Goal: Navigation & Orientation: Find specific page/section

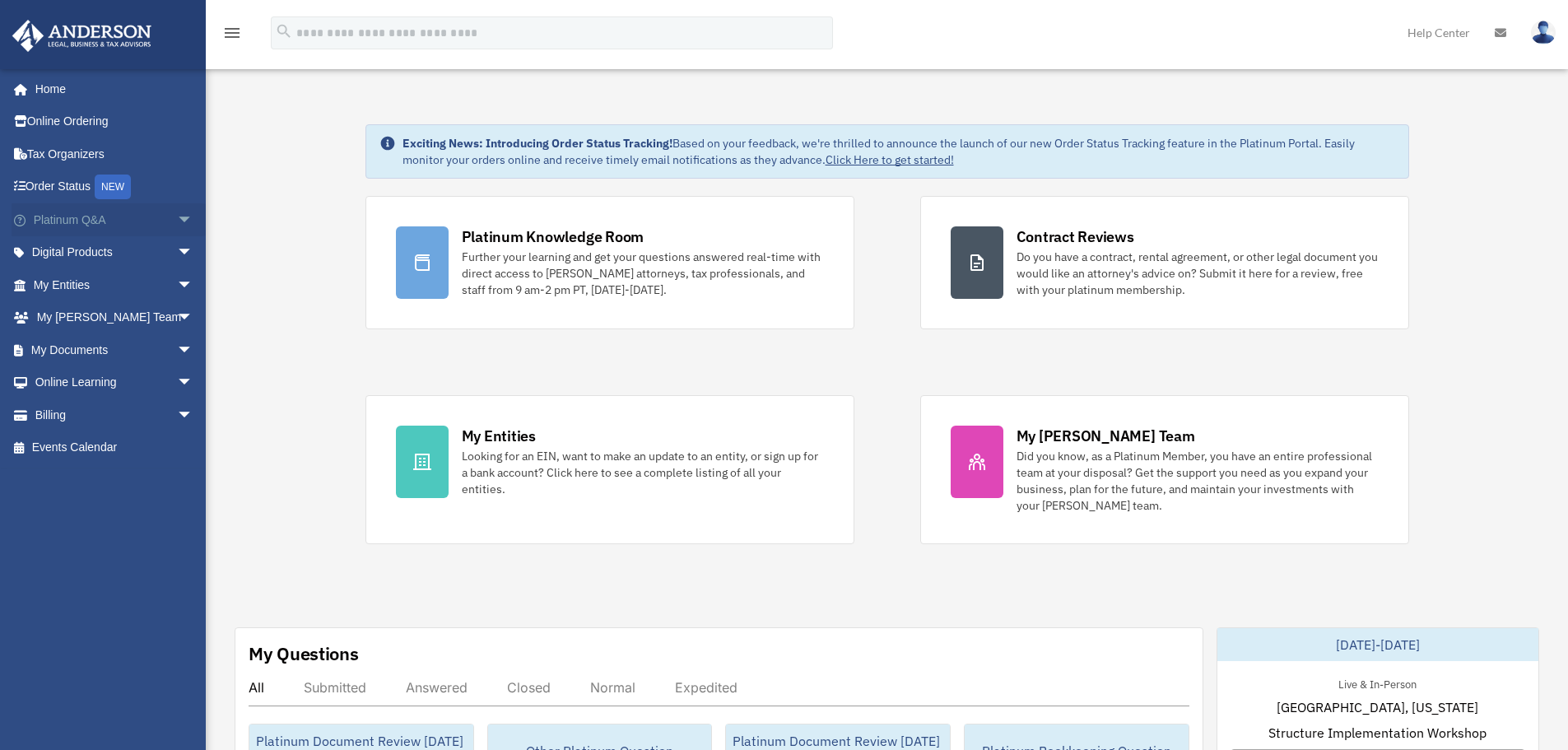
click at [135, 221] on link "Platinum Q&A arrow_drop_down" at bounding box center [114, 219] width 207 height 33
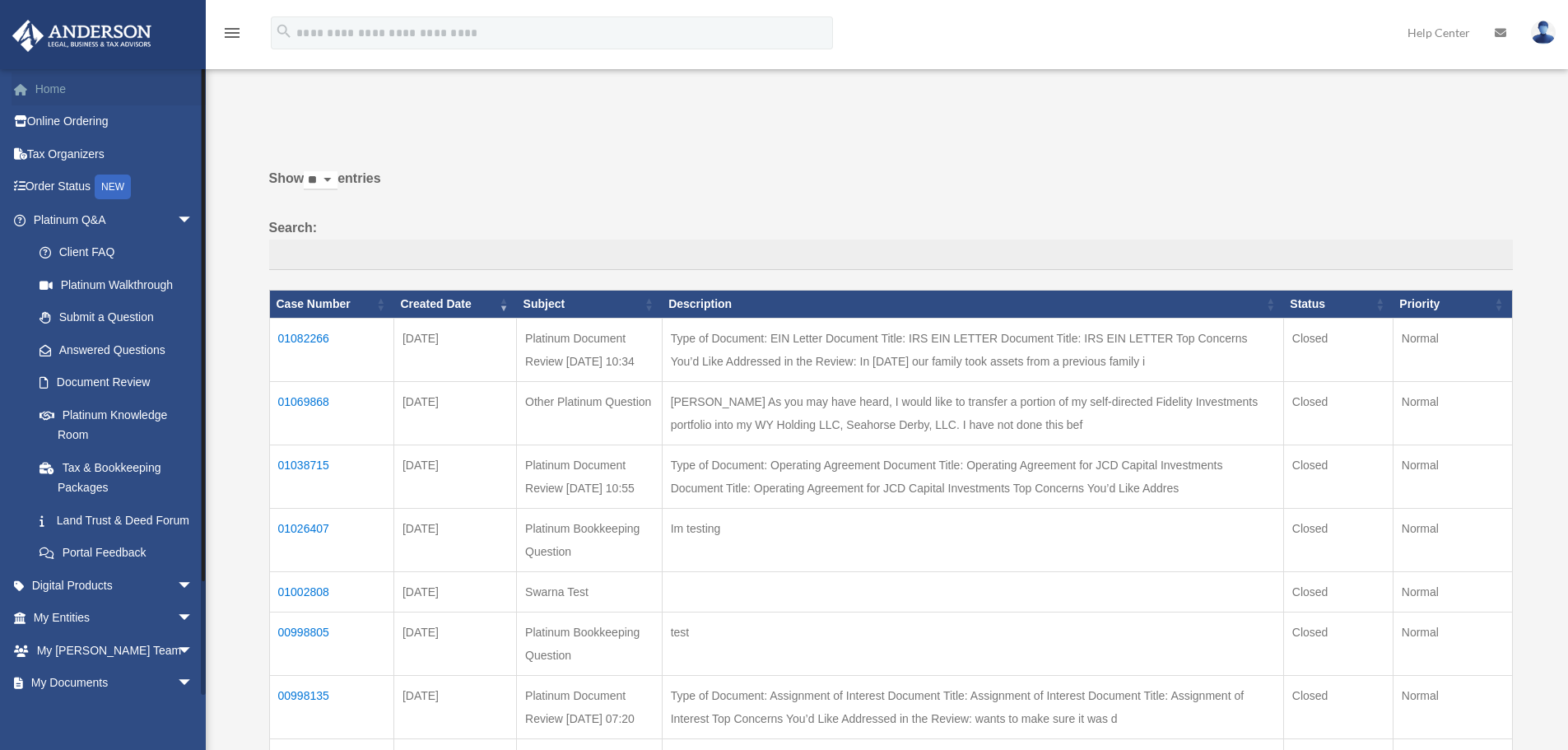
click at [49, 96] on link "Home" at bounding box center [114, 89] width 207 height 33
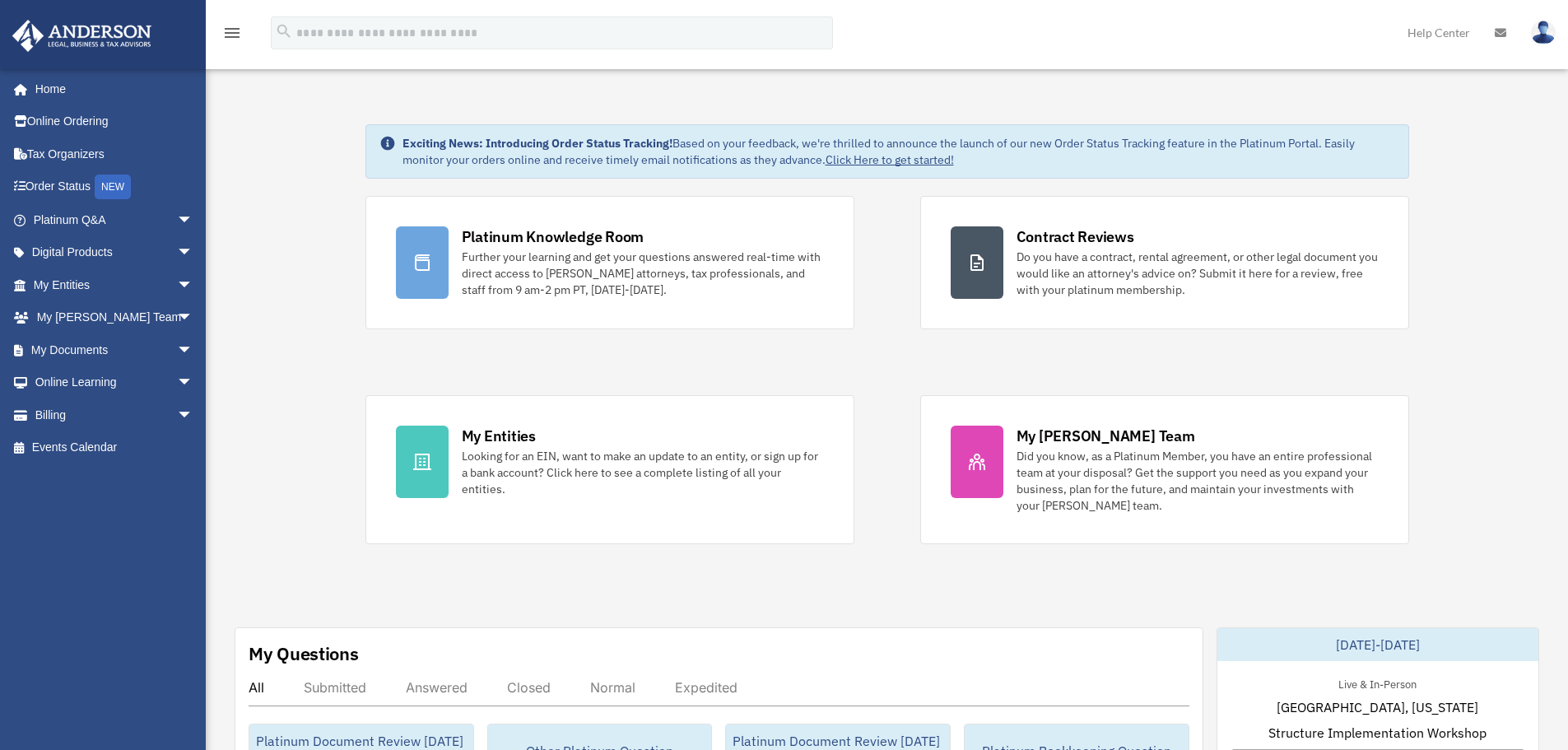
click at [420, 151] on div "Exciting News: Introducing Order Status Tracking! Based on your feedback, we're…" at bounding box center [899, 151] width 993 height 33
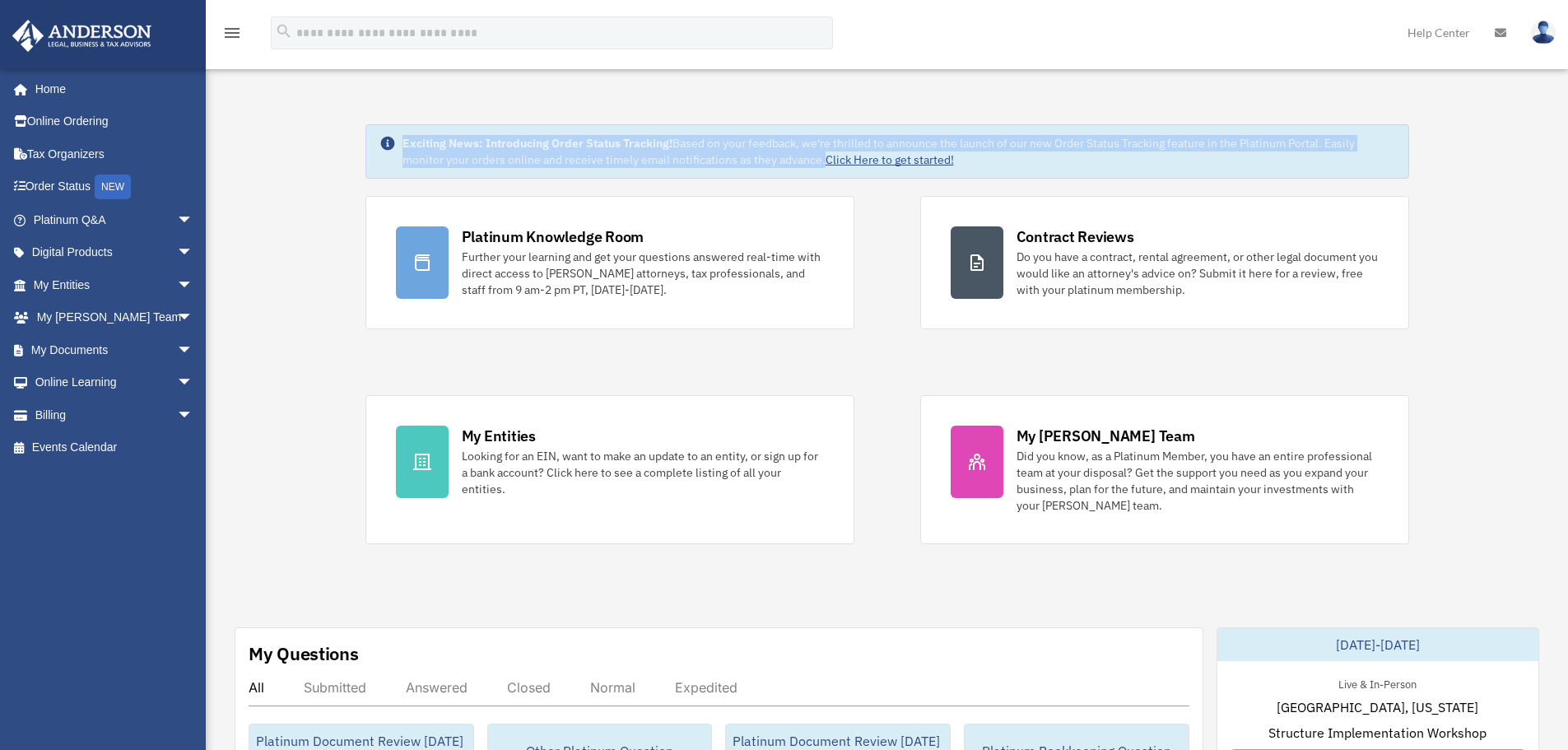
click at [420, 151] on div "Exciting News: Introducing Order Status Tracking! Based on your feedback, we're…" at bounding box center [899, 151] width 993 height 33
click at [423, 149] on strong "Exciting News: Introducing Order Status Tracking!" at bounding box center [538, 143] width 270 height 15
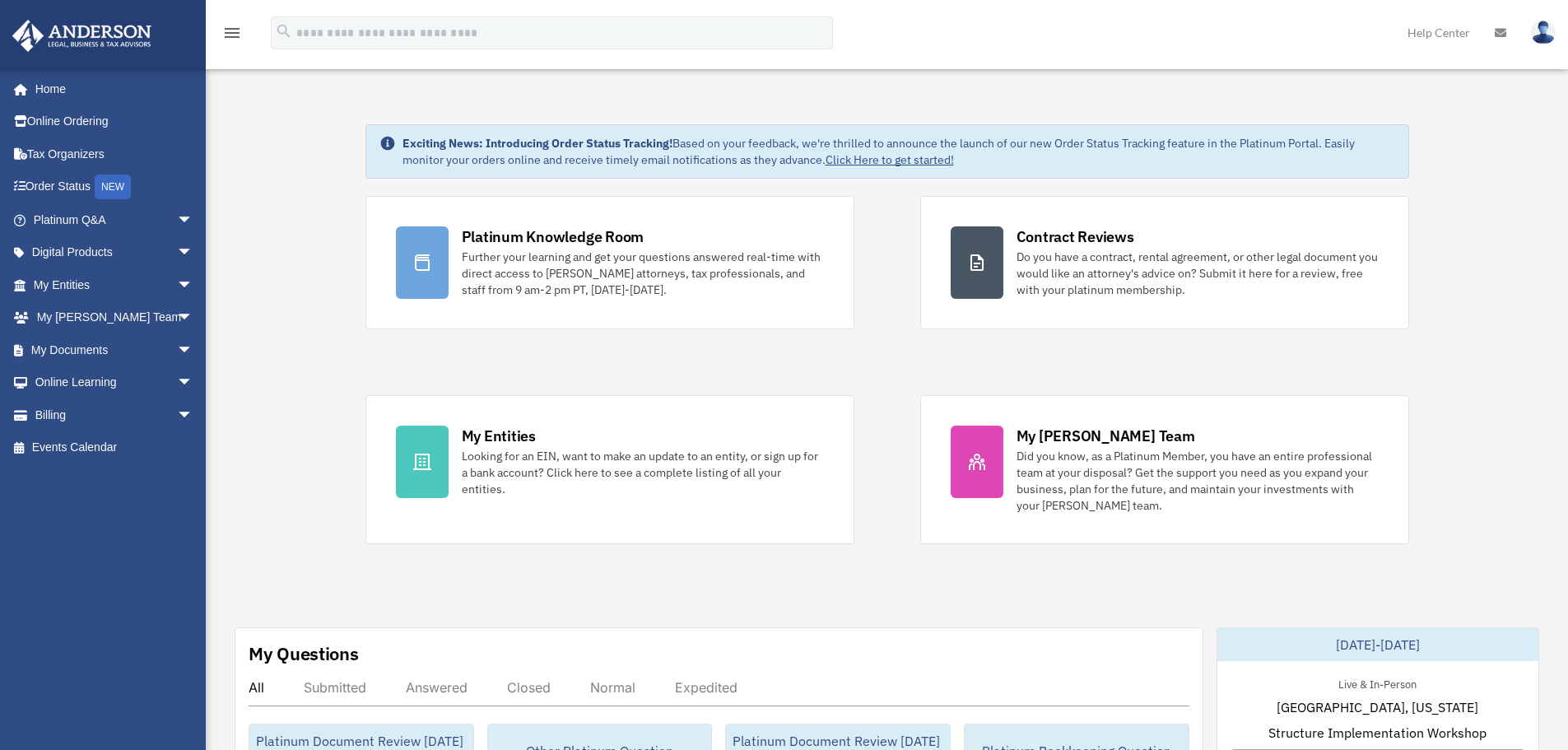
drag, startPoint x: 394, startPoint y: 147, endPoint x: 1004, endPoint y: 172, distance: 610.5
click at [1004, 172] on div "Exciting News: Introducing Order Status Tracking! Based on your feedback, we're…" at bounding box center [887, 151] width 1044 height 55
click at [1004, 172] on div "Exciting News: Introducing Order Status Tracking! Based on your feedback, we're…" at bounding box center [887, 151] width 1044 height 55
drag, startPoint x: 970, startPoint y: 168, endPoint x: 370, endPoint y: 145, distance: 600.4
click at [369, 145] on div "Exciting News: Introducing Order Status Tracking! Based on your feedback, we're…" at bounding box center [887, 151] width 1044 height 55
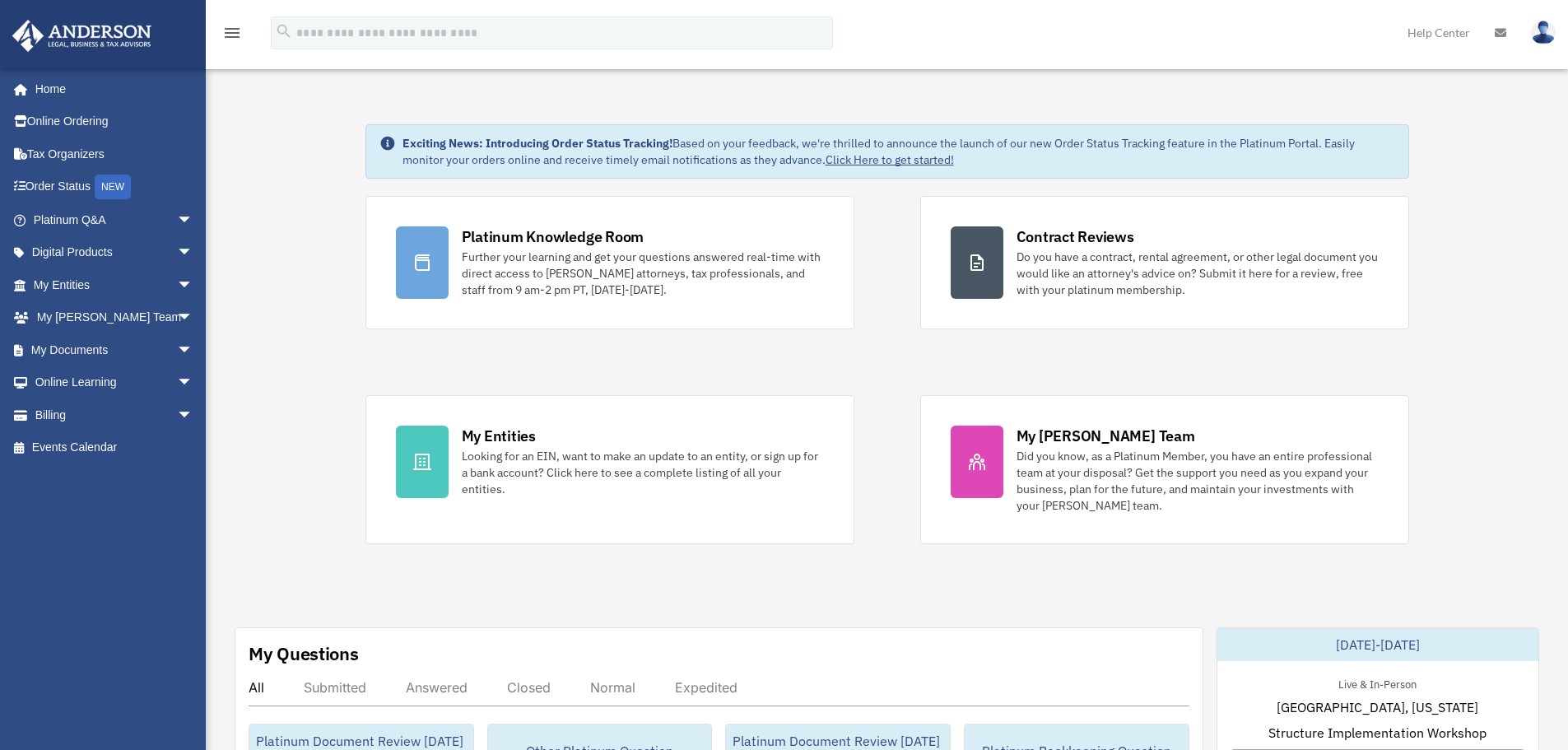
click at [455, 139] on strong "Exciting News: Introducing Order Status Tracking!" at bounding box center [538, 143] width 270 height 15
click at [518, 146] on strong "Exciting News: Introducing Order Status Tracking!" at bounding box center [538, 143] width 270 height 15
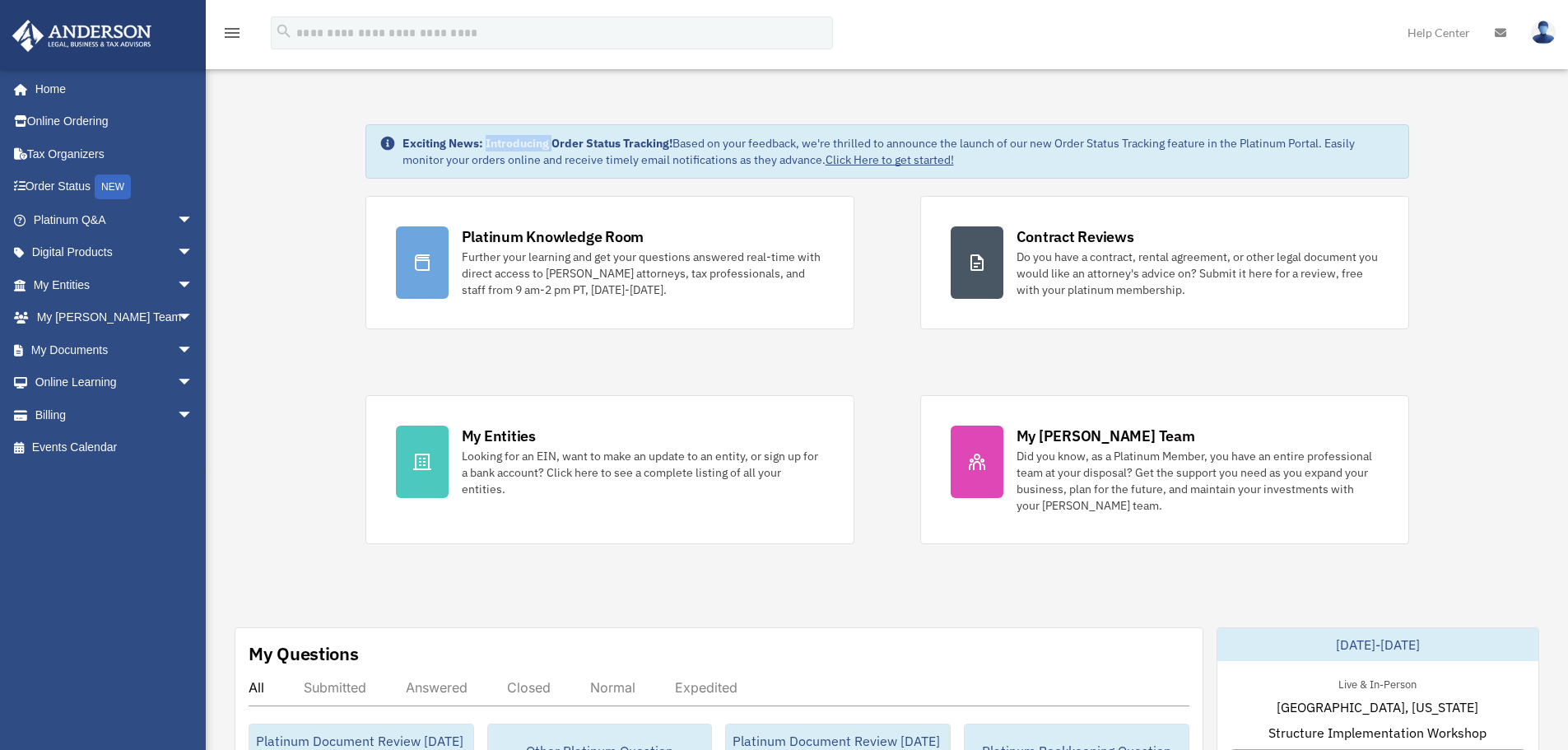
click at [518, 146] on strong "Exciting News: Introducing Order Status Tracking!" at bounding box center [538, 143] width 270 height 15
click at [506, 148] on strong "Exciting News: Introducing Order Status Tracking!" at bounding box center [538, 143] width 270 height 15
drag, startPoint x: 399, startPoint y: 144, endPoint x: 979, endPoint y: 167, distance: 580.5
click at [979, 167] on div "Exciting News: Introducing Order Status Tracking! Based on your feedback, we're…" at bounding box center [887, 151] width 1044 height 55
click at [974, 163] on div "Exciting News: Introducing Order Status Tracking! Based on your feedback, we're…" at bounding box center [899, 151] width 993 height 33
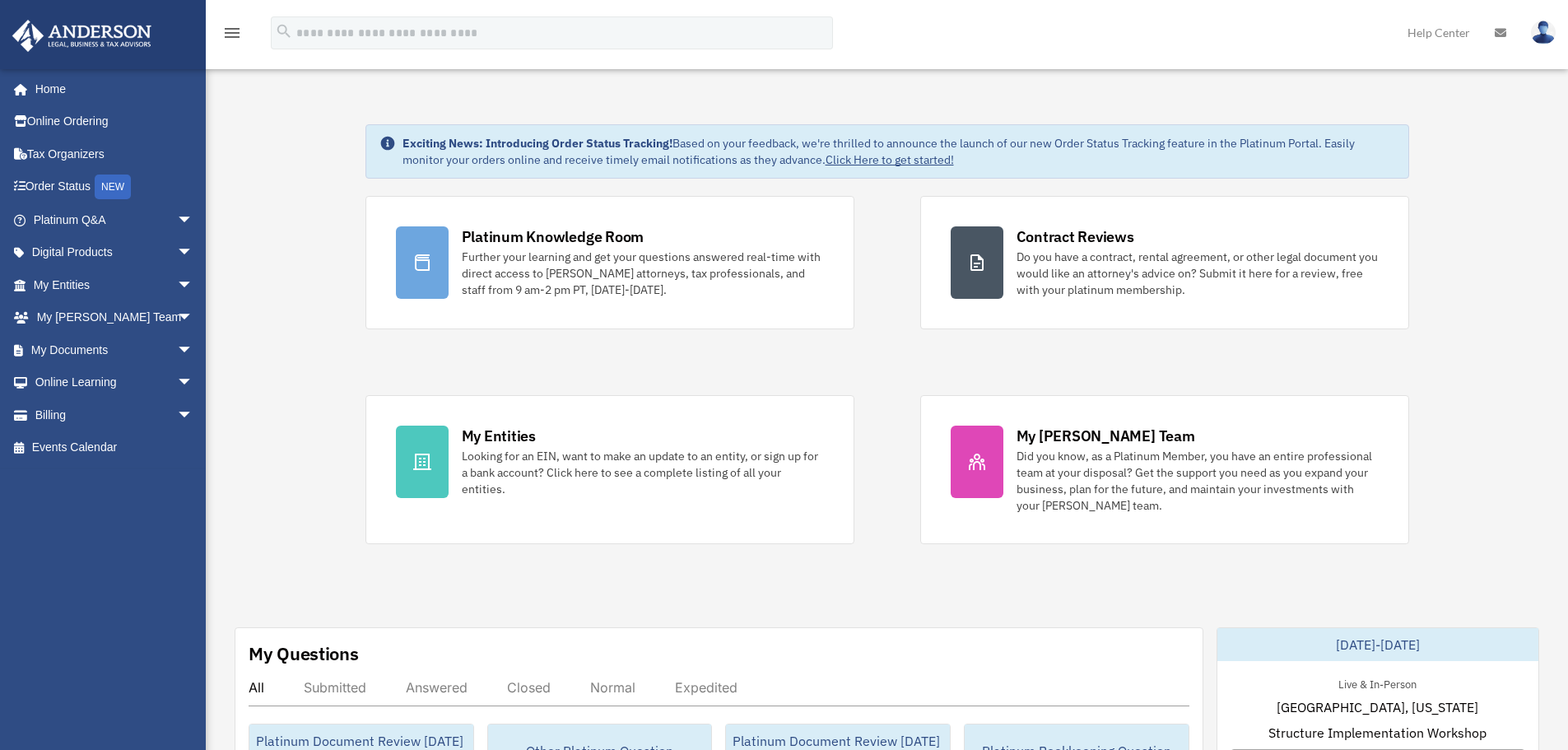
drag, startPoint x: 979, startPoint y: 160, endPoint x: 398, endPoint y: 172, distance: 581.1
click at [398, 172] on div "Exciting News: Introducing Order Status Tracking! Based on your feedback, we're…" at bounding box center [887, 151] width 1044 height 55
click at [506, 176] on div "Exciting News: Introducing Order Status Tracking! Based on your feedback, we're…" at bounding box center [887, 151] width 1044 height 55
click at [509, 176] on div "Exciting News: Introducing Order Status Tracking! Based on your feedback, we're…" at bounding box center [887, 151] width 1044 height 55
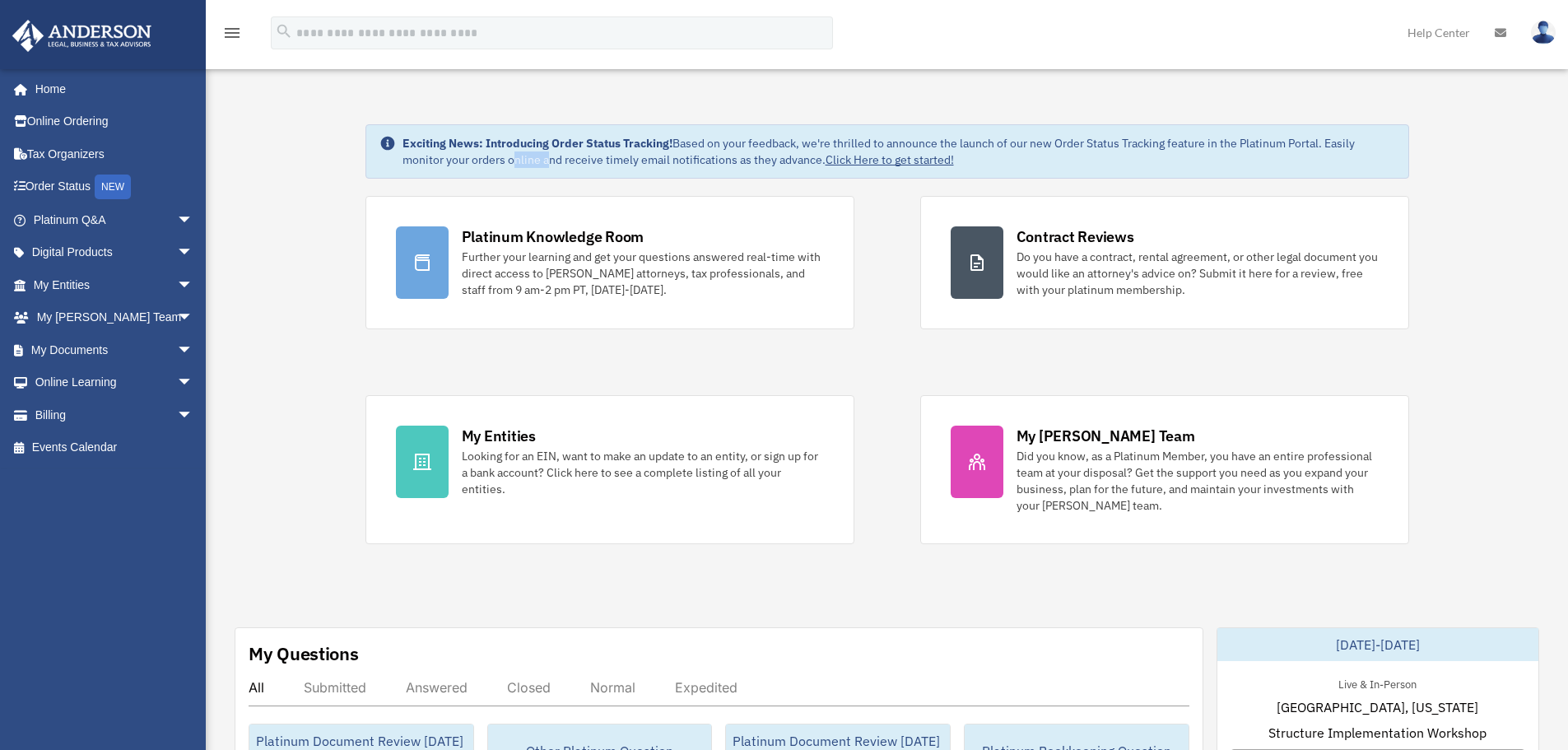
click at [527, 169] on div "Exciting News: Introducing Order Status Tracking! Based on your feedback, we're…" at bounding box center [887, 151] width 1044 height 55
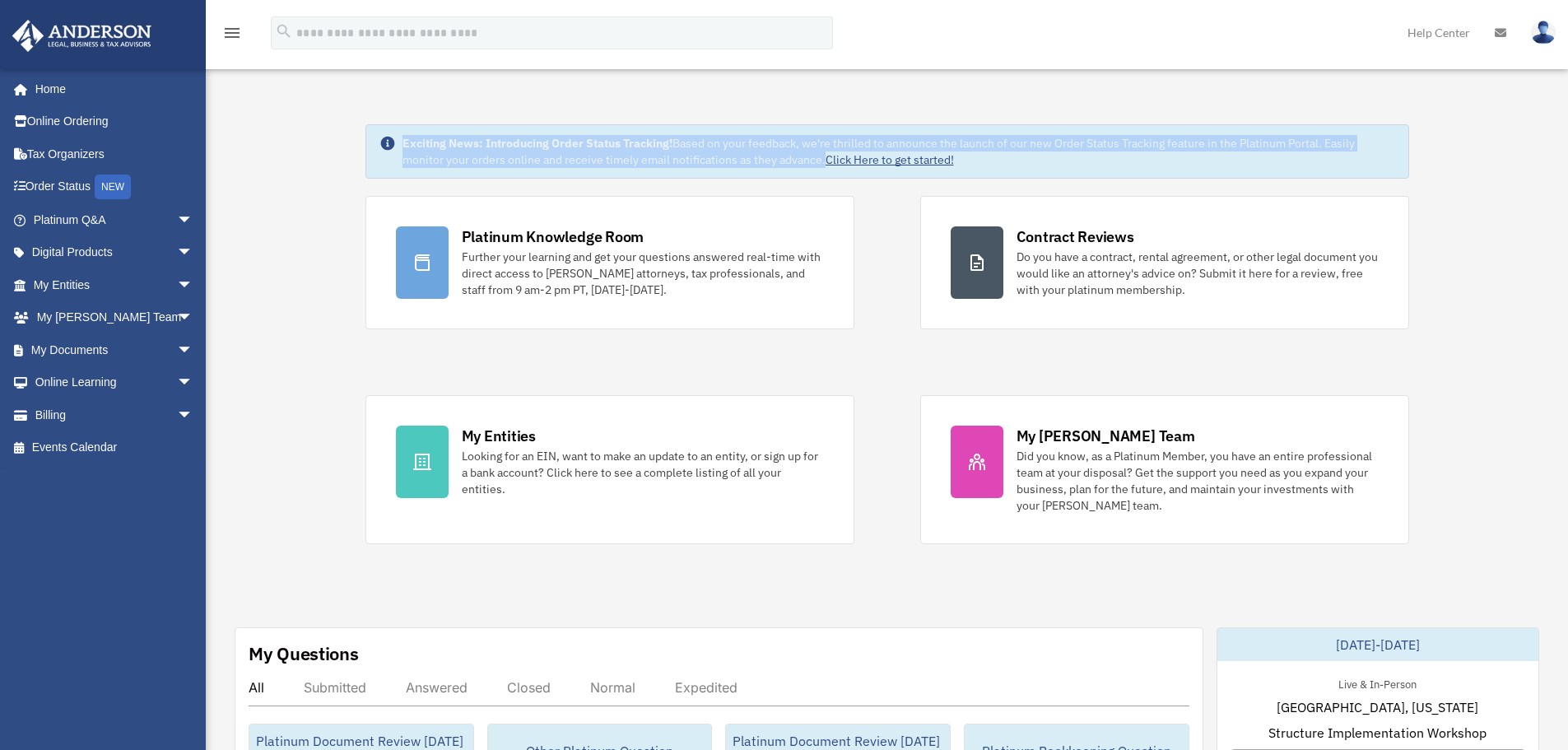
click at [527, 169] on div "Exciting News: Introducing Order Status Tracking! Based on your feedback, we're…" at bounding box center [887, 151] width 1044 height 55
click at [519, 166] on div "Exciting News: Introducing Order Status Tracking! Based on your feedback, we're…" at bounding box center [899, 151] width 993 height 33
click at [491, 160] on div "Exciting News: Introducing Order Status Tracking! Based on your feedback, we're…" at bounding box center [899, 151] width 993 height 33
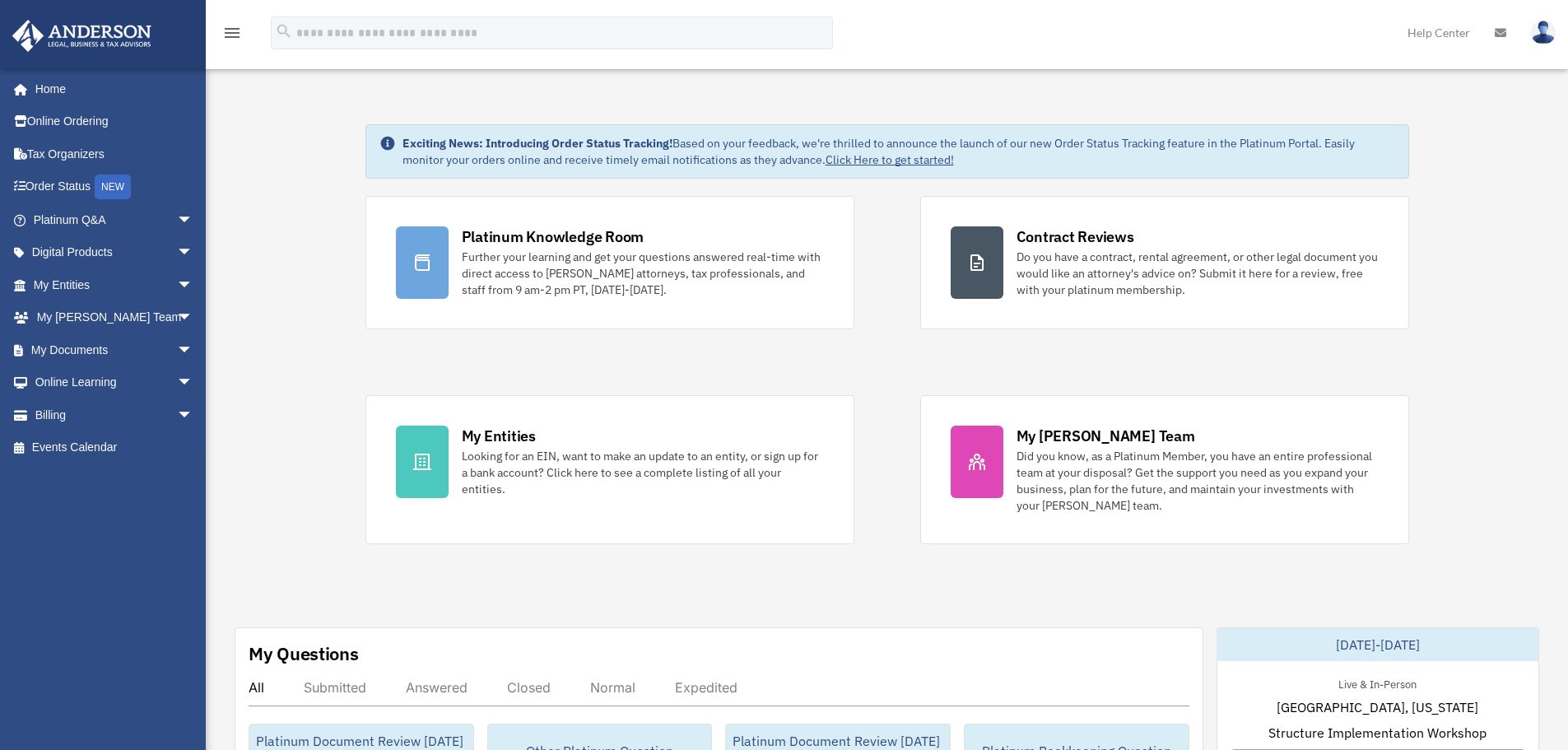
click at [1545, 32] on img at bounding box center [1543, 32] width 25 height 24
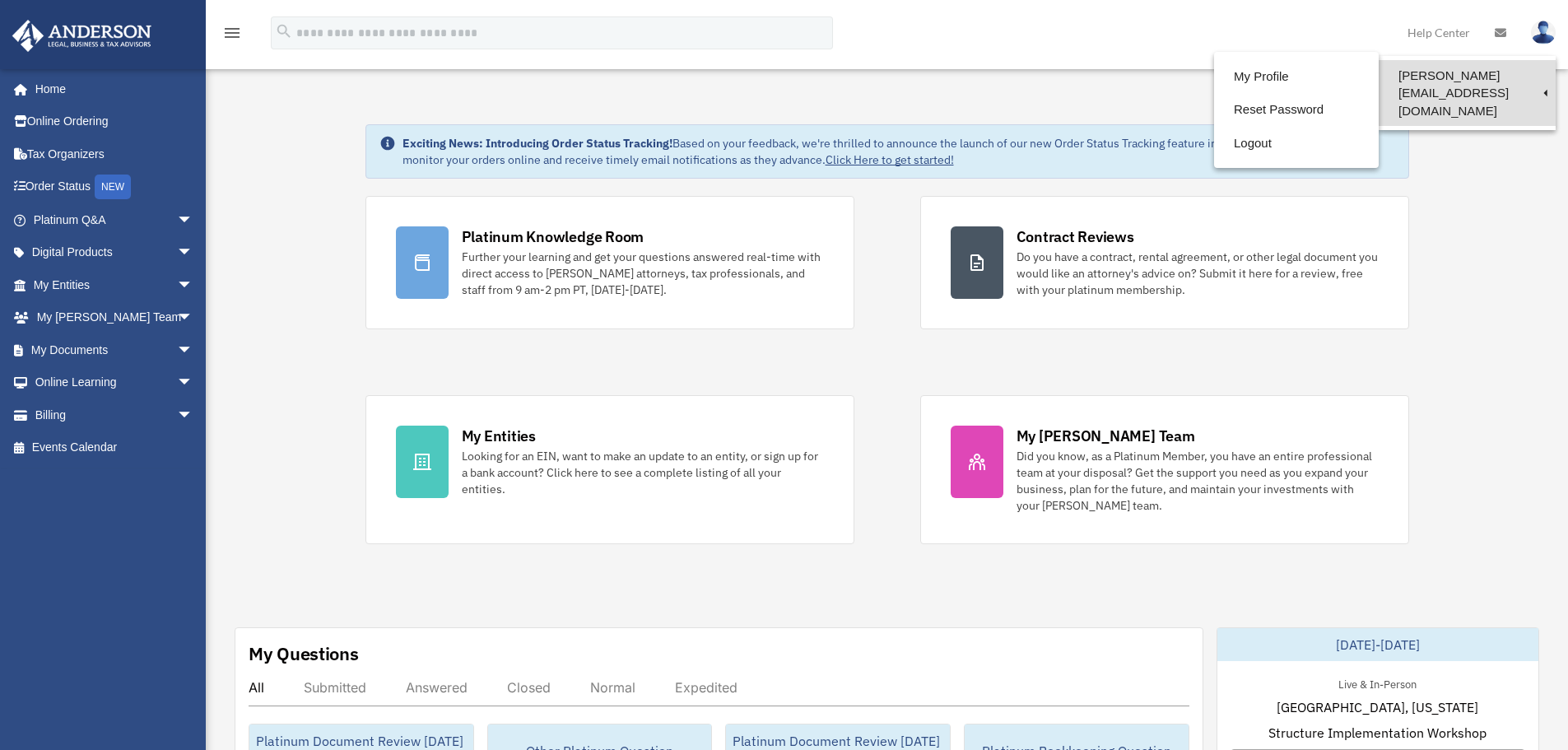
click at [1498, 70] on link "[PERSON_NAME][EMAIL_ADDRESS][DOMAIN_NAME]" at bounding box center [1467, 93] width 177 height 66
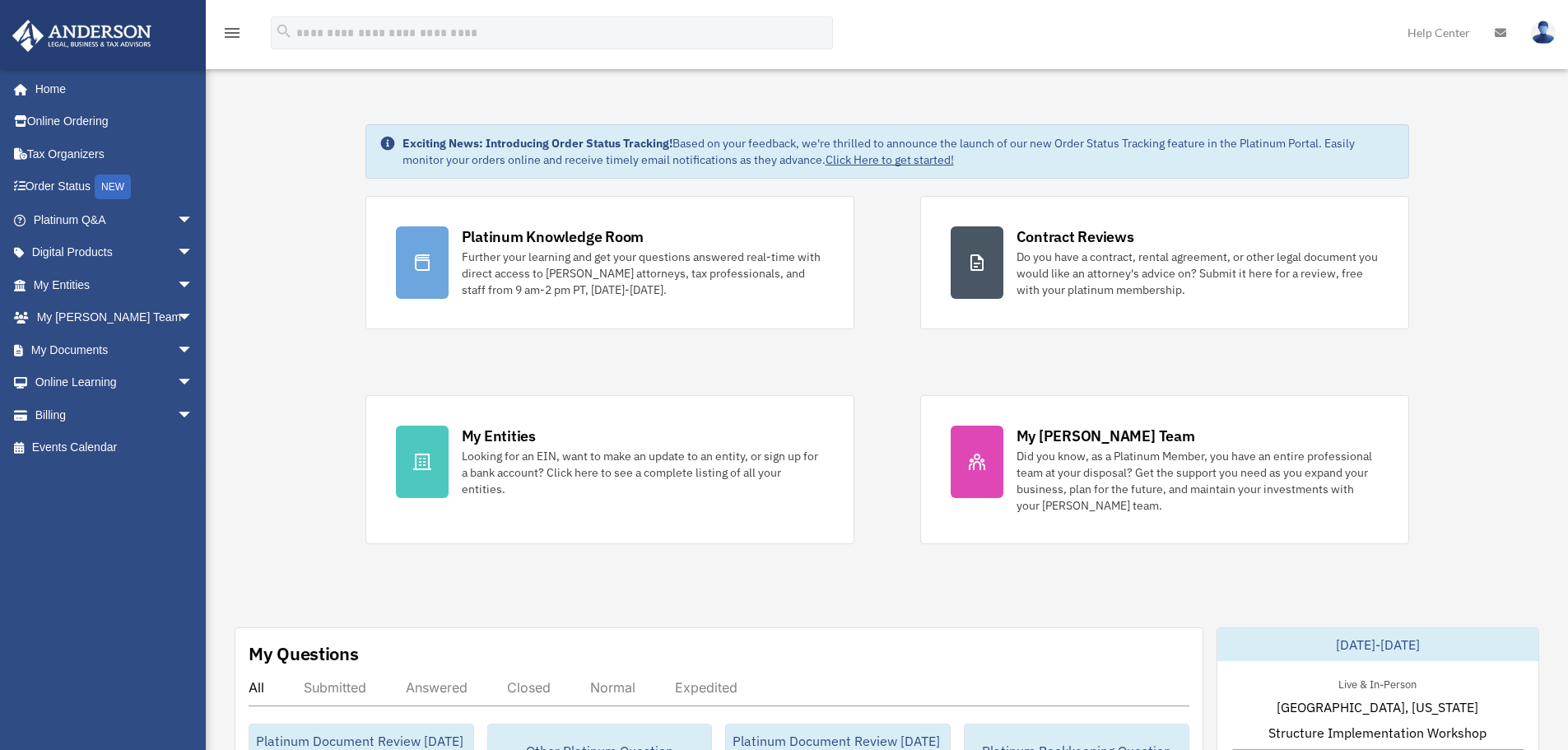
click at [1551, 38] on img at bounding box center [1543, 32] width 25 height 24
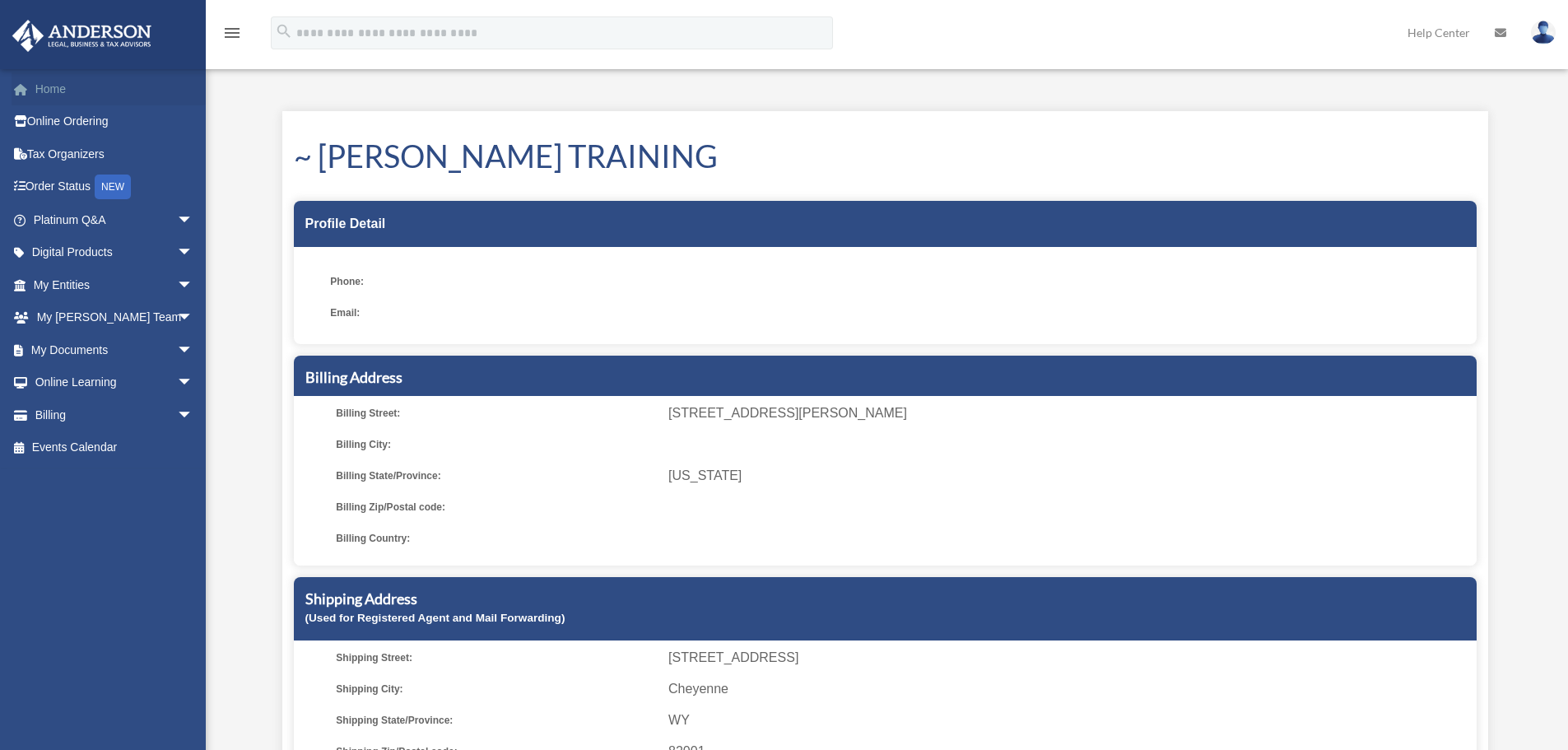
click at [39, 83] on link "Home" at bounding box center [114, 89] width 207 height 33
click at [1538, 33] on img at bounding box center [1543, 32] width 25 height 24
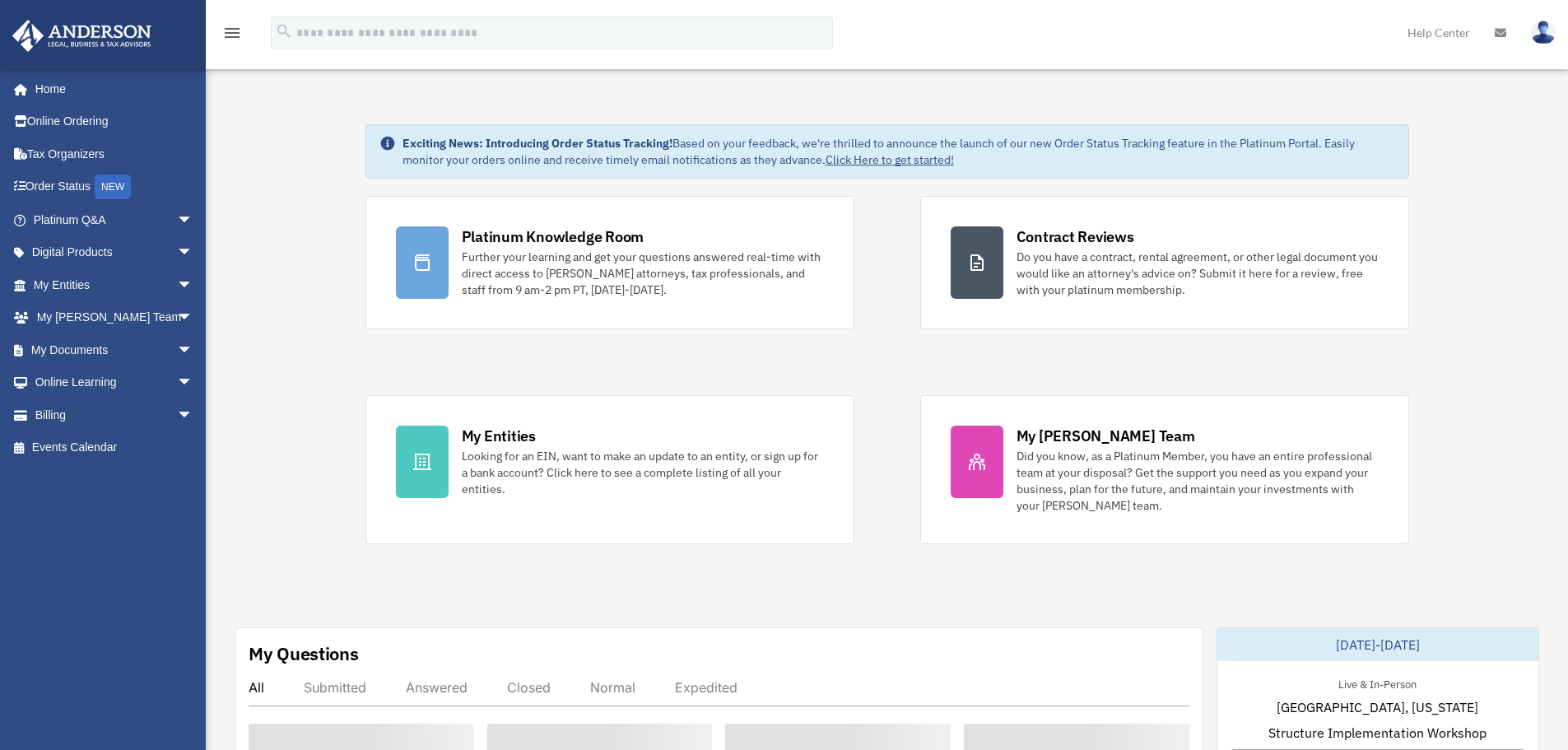
click at [1548, 33] on img at bounding box center [1543, 32] width 25 height 24
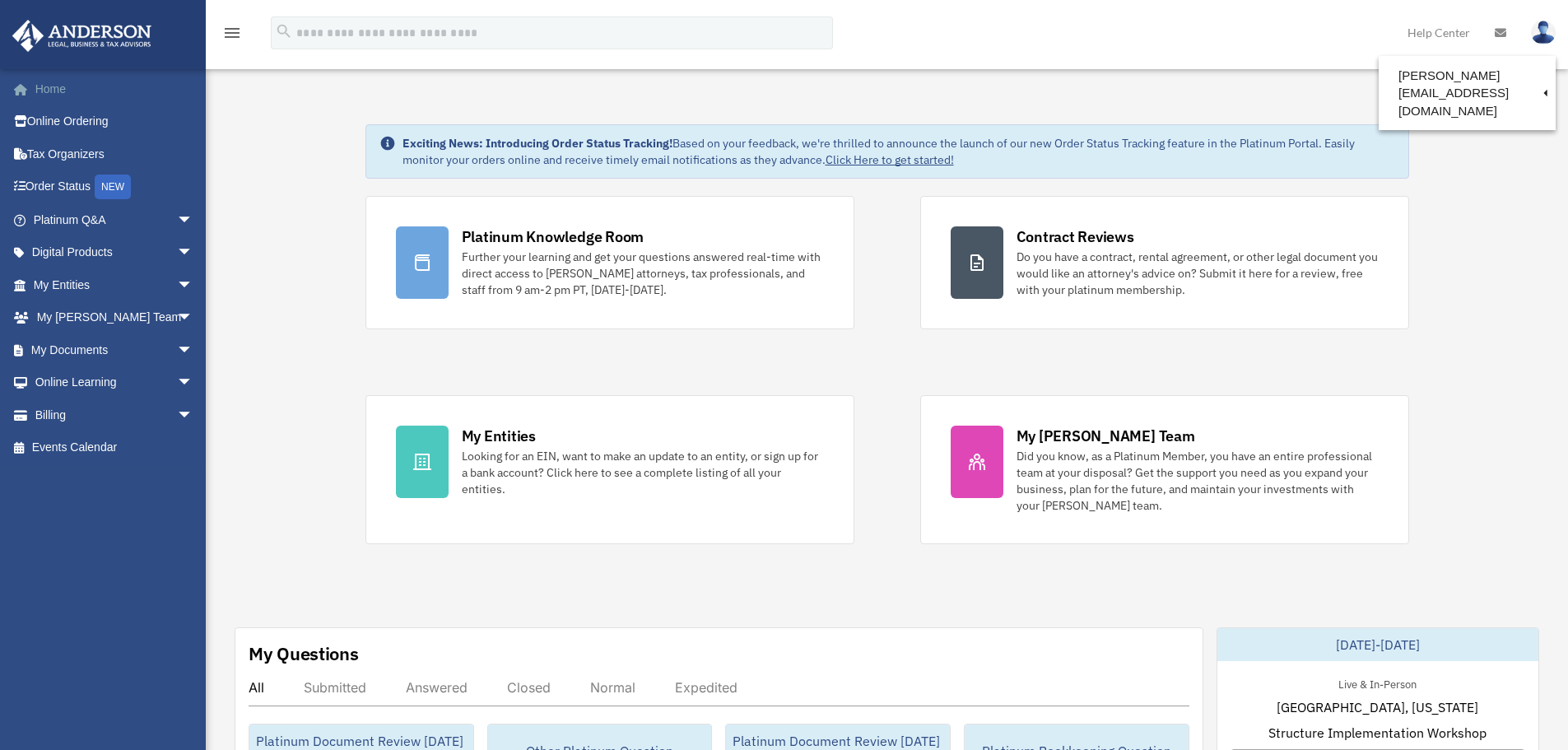
click at [48, 81] on link "Home" at bounding box center [114, 89] width 207 height 33
click at [1544, 26] on img at bounding box center [1543, 32] width 25 height 24
click at [1242, 103] on link "Reset Password" at bounding box center [1296, 110] width 165 height 34
click at [177, 222] on span "arrow_drop_down" at bounding box center [193, 220] width 33 height 34
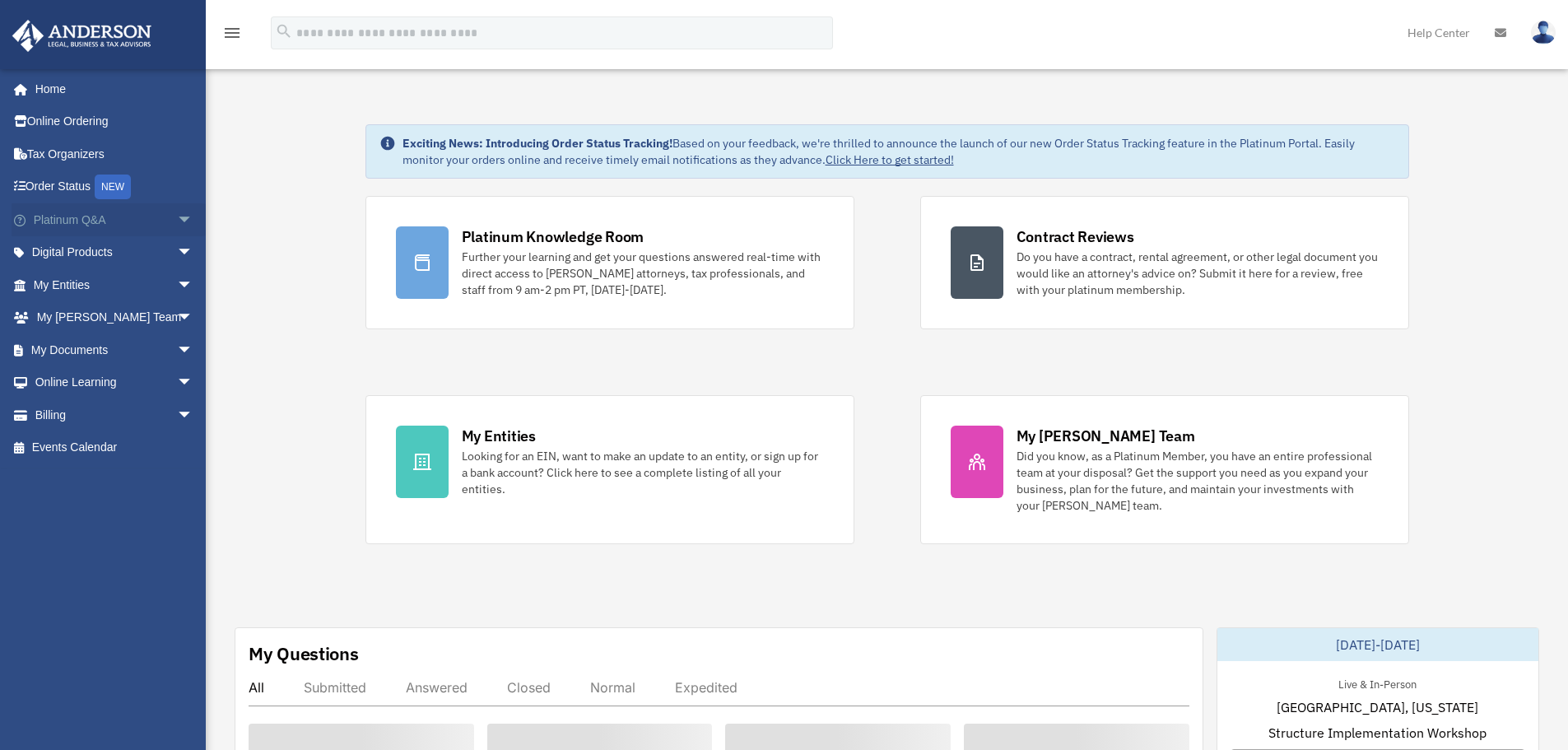
click at [177, 216] on span "arrow_drop_down" at bounding box center [193, 220] width 33 height 34
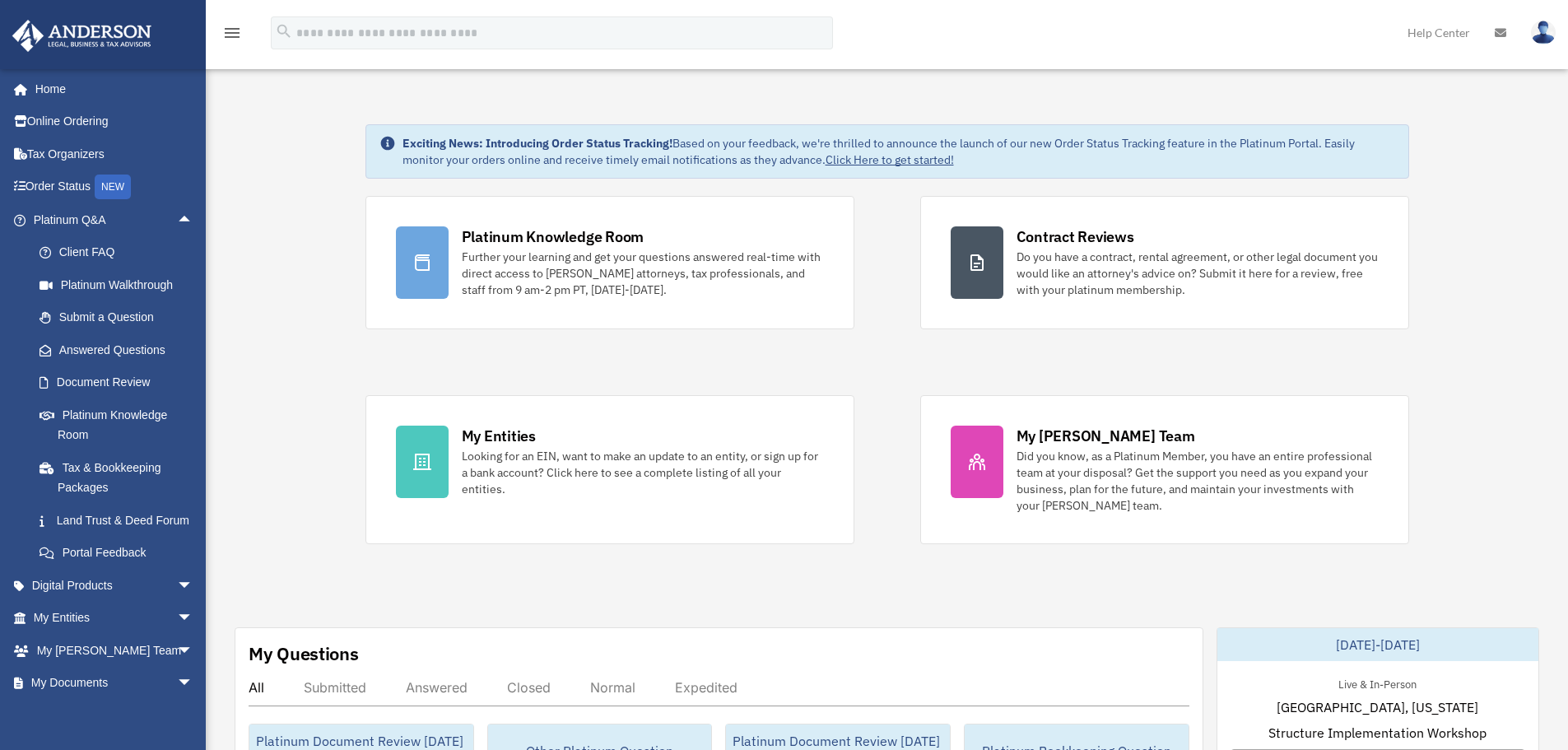
click at [479, 146] on strong "Exciting News: Introducing Order Status Tracking!" at bounding box center [538, 143] width 270 height 15
click at [540, 149] on strong "Exciting News: Introducing Order Status Tracking!" at bounding box center [538, 143] width 270 height 15
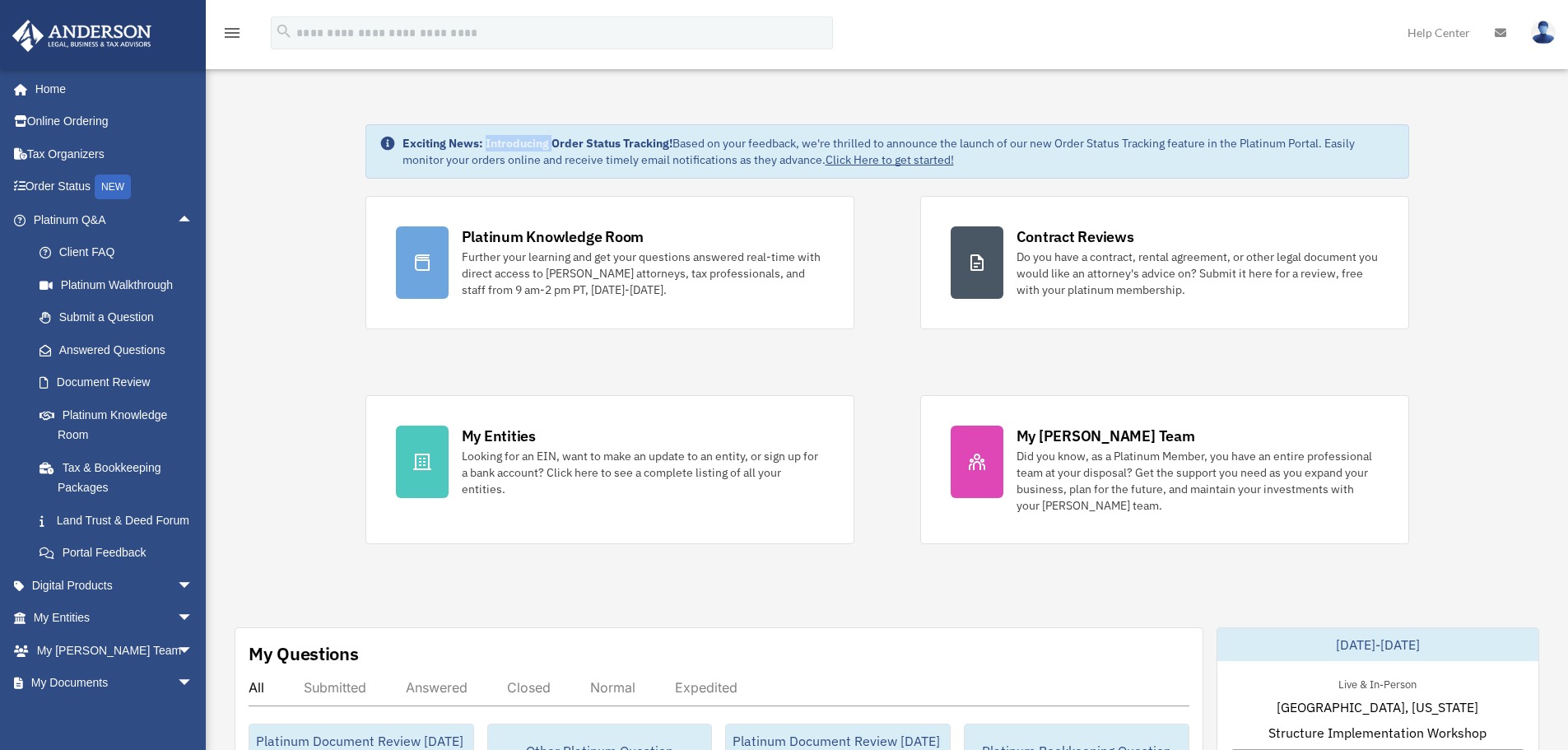
click at [540, 149] on strong "Exciting News: Introducing Order Status Tracking!" at bounding box center [538, 143] width 270 height 15
click at [497, 145] on strong "Exciting News: Introducing Order Status Tracking!" at bounding box center [538, 143] width 270 height 15
click at [571, 142] on strong "Exciting News: Introducing Order Status Tracking!" at bounding box center [538, 143] width 270 height 15
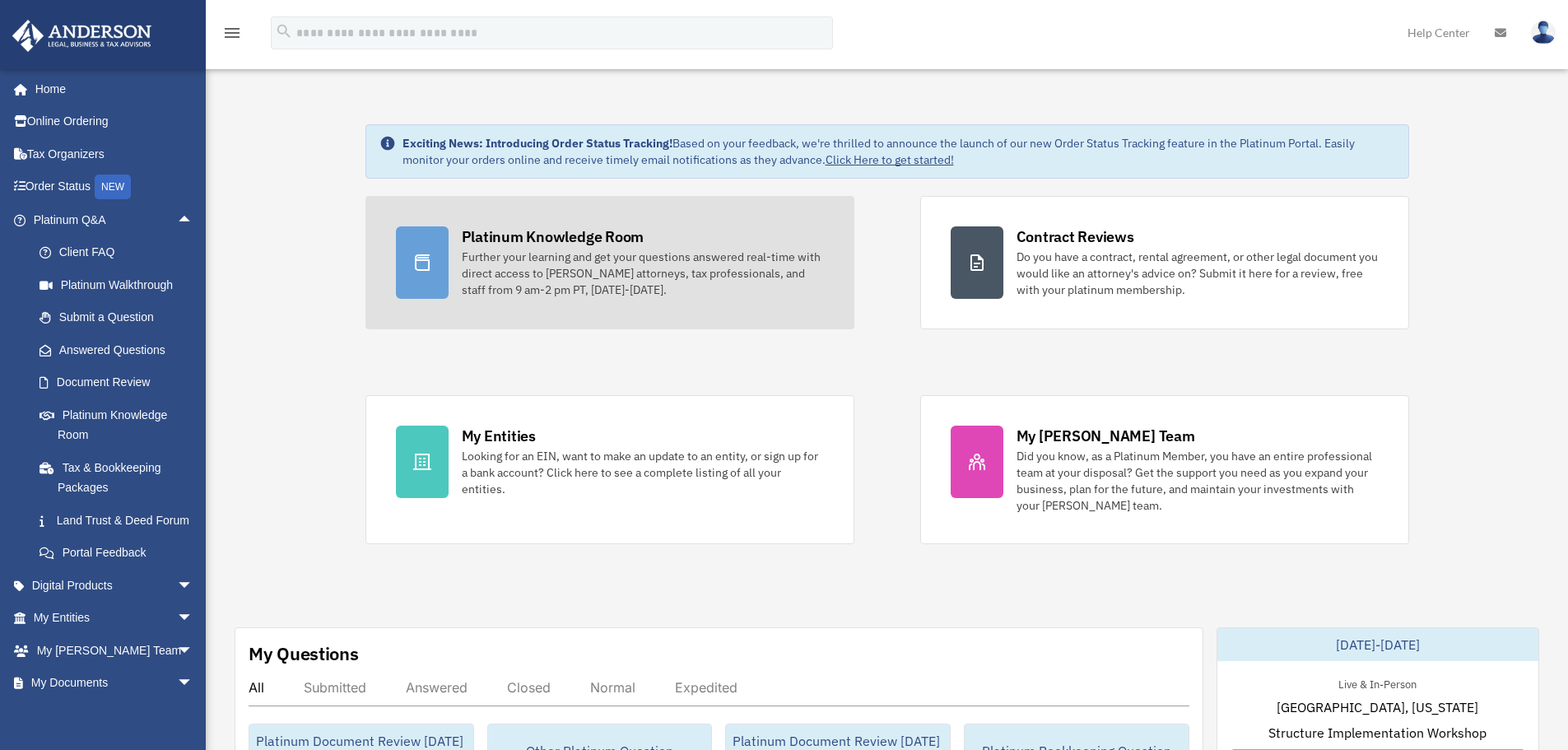
click at [508, 272] on div "Further your learning and get your questions answered real-time with direct acc…" at bounding box center [642, 273] width 362 height 49
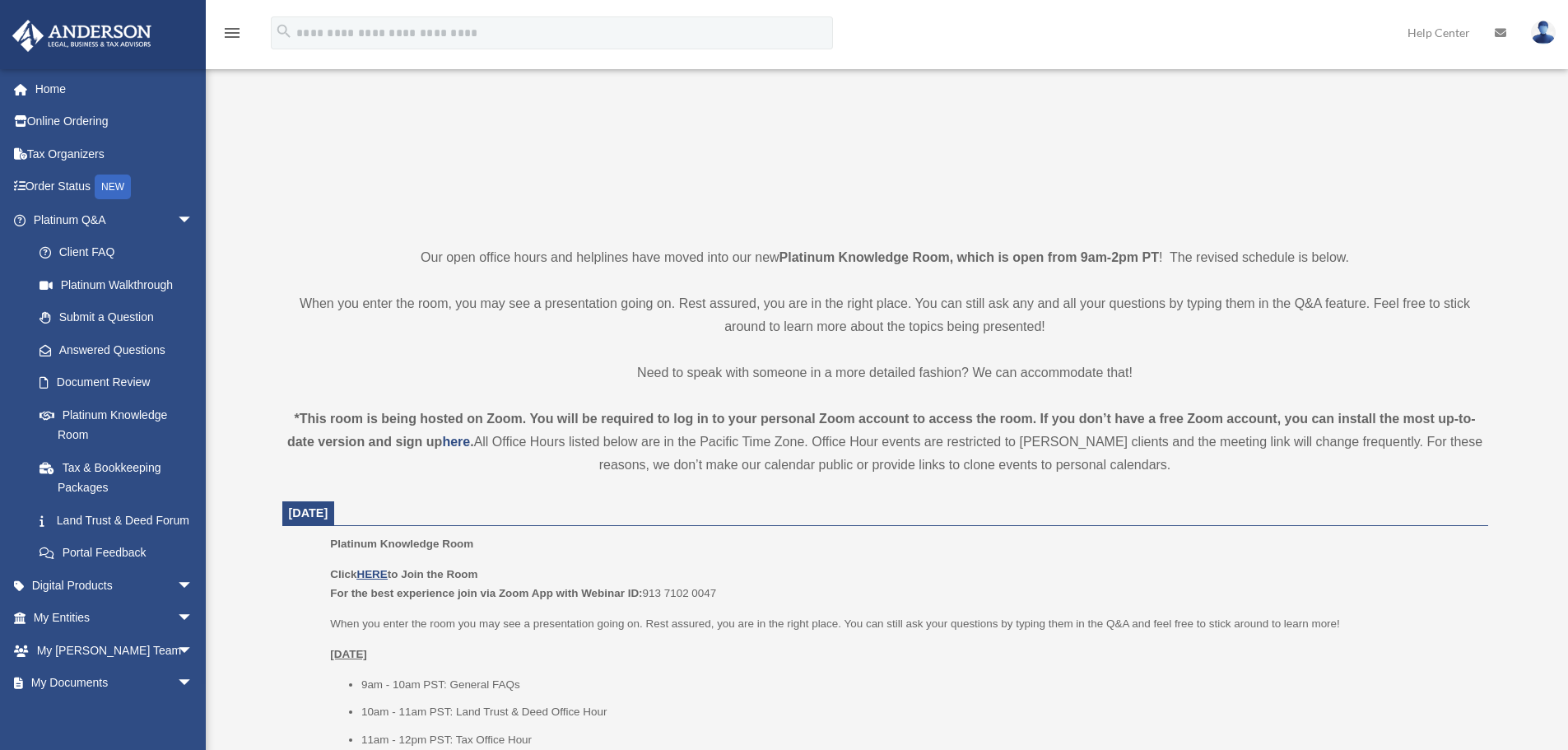
scroll to position [247, 0]
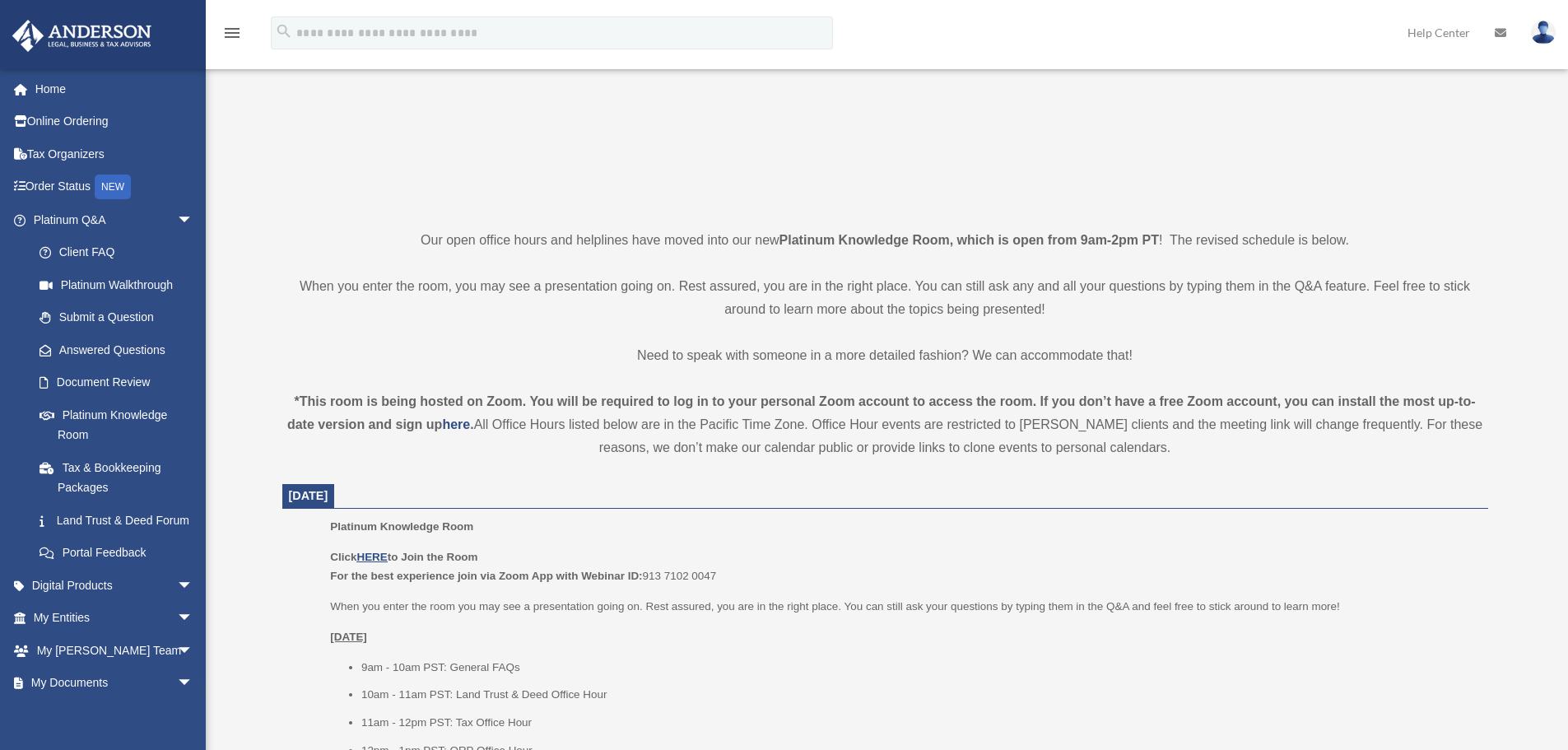
click at [749, 421] on div "*This room is being hosted on Zoom. You will be required to log in to your pers…" at bounding box center [886, 424] width 1206 height 69
click at [750, 421] on div "*This room is being hosted on Zoom. You will be required to log in to your pers…" at bounding box center [886, 424] width 1206 height 69
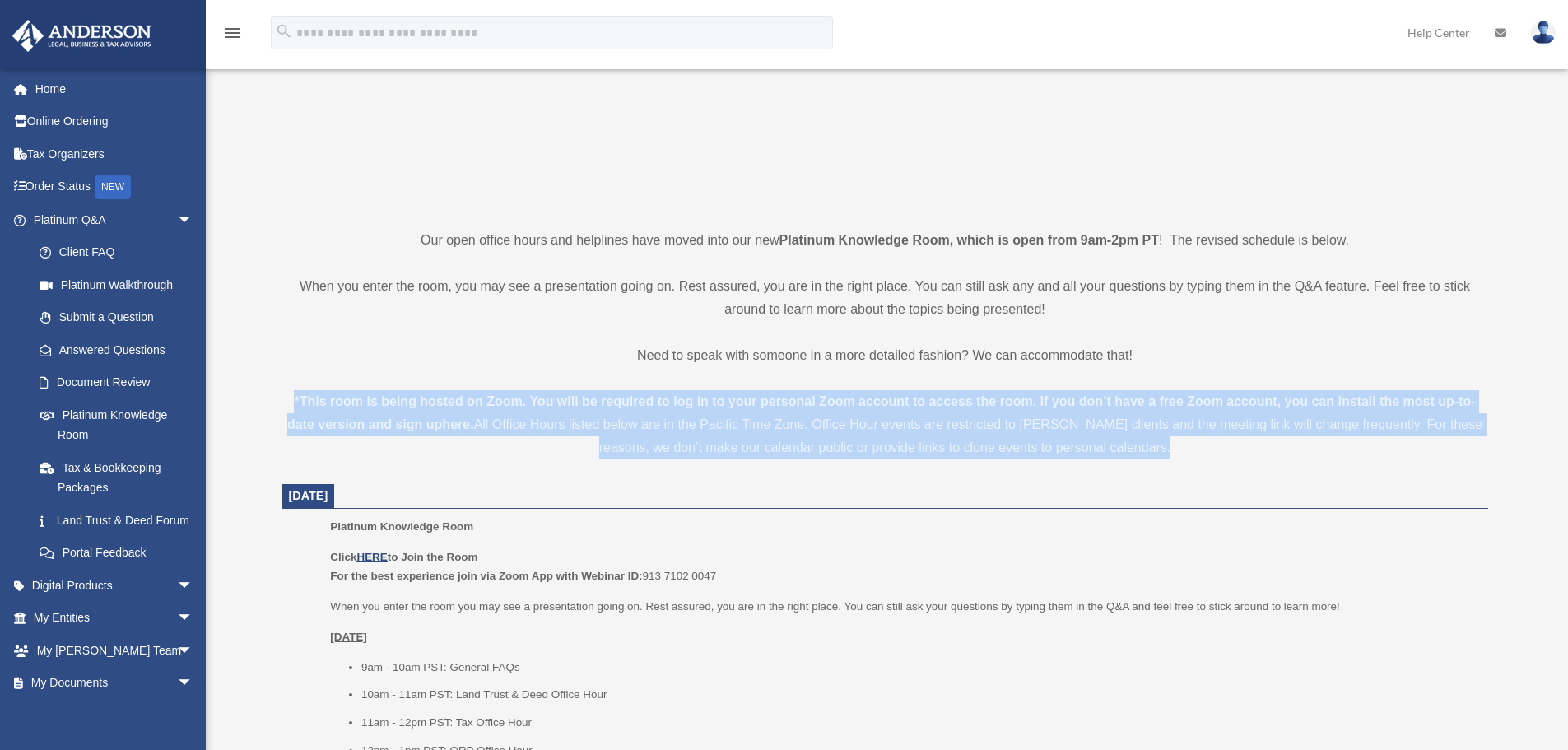
click at [750, 421] on div "*This room is being hosted on Zoom. You will be required to log in to your pers…" at bounding box center [886, 424] width 1206 height 69
click at [667, 410] on div "*This room is being hosted on Zoom. You will be required to log in to your pers…" at bounding box center [886, 424] width 1206 height 69
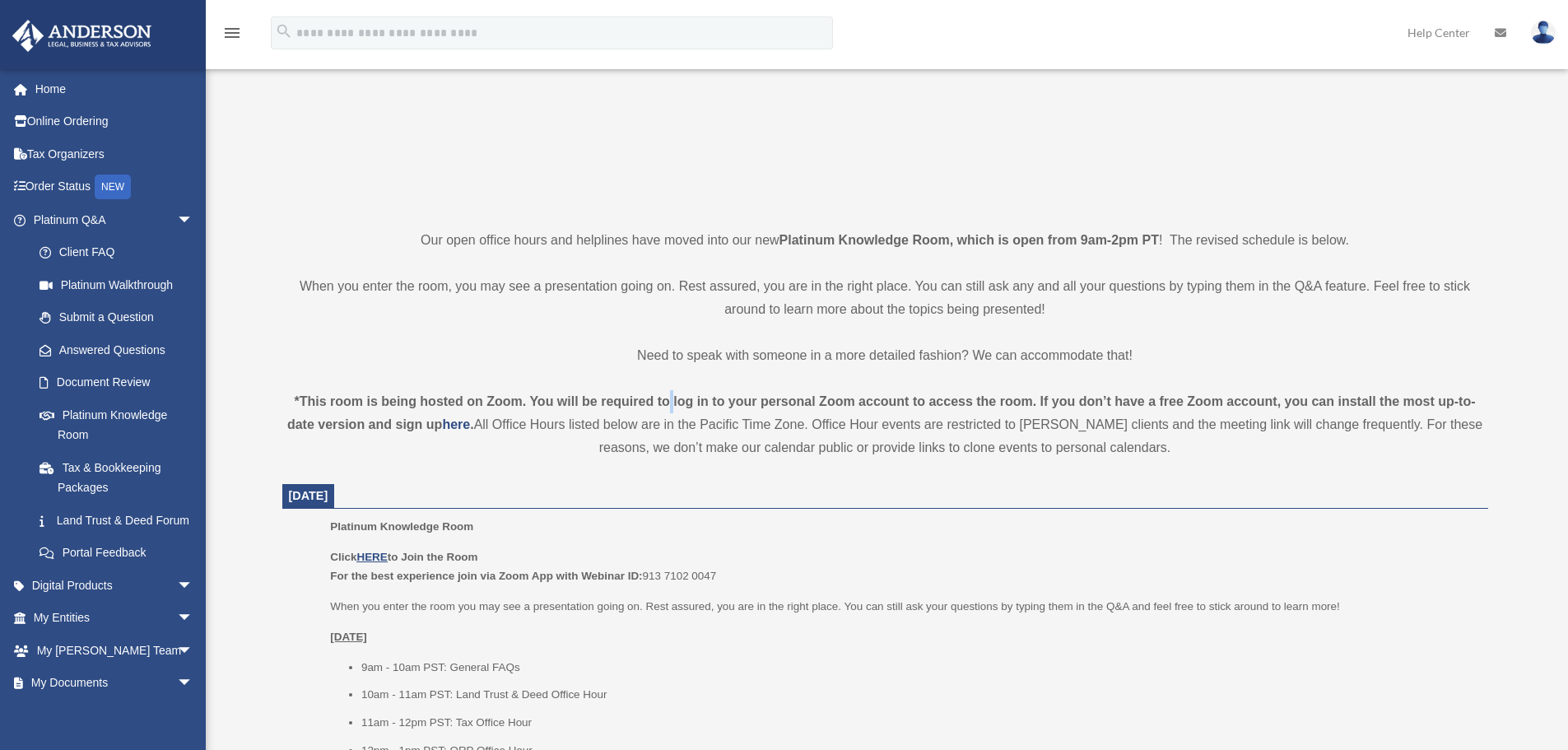
click at [667, 410] on div "*This room is being hosted on Zoom. You will be required to log in to your pers…" at bounding box center [886, 424] width 1206 height 69
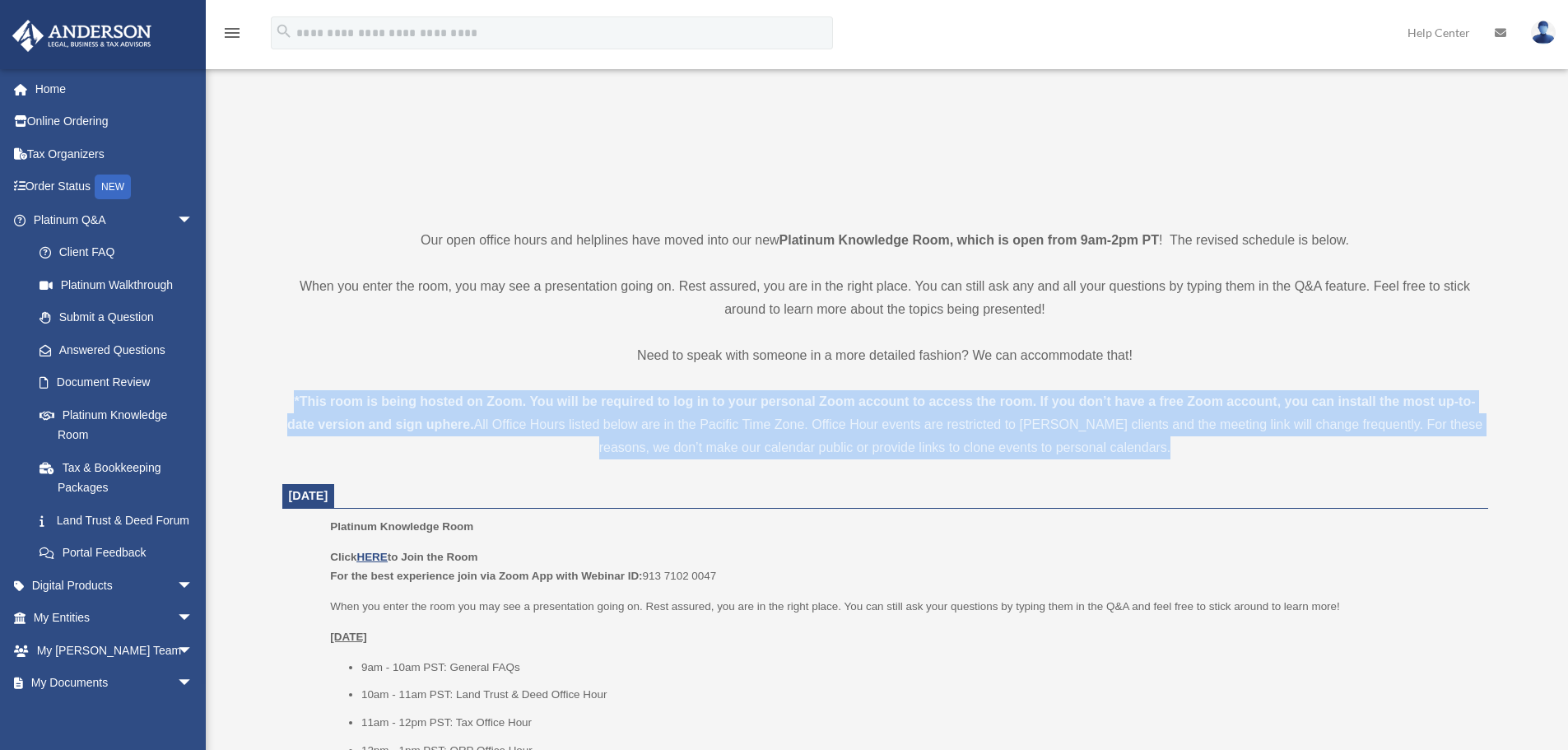
click at [667, 410] on div "*This room is being hosted on Zoom. You will be required to log in to your pers…" at bounding box center [886, 424] width 1206 height 69
click at [799, 414] on div "*This room is being hosted on Zoom. You will be required to log in to your pers…" at bounding box center [886, 424] width 1206 height 69
click at [716, 421] on div "*This room is being hosted on Zoom. You will be required to log in to your pers…" at bounding box center [886, 424] width 1206 height 69
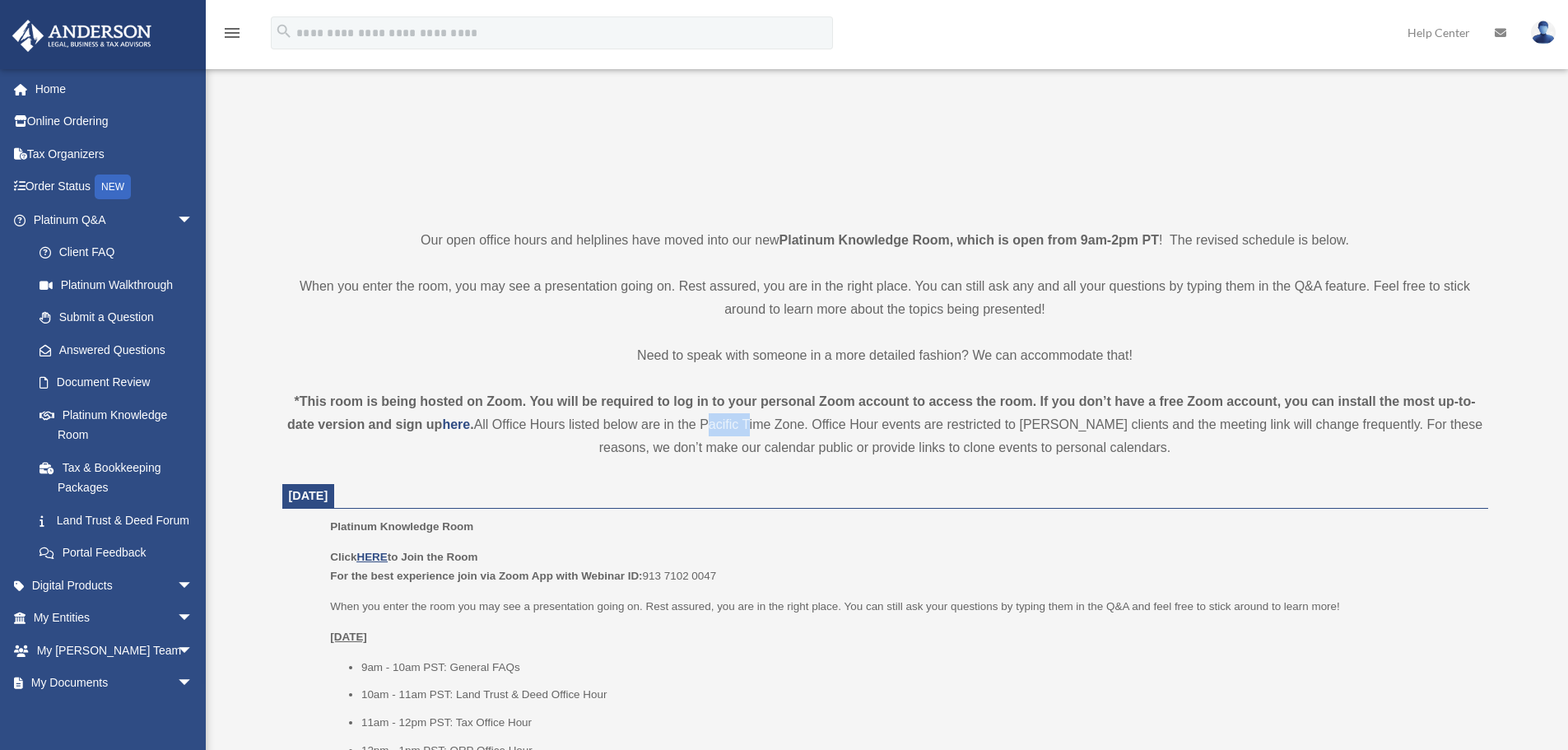
click at [715, 422] on div "*This room is being hosted on Zoom. You will be required to log in to your pers…" at bounding box center [886, 424] width 1206 height 69
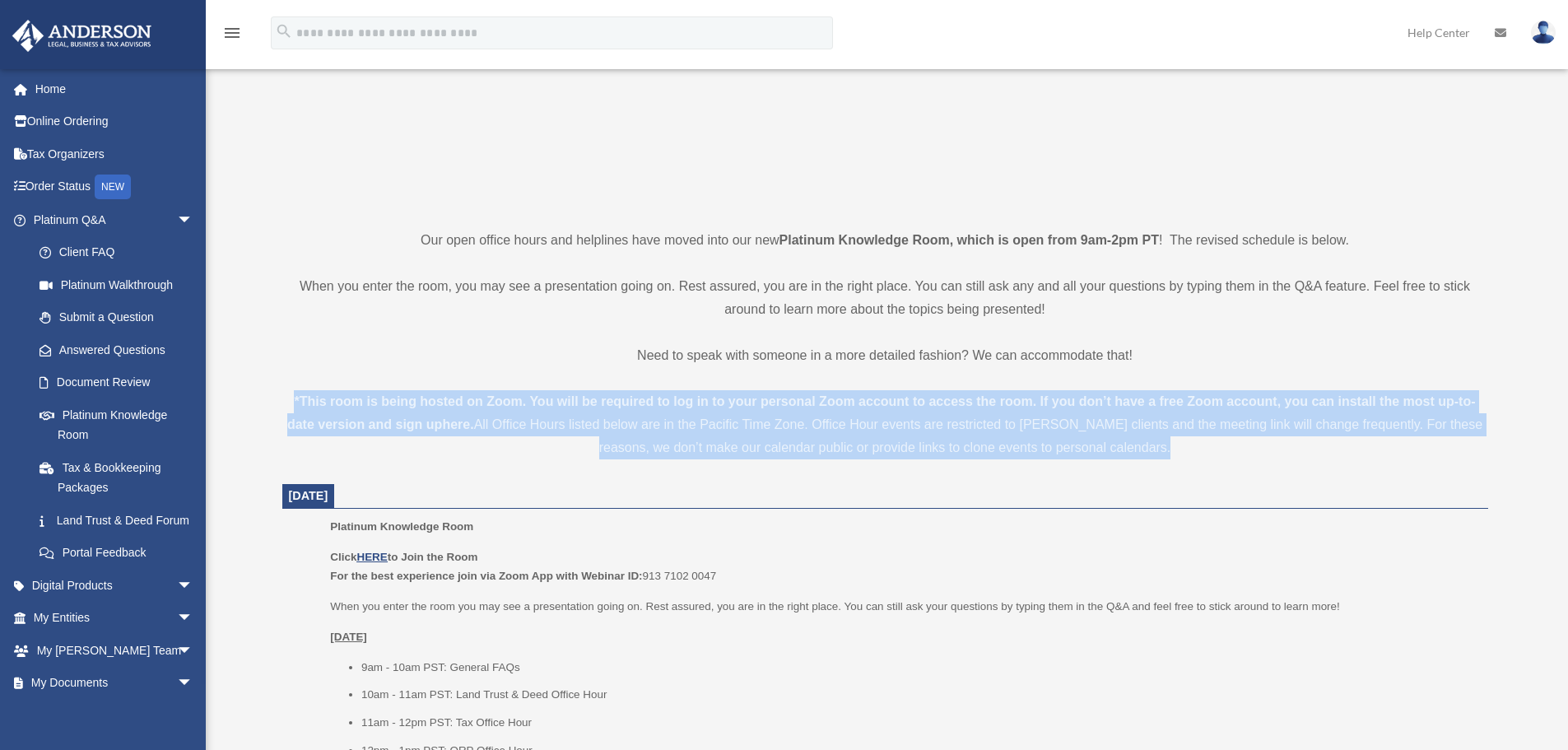
click at [715, 422] on div "*This room is being hosted on Zoom. You will be required to log in to your pers…" at bounding box center [886, 424] width 1206 height 69
click at [691, 423] on div "*This room is being hosted on Zoom. You will be required to log in to your pers…" at bounding box center [886, 424] width 1206 height 69
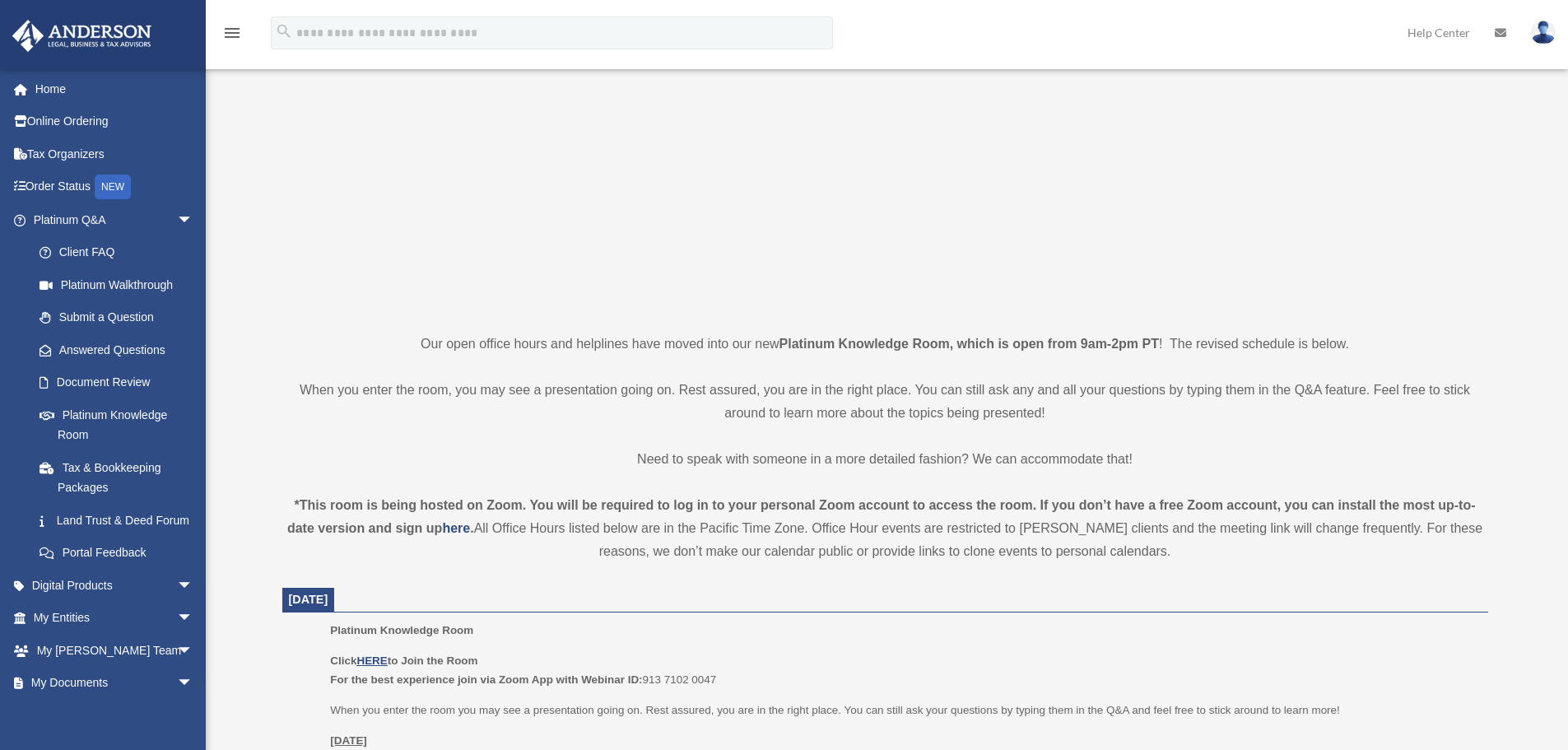
scroll to position [0, 0]
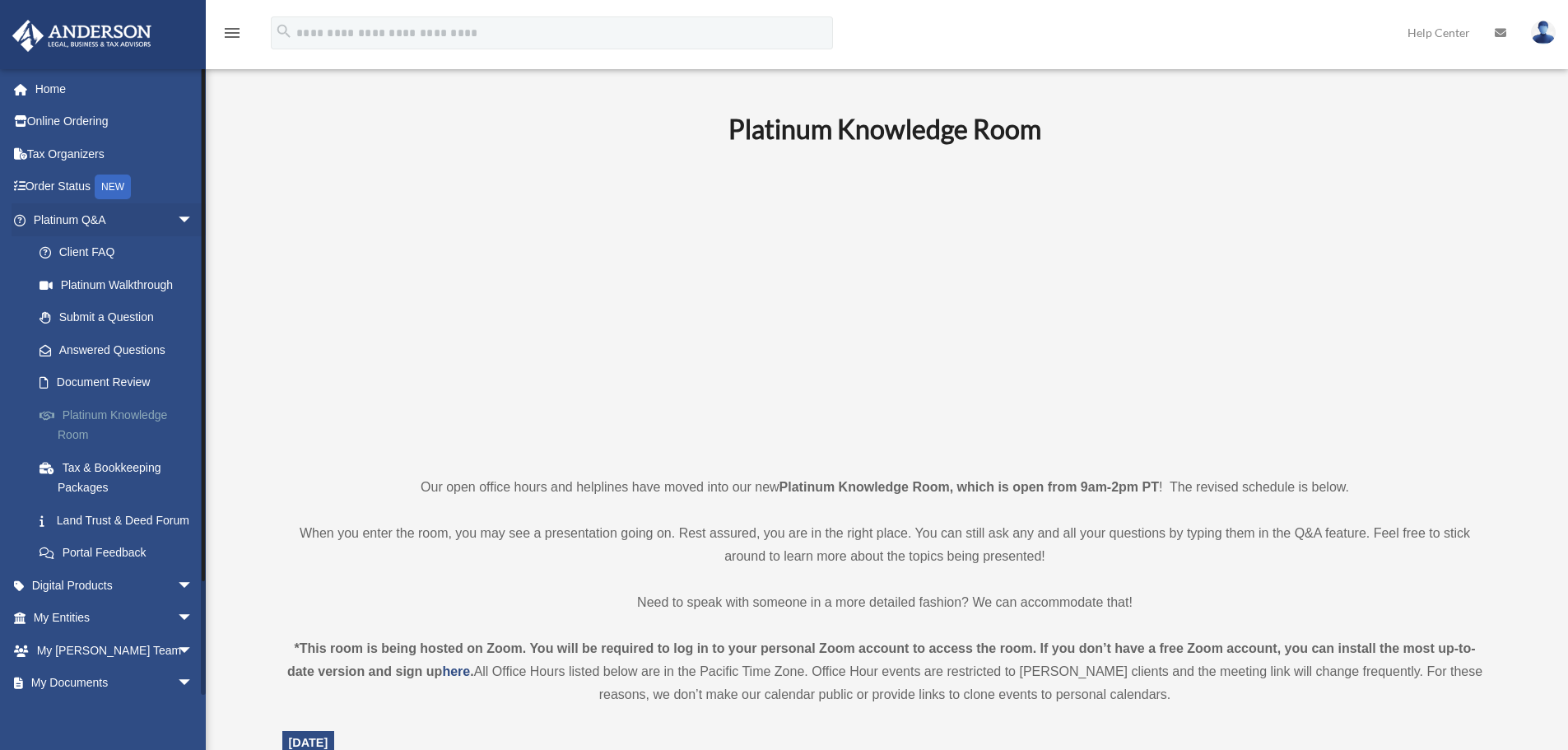
click at [141, 416] on link "Platinum Knowledge Room" at bounding box center [121, 424] width 195 height 53
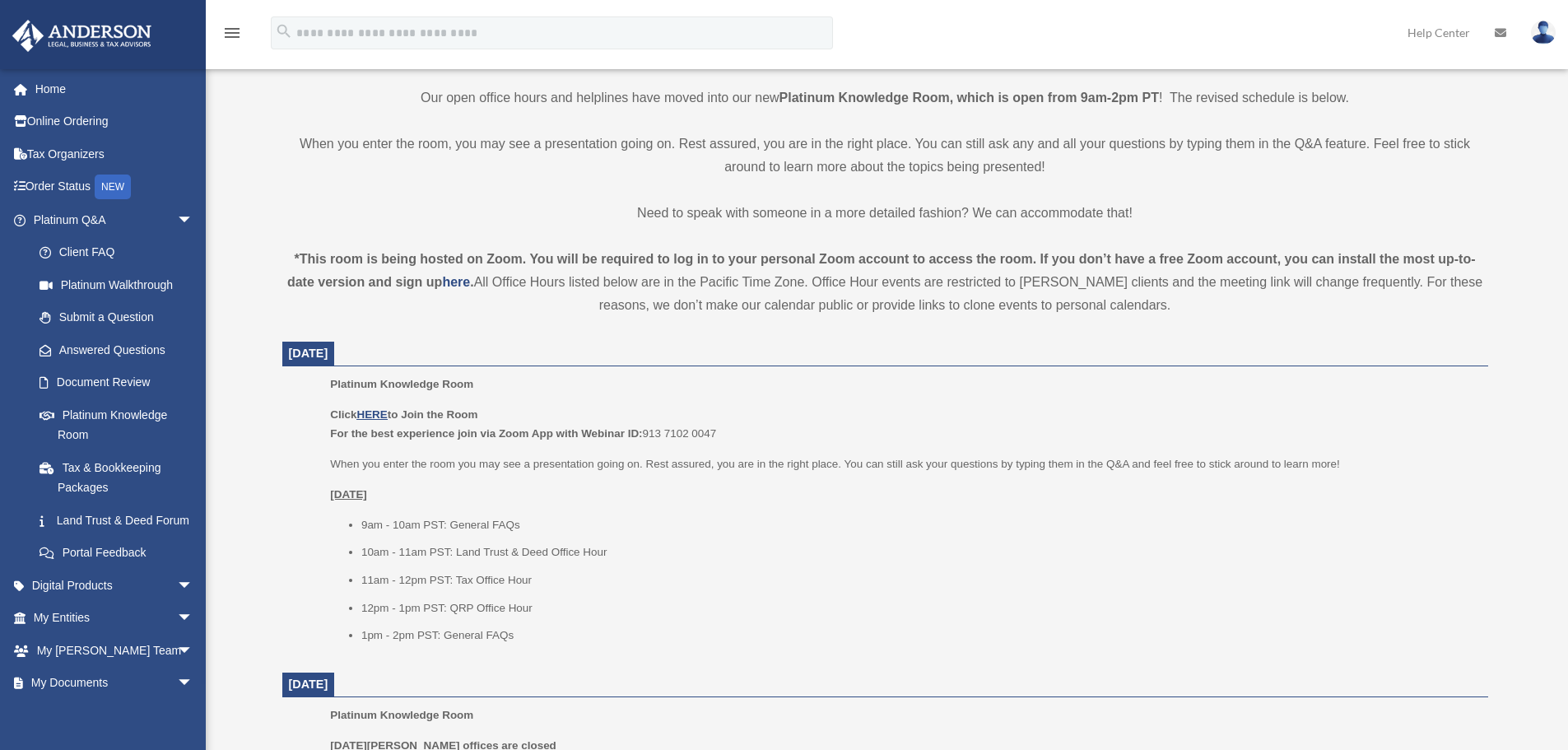
scroll to position [412, 0]
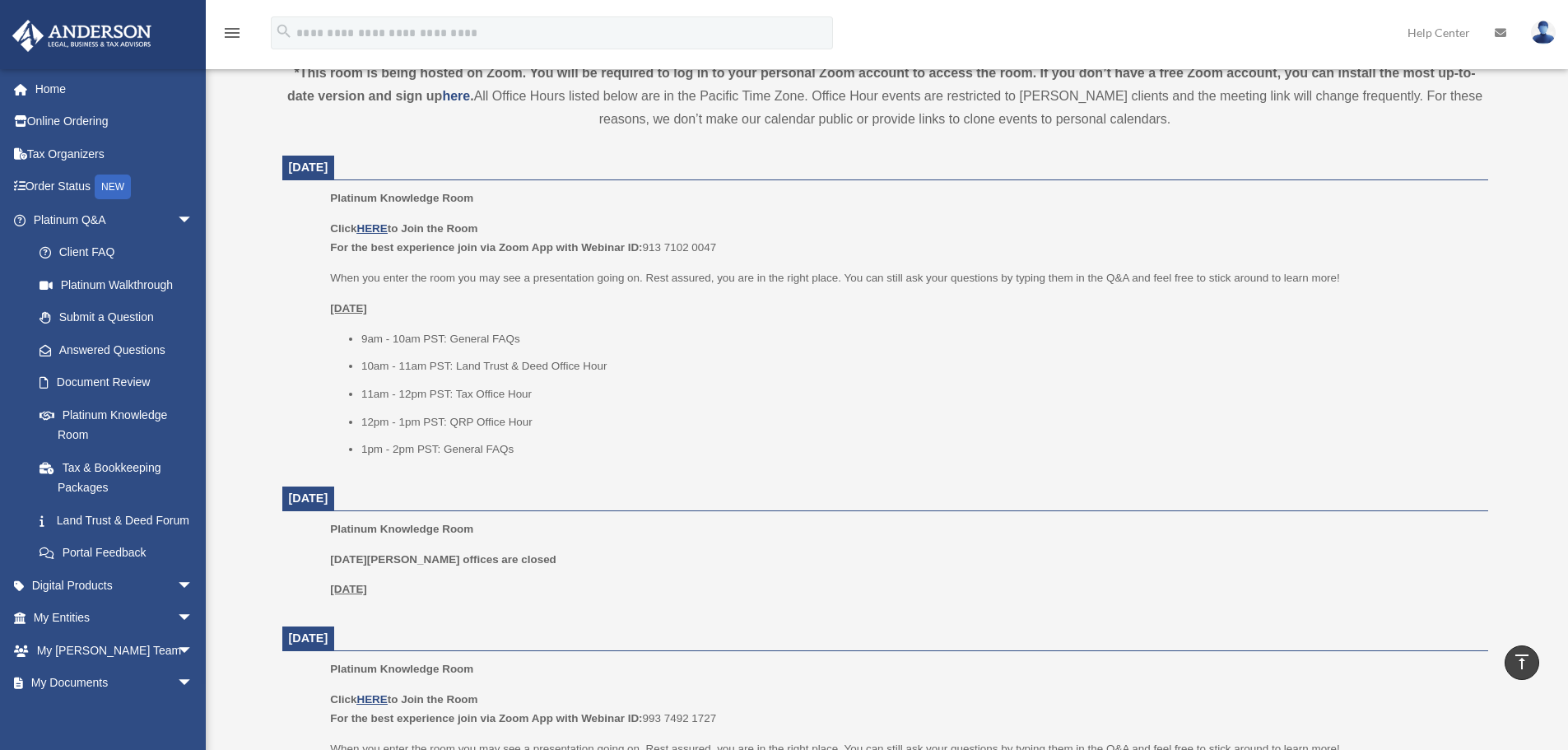
scroll to position [576, 0]
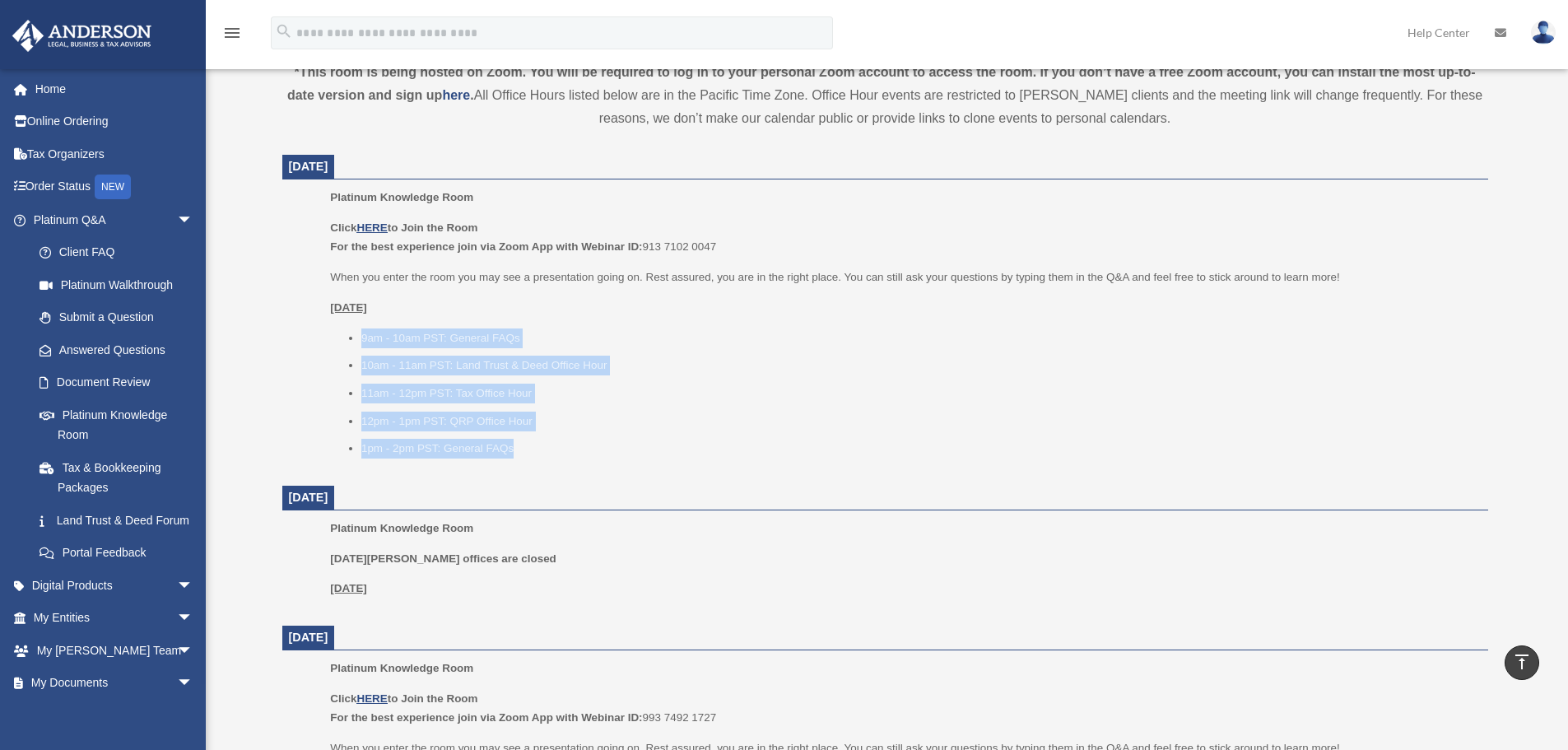
drag, startPoint x: 603, startPoint y: 455, endPoint x: 342, endPoint y: 341, distance: 284.8
click at [342, 341] on ul "9am - 10am PST: General FAQs 10am - 11am PST: Land Trust & Deed Office Hour 11a…" at bounding box center [903, 393] width 1146 height 130
drag, startPoint x: 352, startPoint y: 328, endPoint x: 551, endPoint y: 455, distance: 236.1
click at [551, 454] on ul "9am - 10am PST: General FAQs 10am - 11am PST: Land Trust & Deed Office Hour 11a…" at bounding box center [903, 393] width 1146 height 130
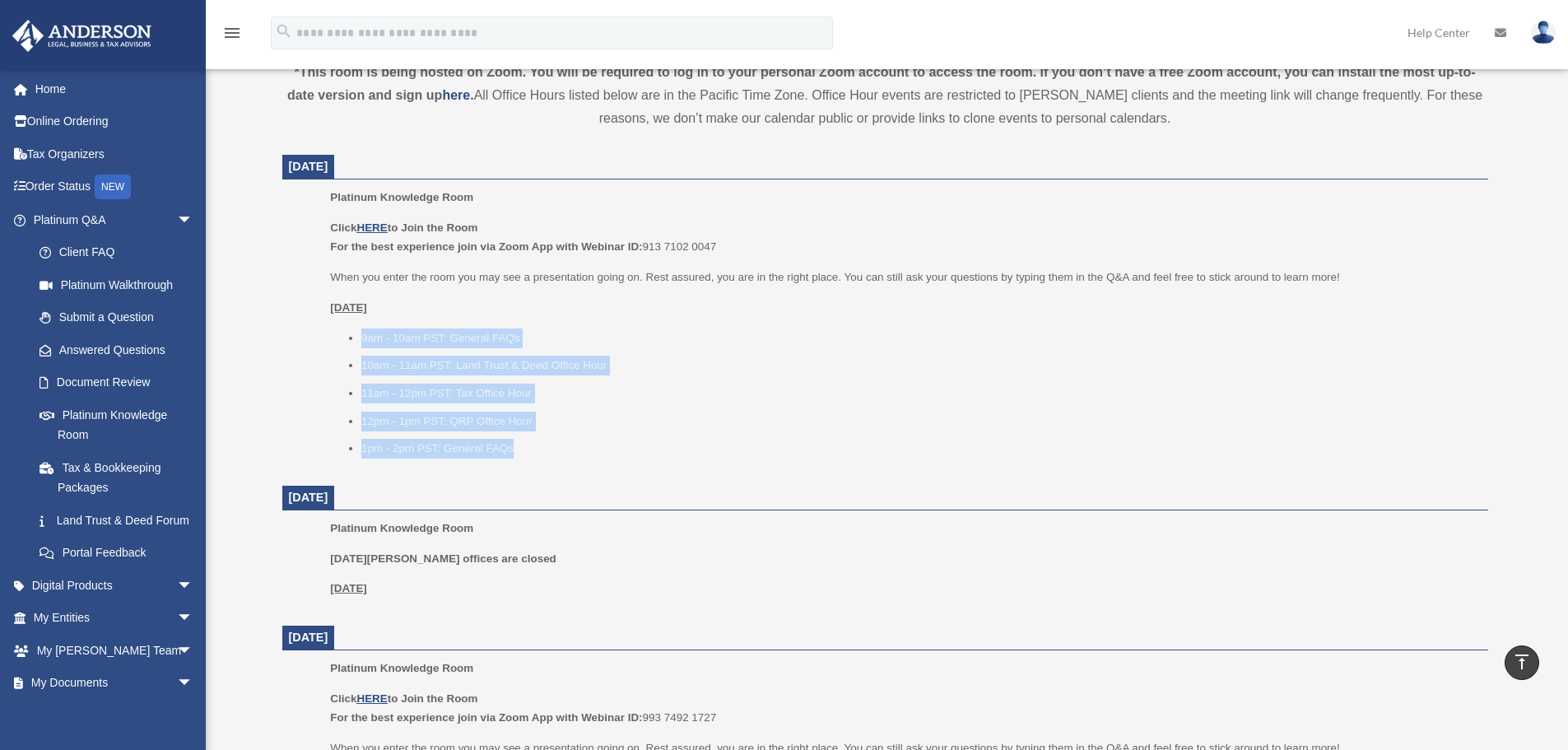
click at [551, 455] on li "1pm - 2pm PST: General FAQs" at bounding box center [919, 448] width 1115 height 20
drag, startPoint x: 592, startPoint y: 455, endPoint x: 354, endPoint y: 351, distance: 259.7
click at [354, 351] on ul "9am - 10am PST: General FAQs 10am - 11am PST: Land Trust & Deed Office Hour 11a…" at bounding box center [903, 393] width 1146 height 130
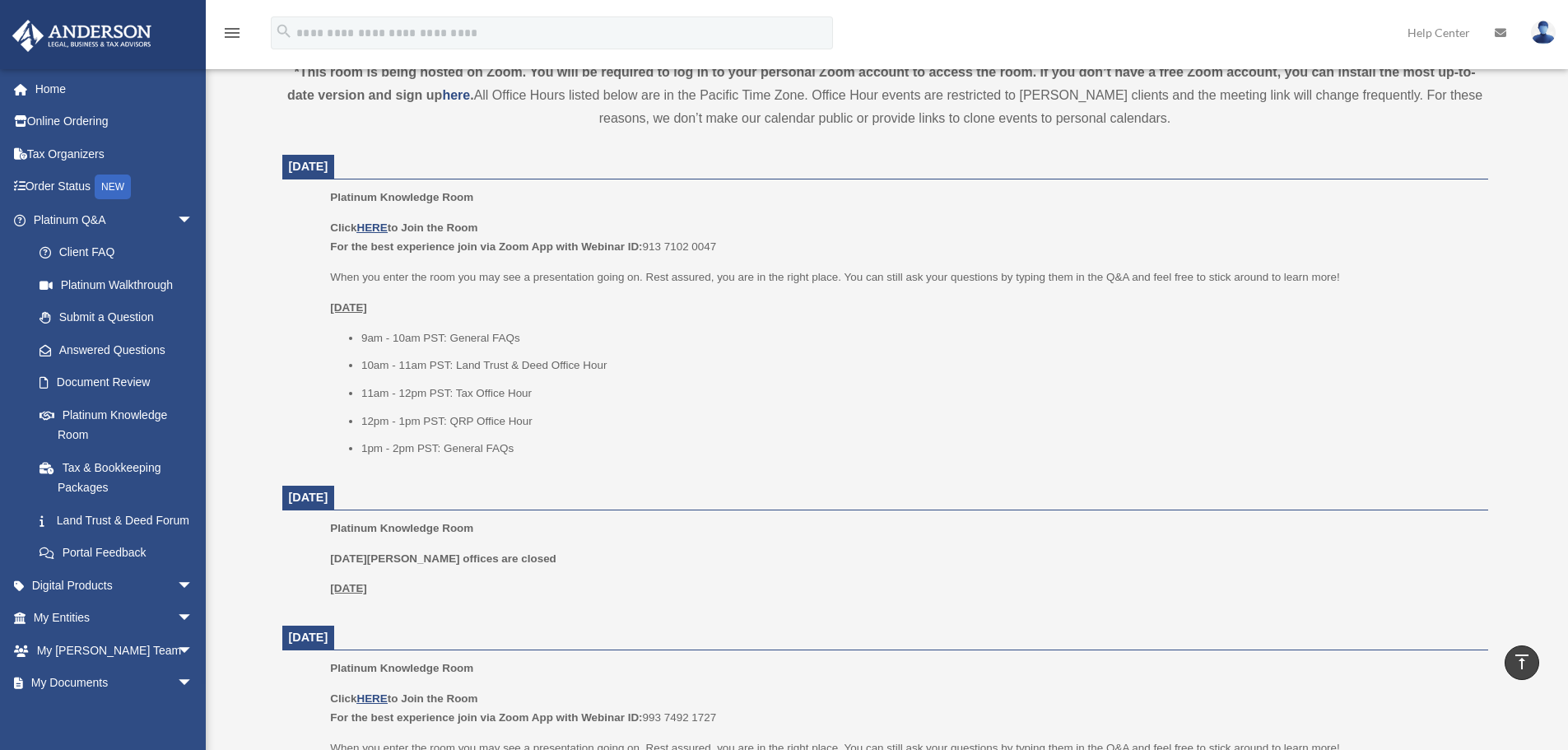
click at [428, 399] on li "11am - 12pm PST: Tax Office Hour" at bounding box center [919, 394] width 1115 height 20
click at [418, 399] on li "11am - 12pm PST: Tax Office Hour" at bounding box center [919, 394] width 1115 height 20
drag, startPoint x: 343, startPoint y: 403, endPoint x: 504, endPoint y: 396, distance: 161.2
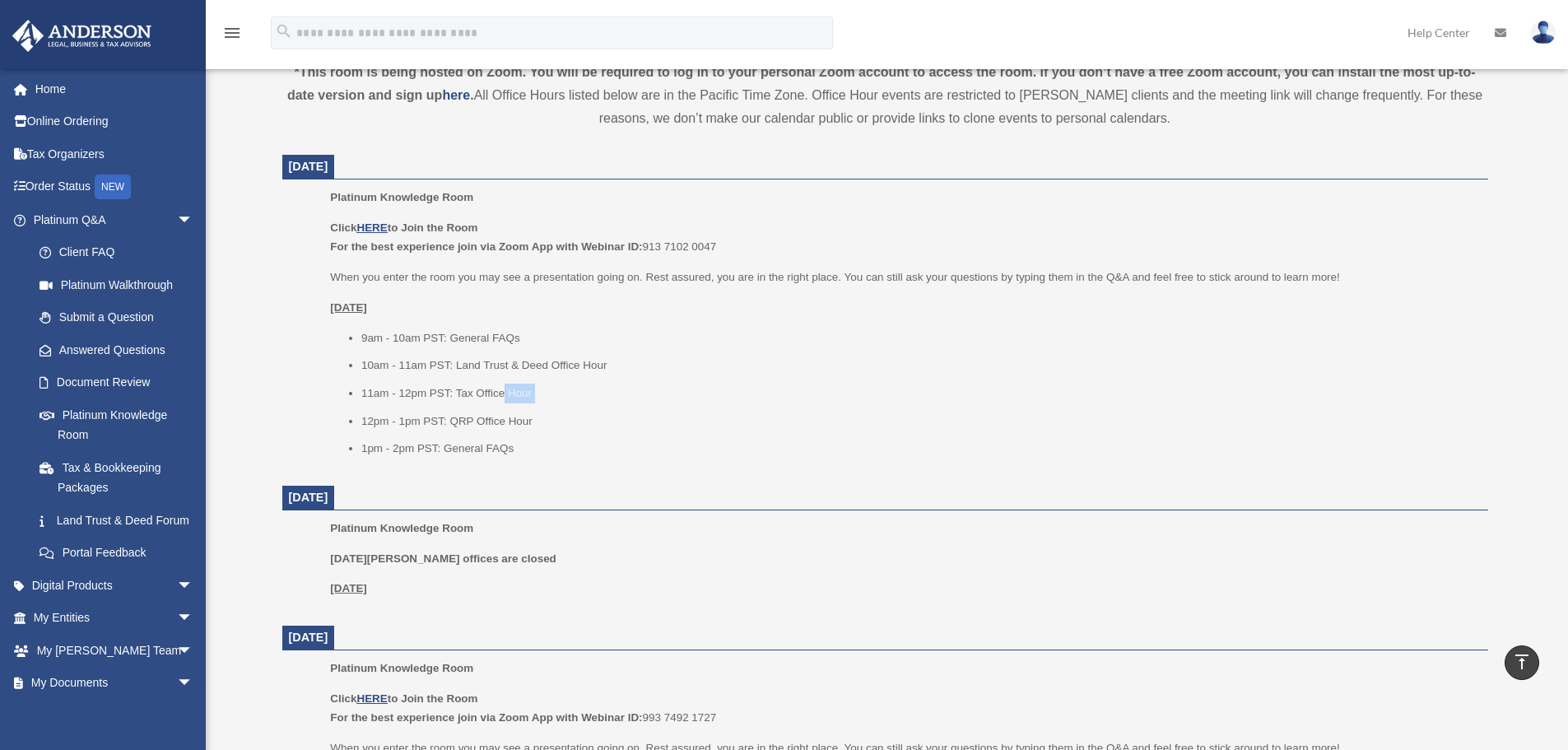
click at [504, 396] on ul "Platinum Knowledge Room Click HERE to Join the Room For the best experience joi…" at bounding box center [885, 328] width 1182 height 282
click at [504, 396] on li "11am - 12pm PST: Tax Office Hour" at bounding box center [919, 394] width 1115 height 20
click at [487, 388] on li "11am - 12pm PST: Tax Office Hour" at bounding box center [919, 394] width 1115 height 20
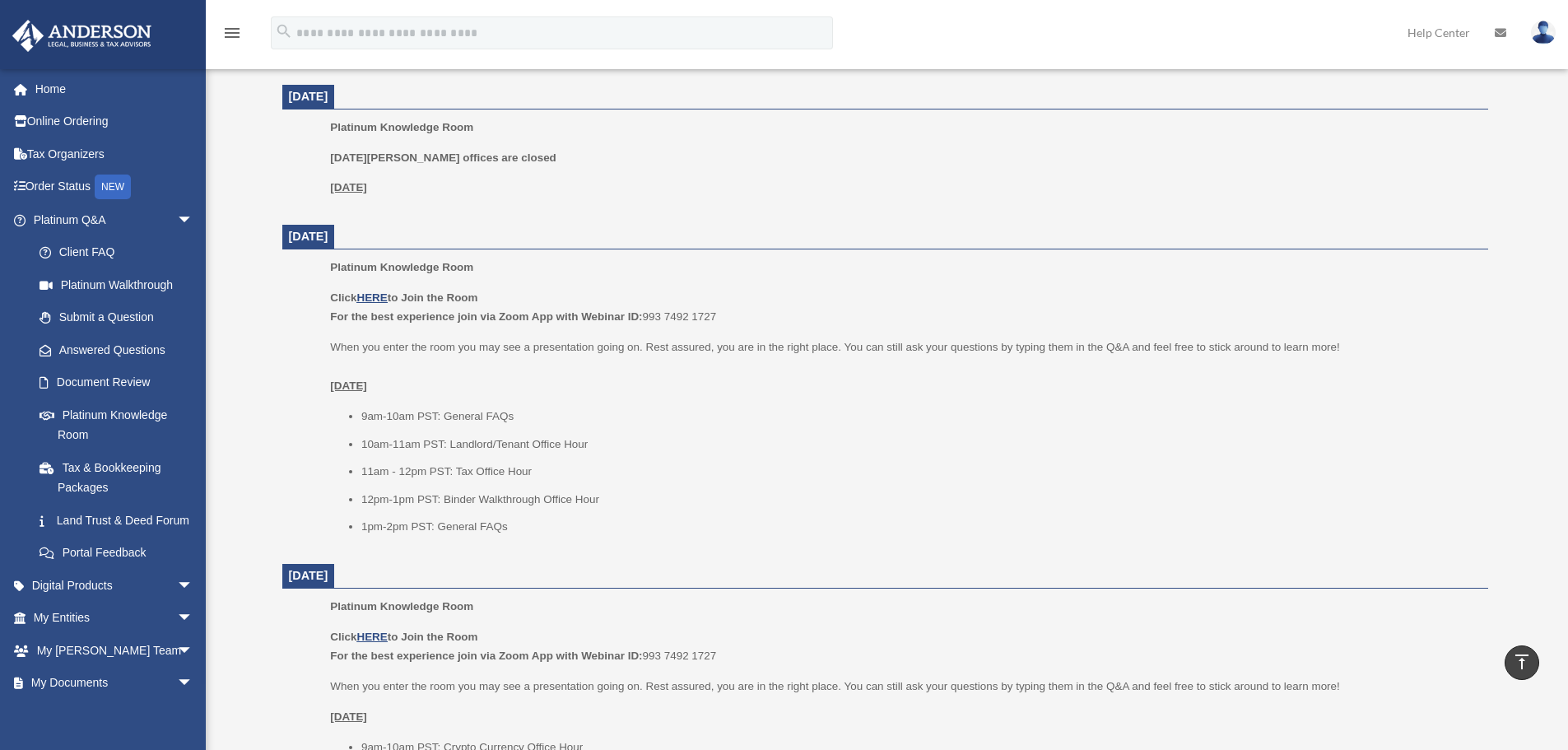
scroll to position [988, 0]
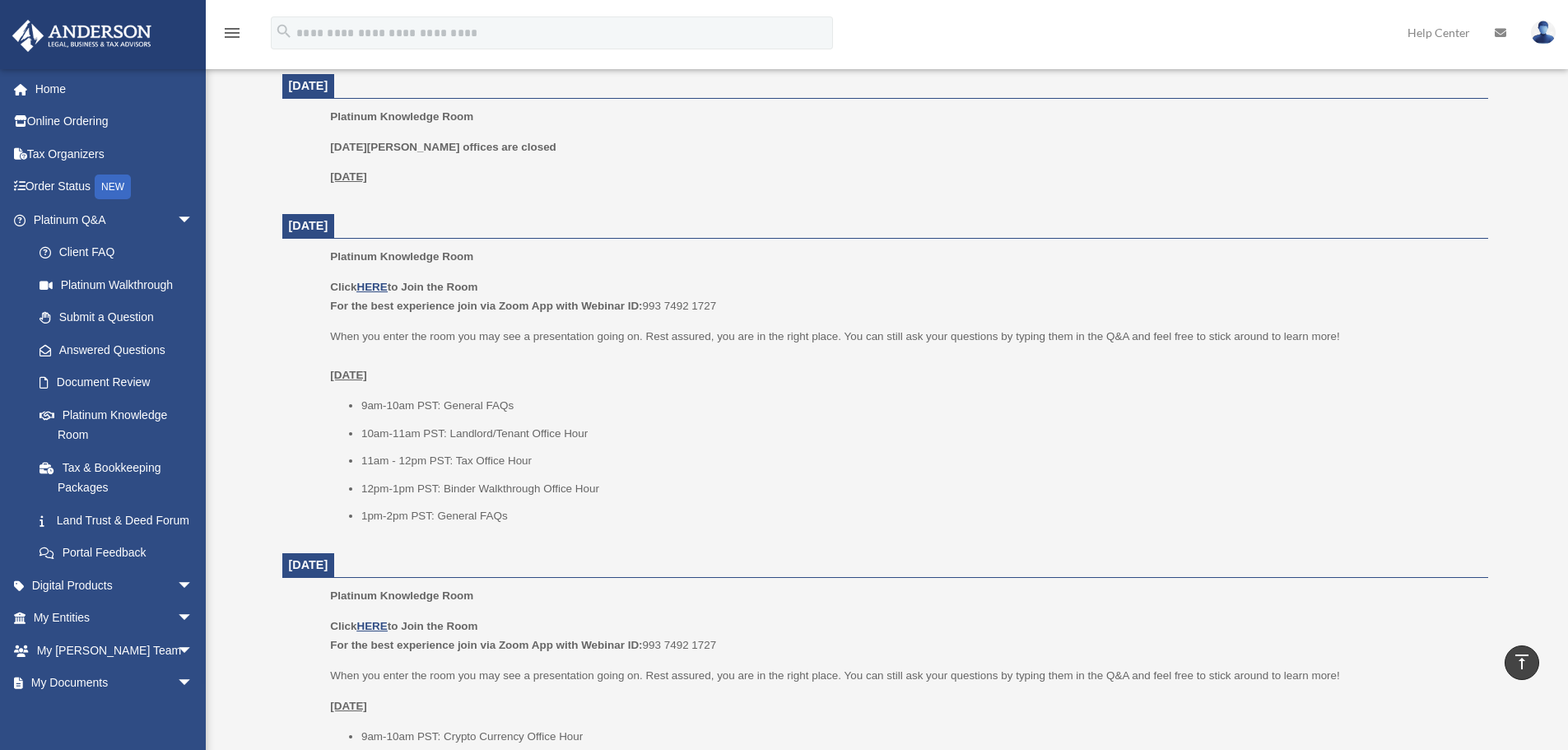
click at [480, 457] on li "11am - 12pm PST: Tax Office Hour" at bounding box center [919, 461] width 1115 height 20
click at [480, 464] on li "11am - 12pm PST: Tax Office Hour" at bounding box center [919, 461] width 1115 height 20
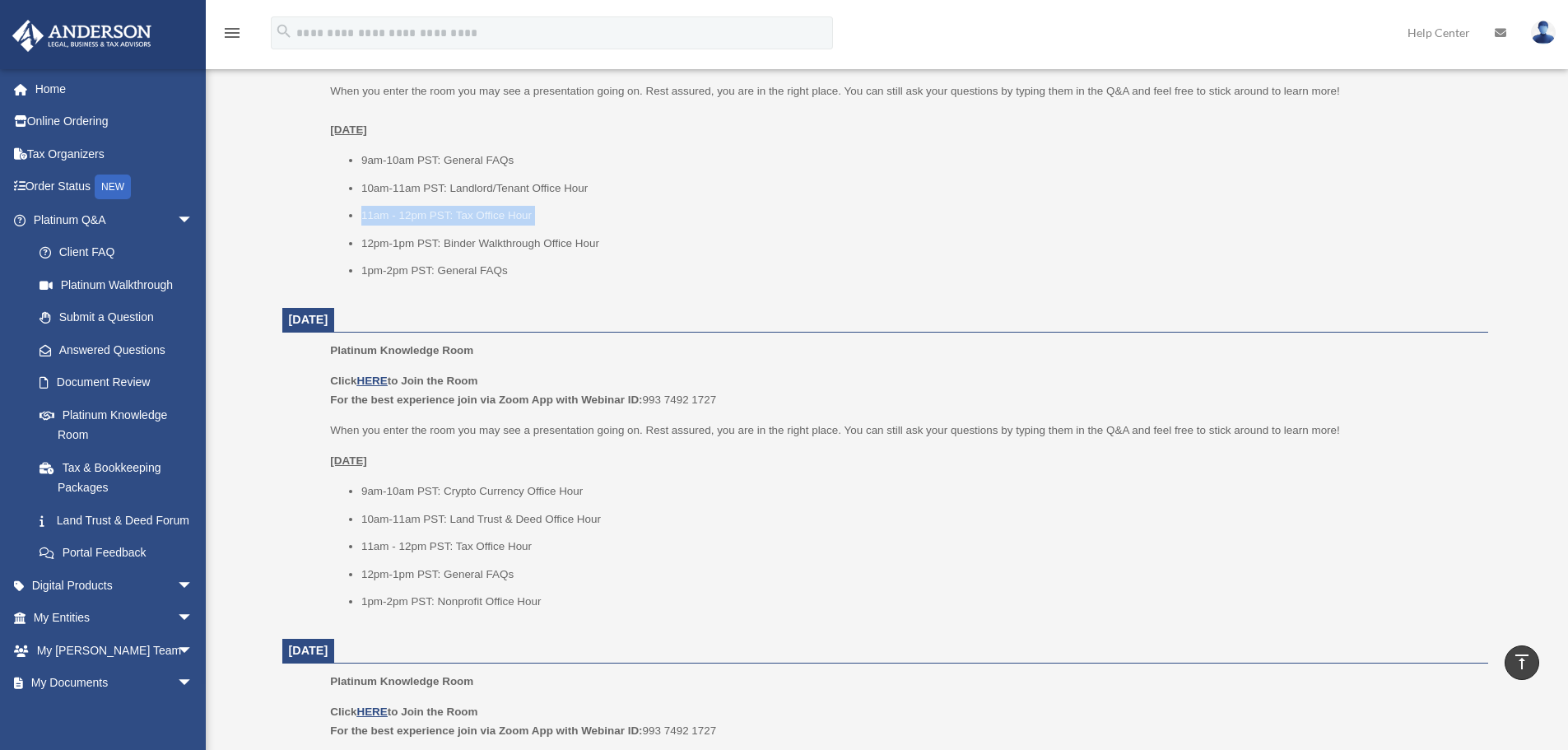
scroll to position [1235, 0]
click at [555, 538] on li "11am - 12pm PST: Tax Office Hour" at bounding box center [919, 545] width 1115 height 20
click at [510, 546] on li "11am - 12pm PST: Tax Office Hour" at bounding box center [919, 545] width 1115 height 20
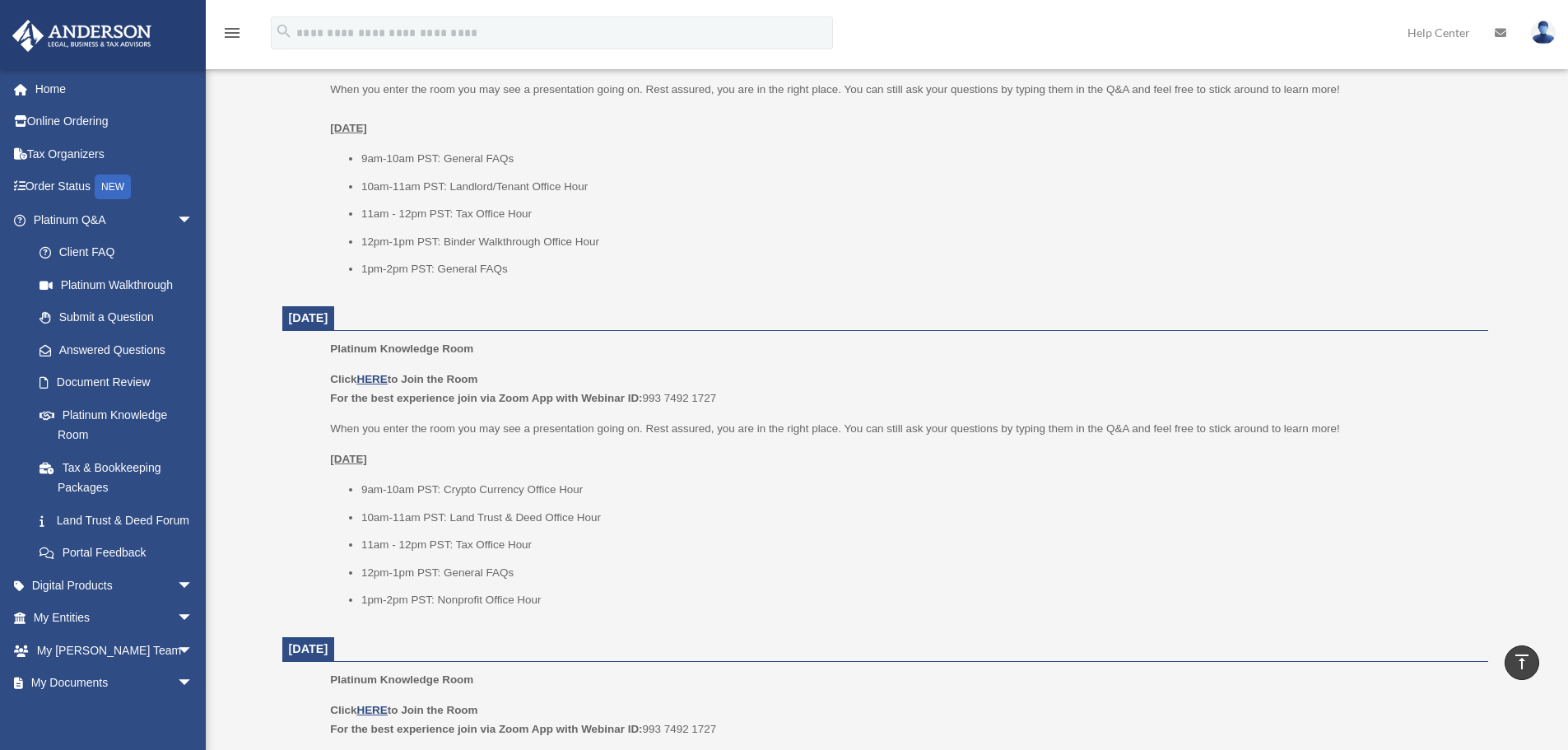
click at [557, 591] on ul "9am-10am PST: Crypto Currency Office Hour 10am-11am PST: Land Trust & Deed Offi…" at bounding box center [903, 544] width 1146 height 130
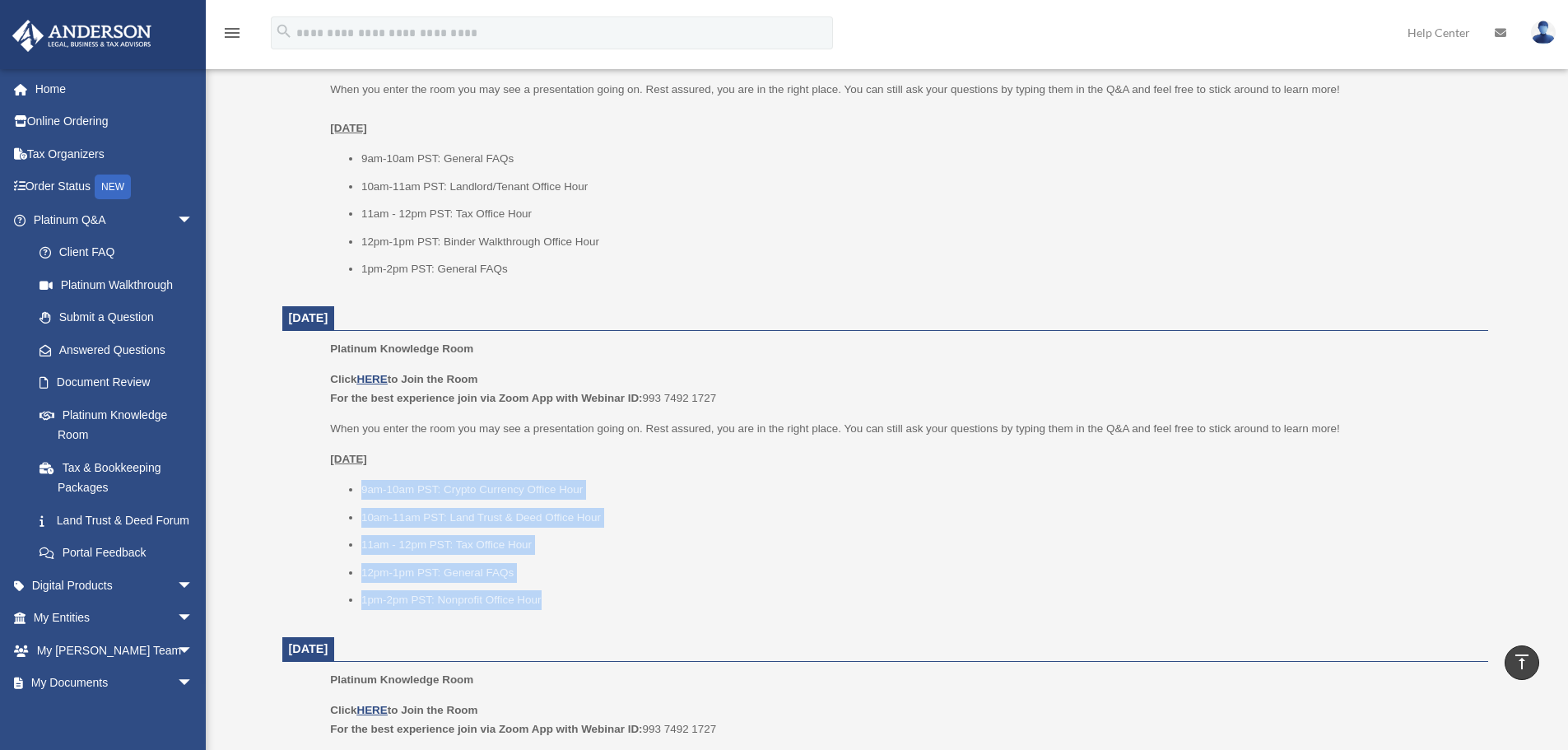
drag, startPoint x: 586, startPoint y: 613, endPoint x: 322, endPoint y: 486, distance: 293.0
click at [322, 487] on ul "Platinum Knowledge Room Click HERE to Join the Room For the best experience joi…" at bounding box center [885, 480] width 1182 height 282
click at [329, 486] on ul "Platinum Knowledge Room Click HERE to Join the Room For the best experience joi…" at bounding box center [885, 480] width 1182 height 282
drag, startPoint x: 330, startPoint y: 482, endPoint x: 575, endPoint y: 598, distance: 271.1
click at [575, 598] on ul "9am-10am PST: Crypto Currency Office Hour 10am-11am PST: Land Trust & Deed Offi…" at bounding box center [903, 544] width 1146 height 130
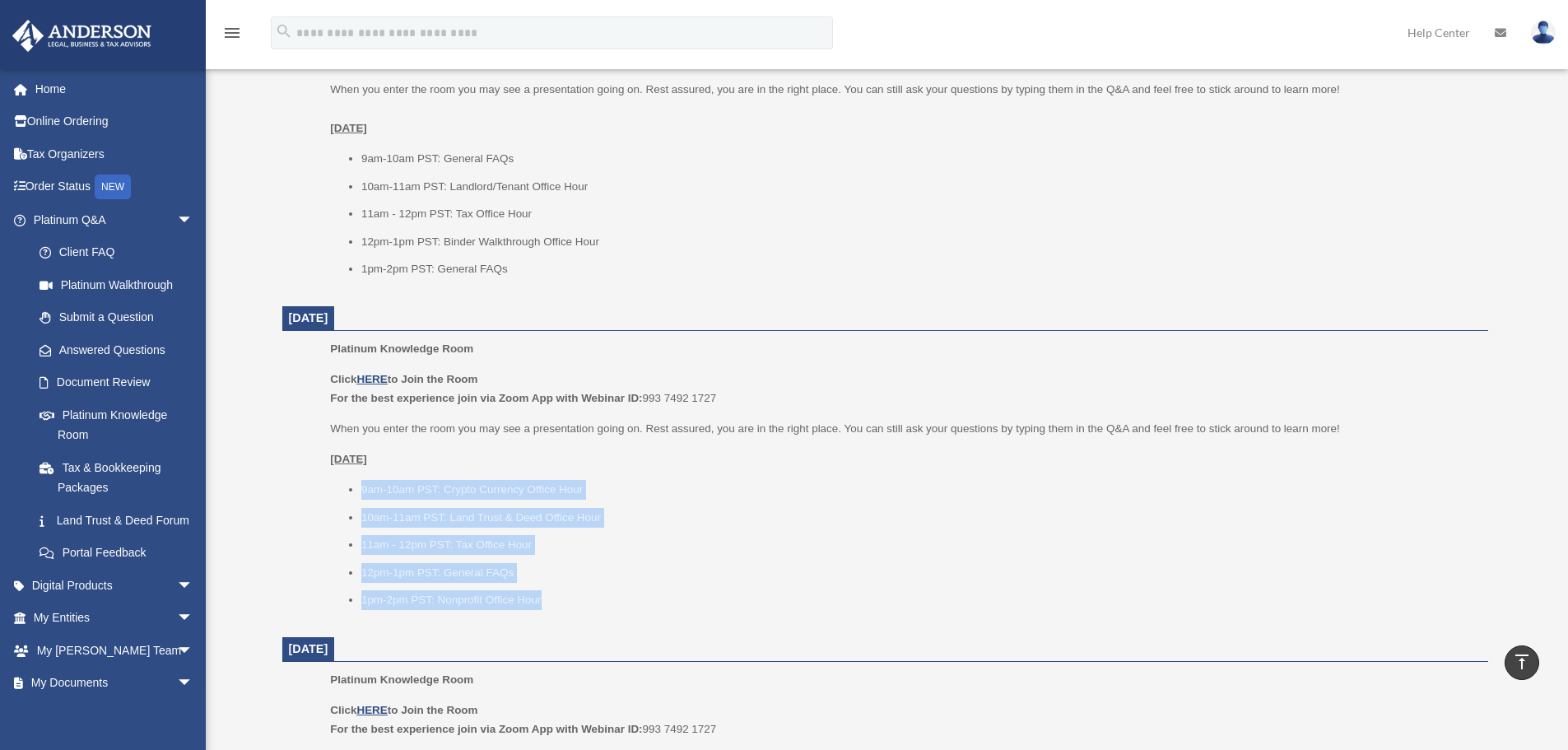
click at [575, 598] on li "1pm-2pm PST: Nonprofit Office Hour" at bounding box center [919, 601] width 1115 height 20
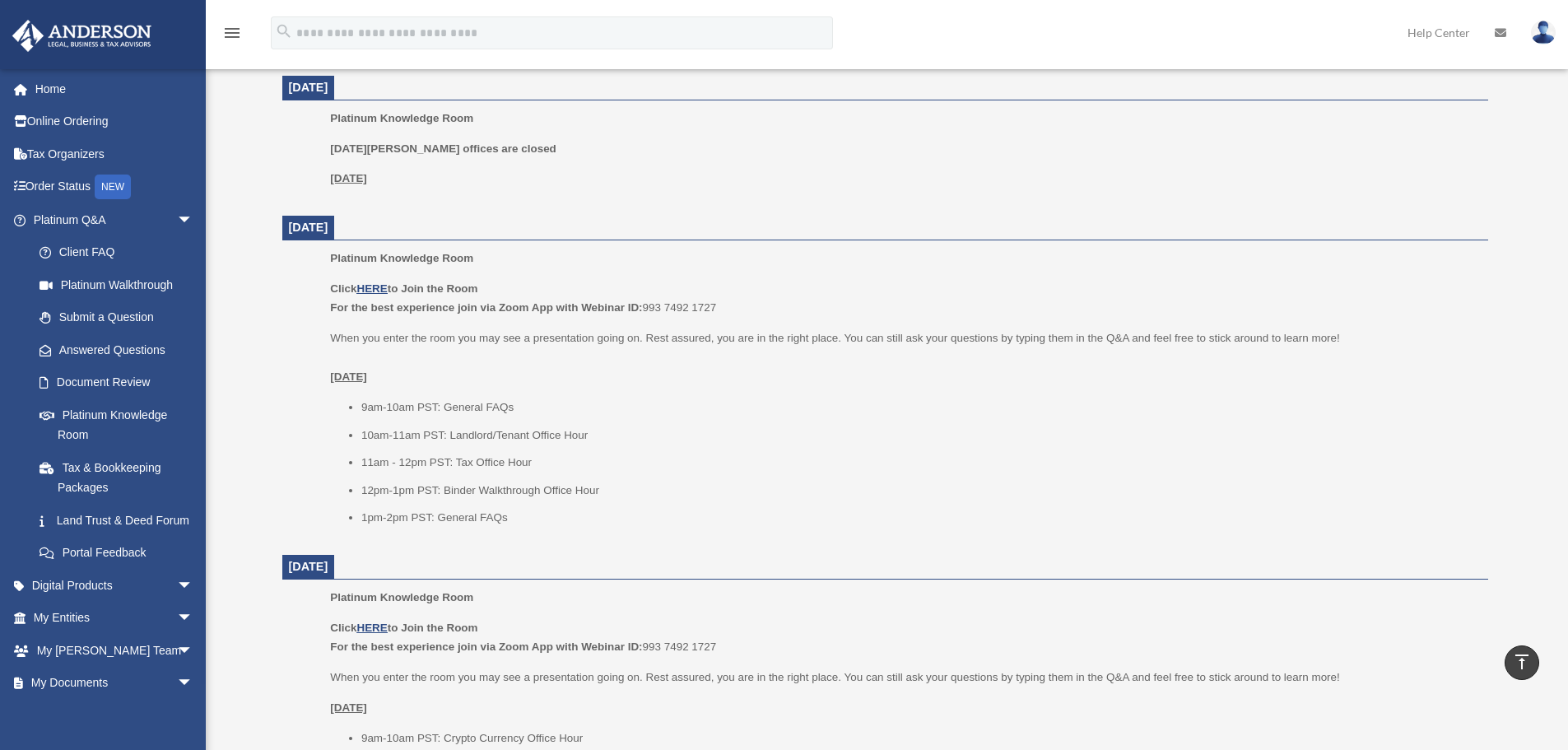
scroll to position [906, 0]
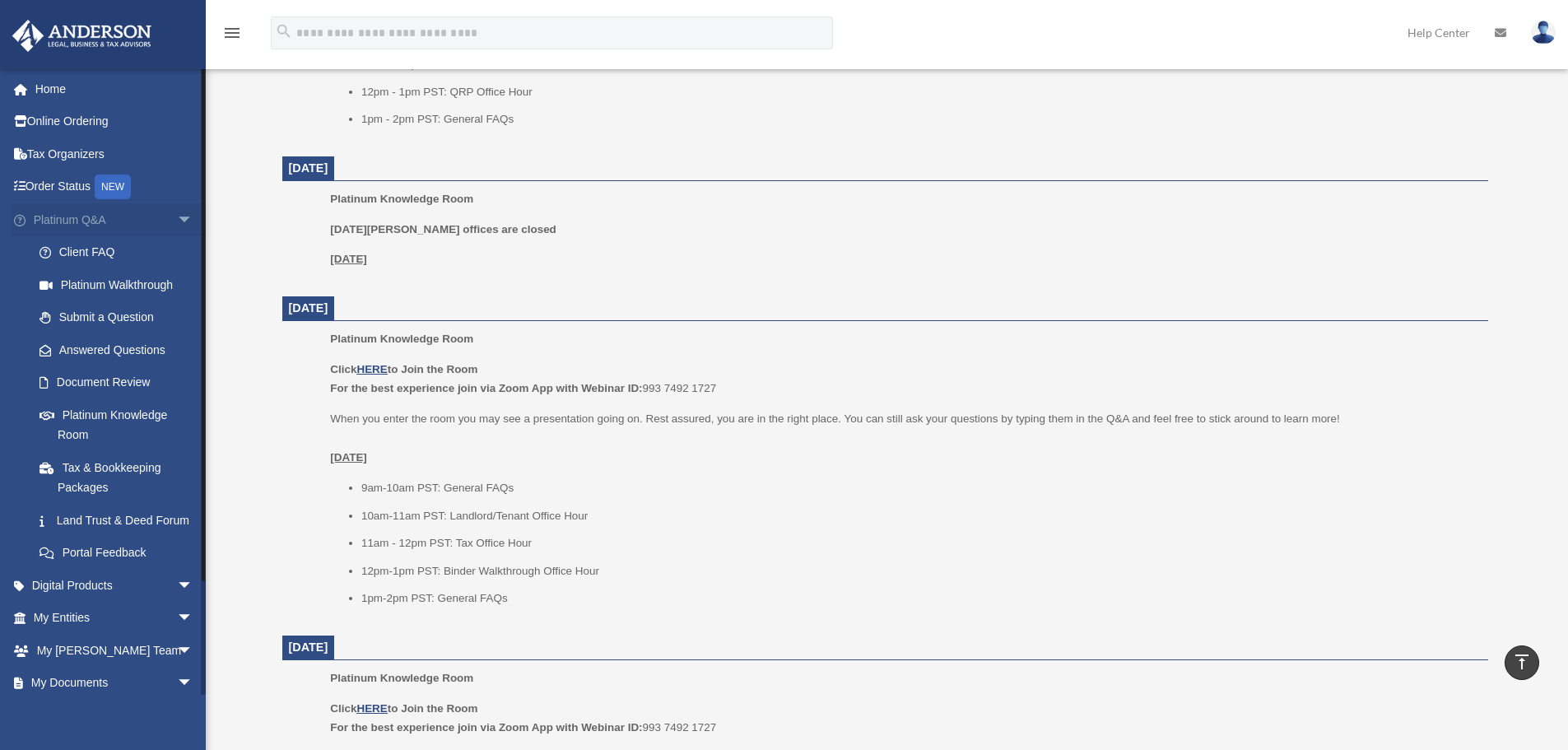
click at [179, 214] on span "arrow_drop_down" at bounding box center [193, 220] width 33 height 34
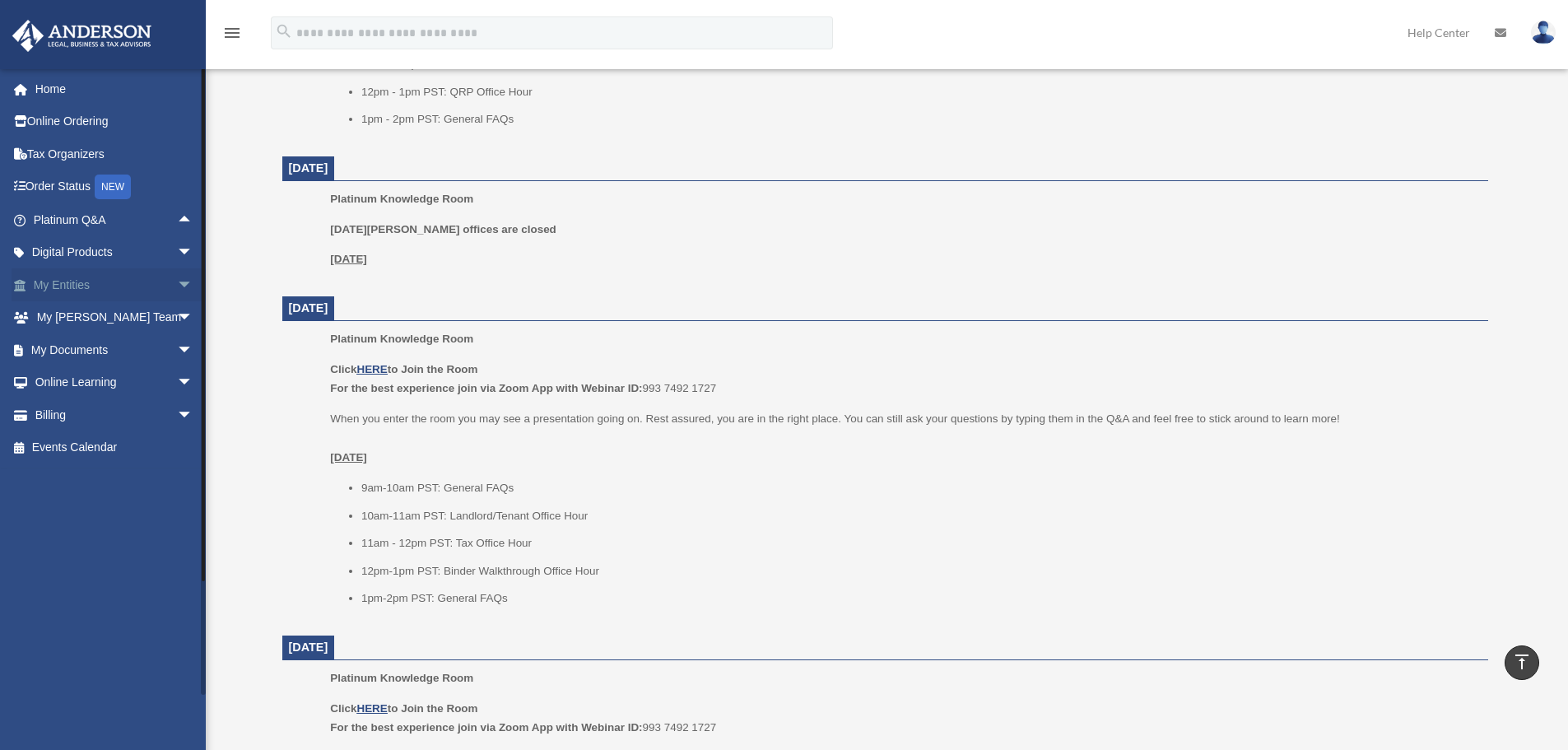
click at [177, 291] on span "arrow_drop_down" at bounding box center [193, 286] width 33 height 34
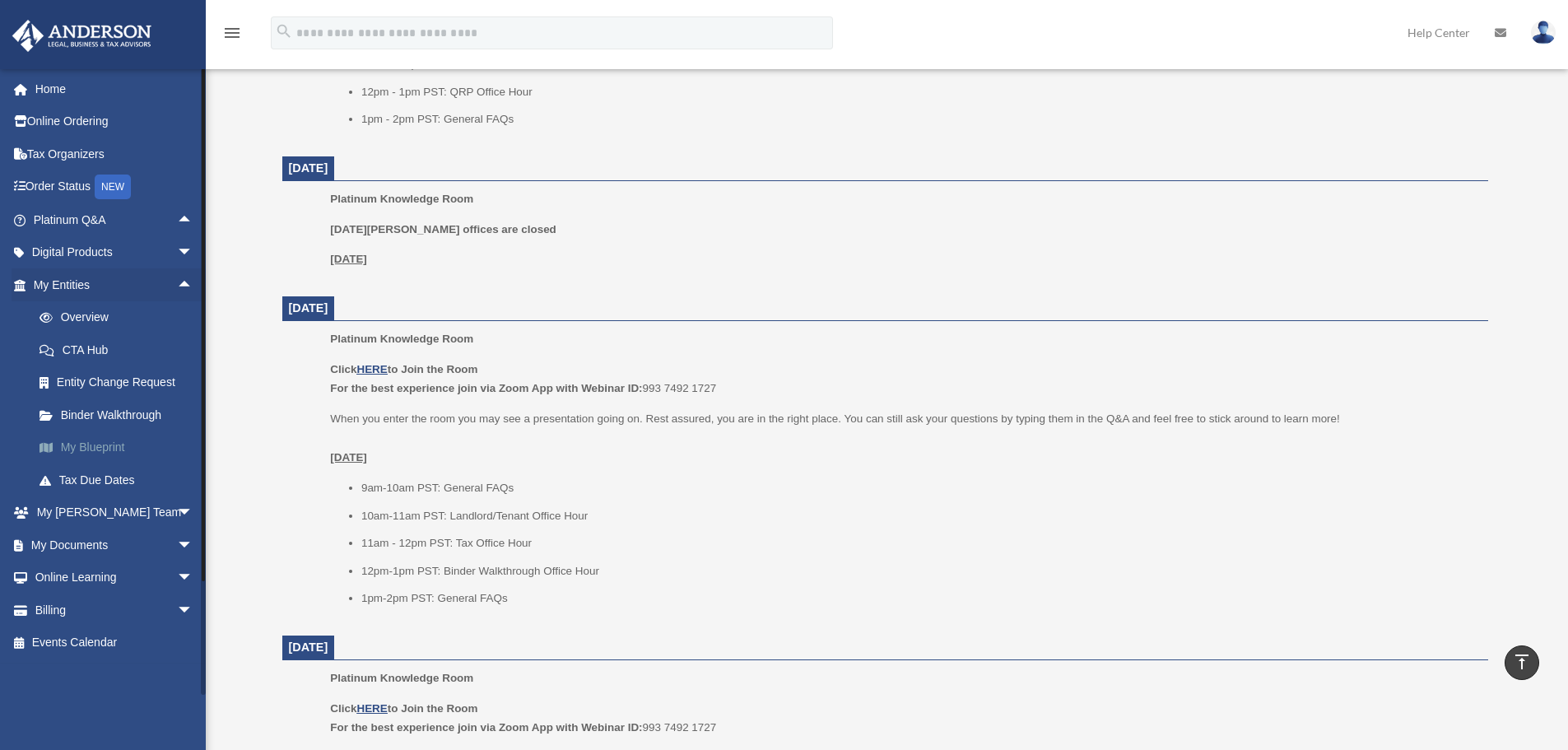
click at [99, 450] on link "My Blueprint" at bounding box center [121, 447] width 195 height 33
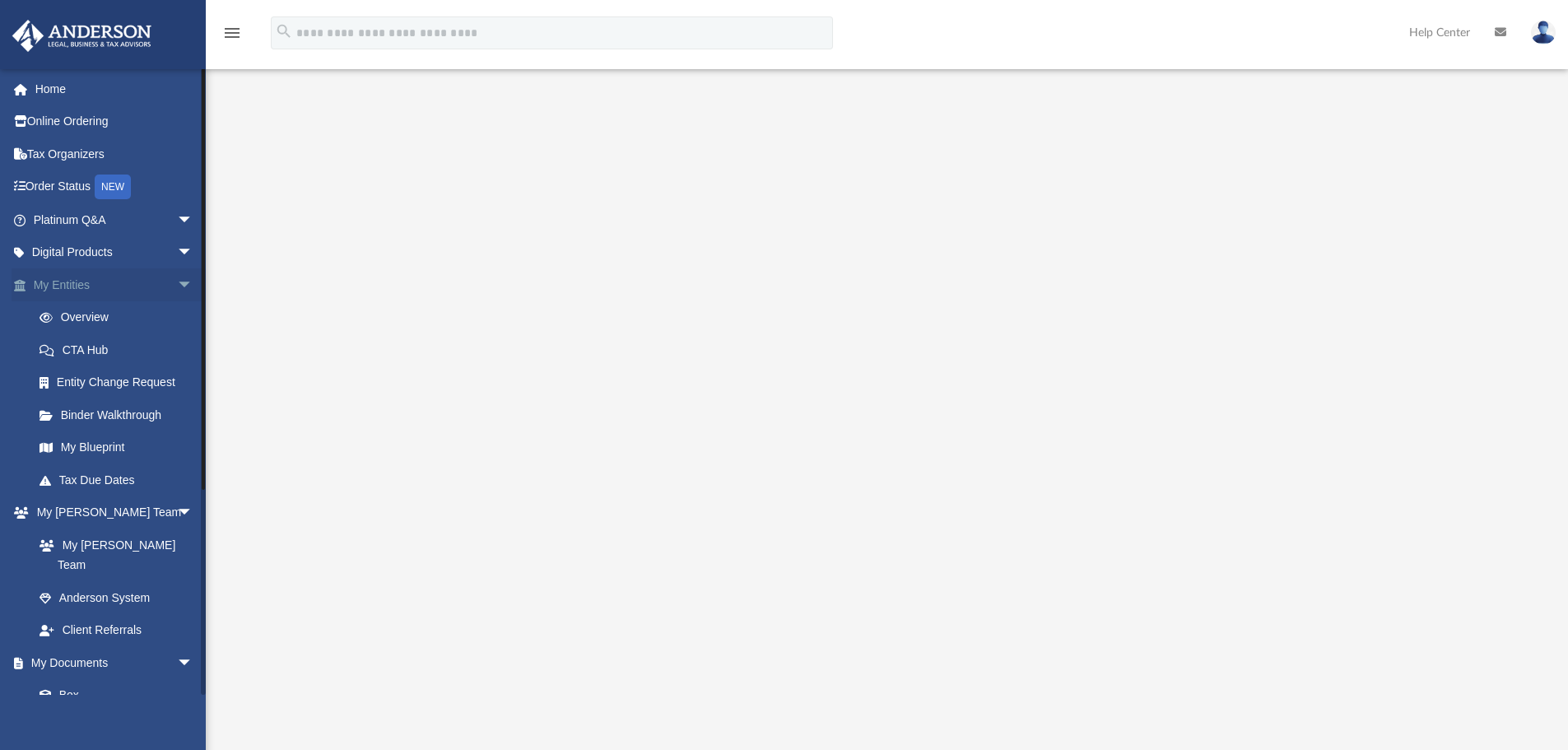
click at [177, 282] on span "arrow_drop_down" at bounding box center [193, 286] width 33 height 34
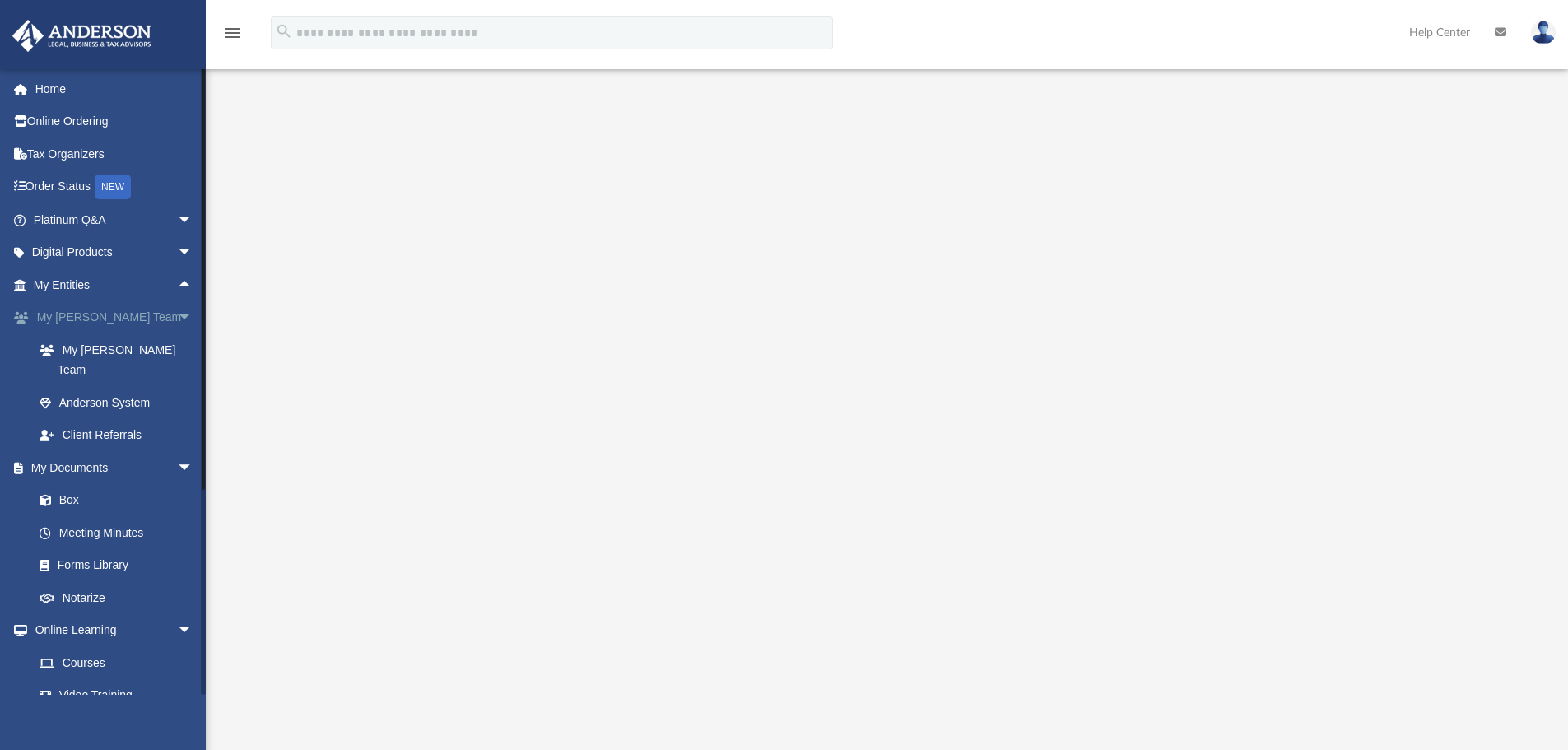
click at [184, 312] on span "arrow_drop_down" at bounding box center [193, 319] width 33 height 34
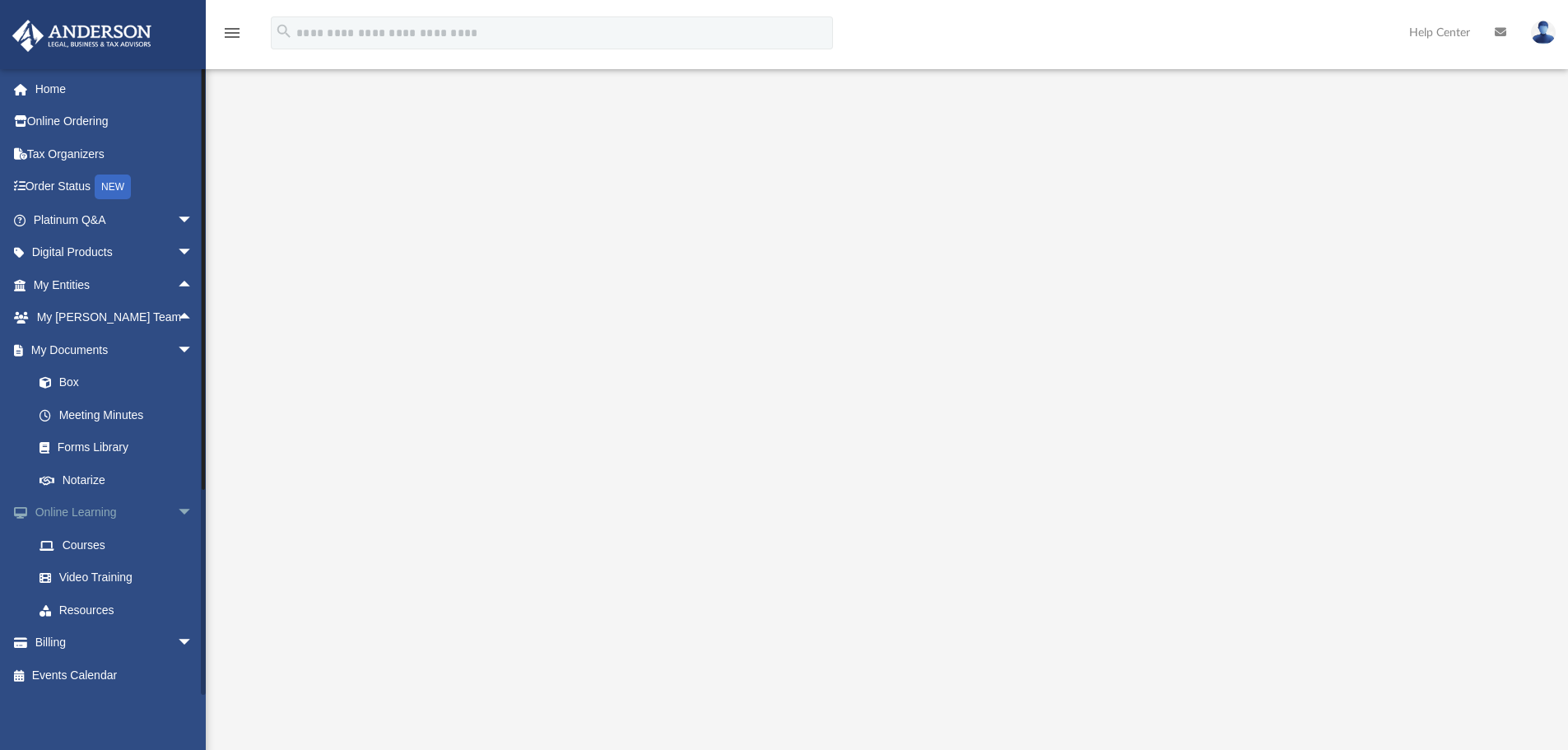
click at [177, 515] on span "arrow_drop_down" at bounding box center [193, 514] width 33 height 34
click at [177, 511] on span "arrow_drop_up" at bounding box center [193, 514] width 33 height 34
click at [177, 511] on span "arrow_drop_down" at bounding box center [193, 514] width 33 height 34
click at [204, 517] on div at bounding box center [204, 381] width 5 height 626
click at [177, 508] on span "arrow_drop_up" at bounding box center [193, 514] width 33 height 34
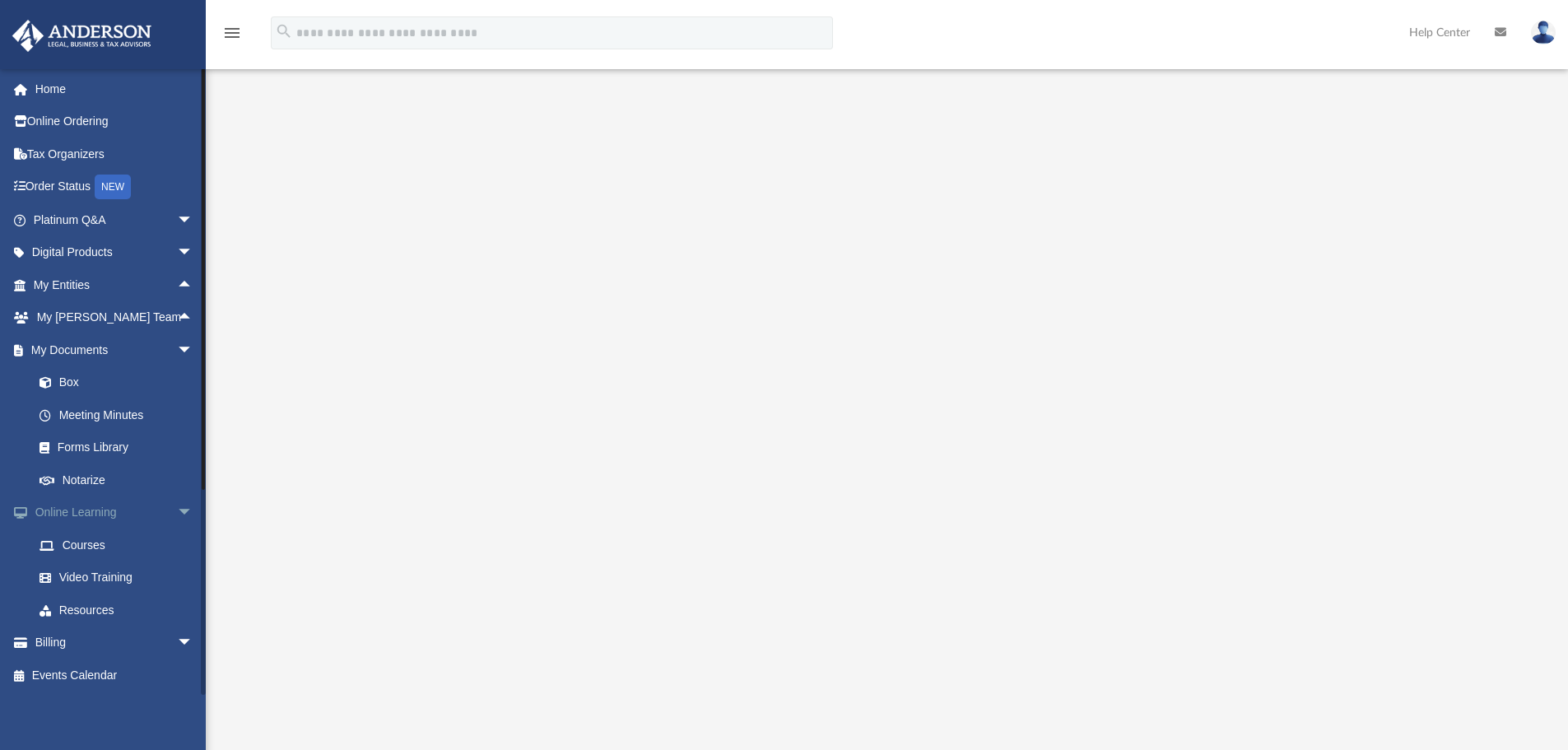
click at [177, 509] on span "arrow_drop_down" at bounding box center [193, 514] width 33 height 34
click at [177, 348] on span "arrow_drop_down" at bounding box center [193, 351] width 33 height 34
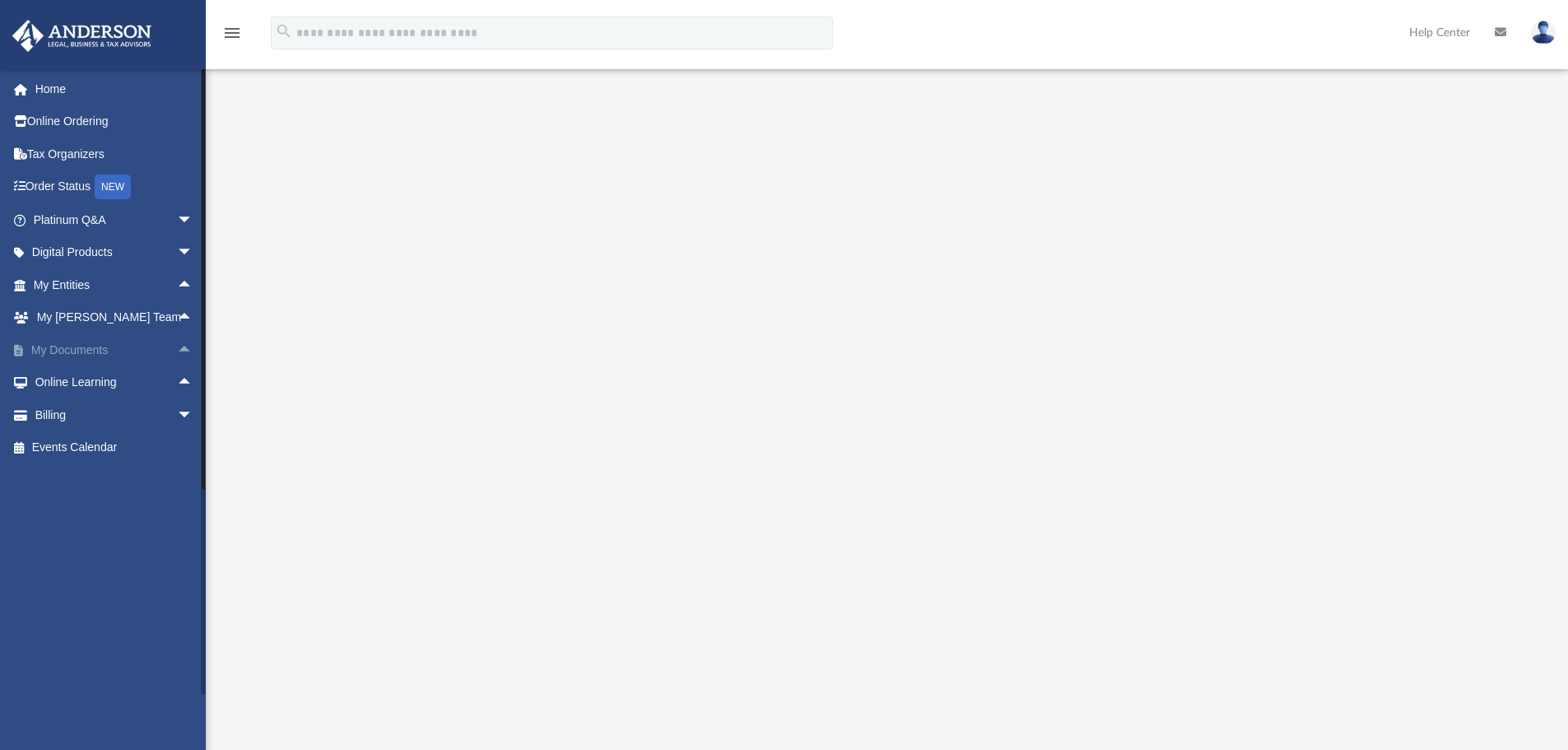
click at [177, 349] on span "arrow_drop_up" at bounding box center [193, 351] width 33 height 34
click at [177, 351] on span "arrow_drop_down" at bounding box center [193, 351] width 33 height 34
click at [182, 352] on span "arrow_drop_up" at bounding box center [193, 351] width 33 height 34
click at [181, 352] on span "arrow_drop_down" at bounding box center [193, 351] width 33 height 34
click at [177, 352] on span "arrow_drop_up" at bounding box center [193, 351] width 33 height 34
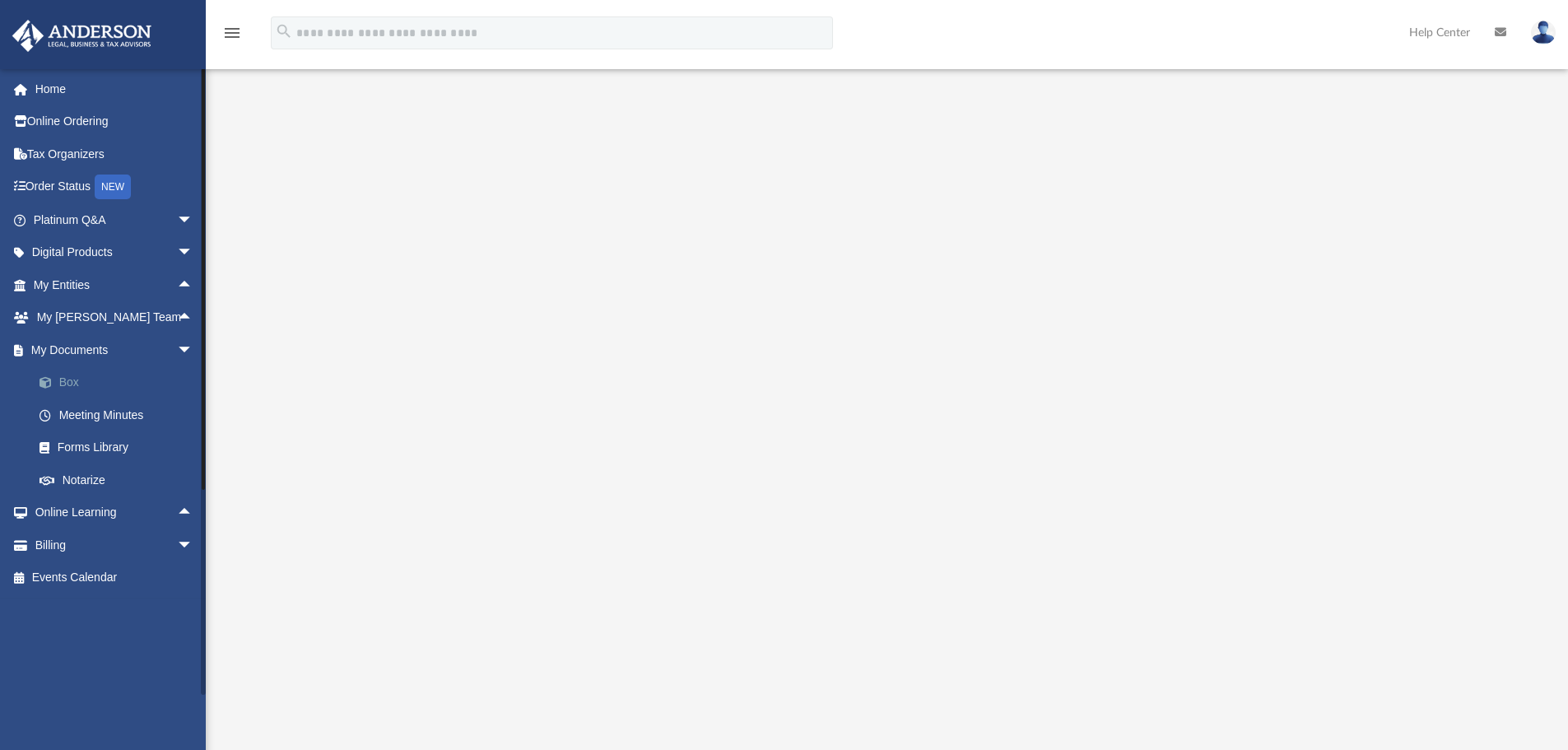
click at [46, 376] on link "Box" at bounding box center [121, 382] width 195 height 33
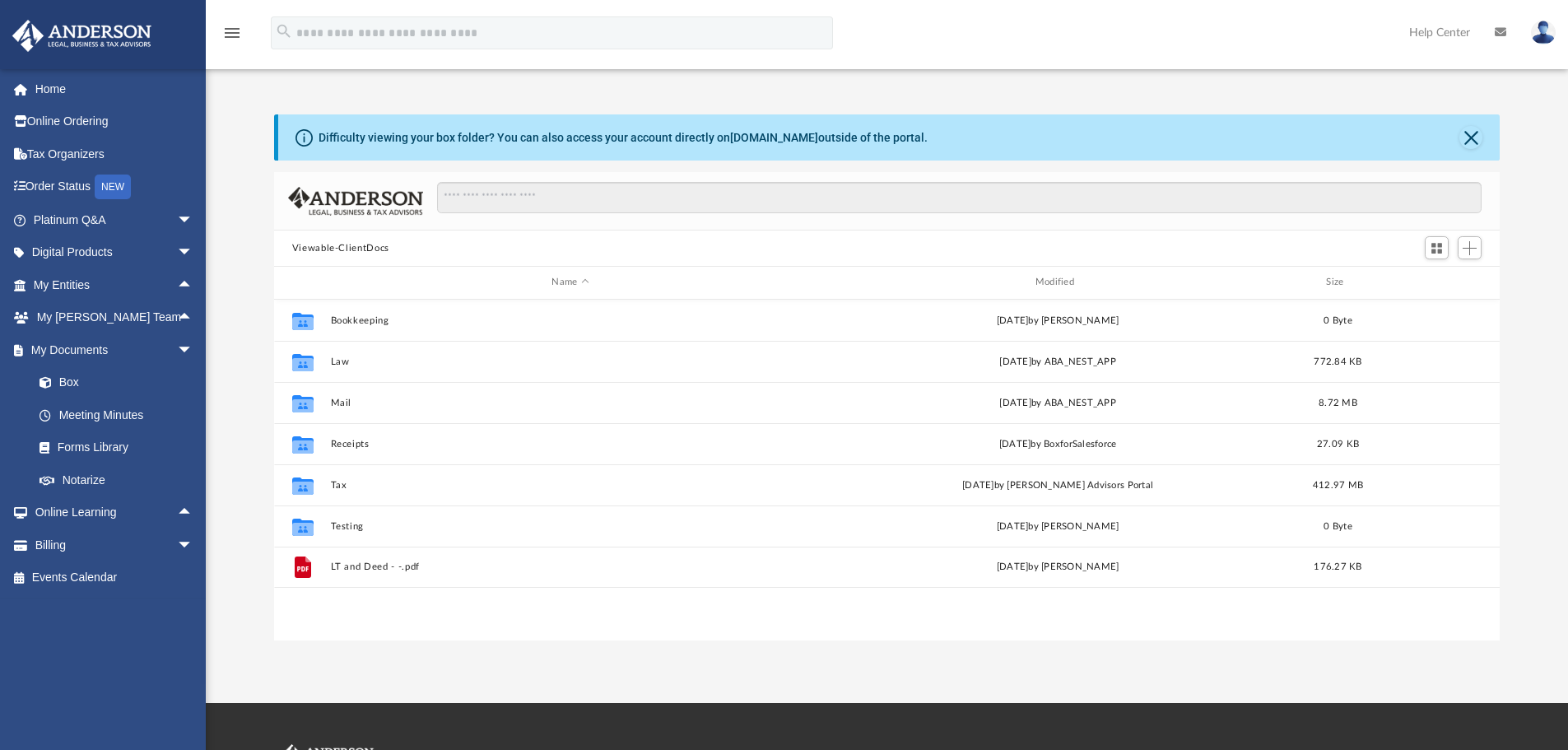
scroll to position [362, 1213]
click at [413, 136] on div "Difficulty viewing your box folder? You can also access your account directly o…" at bounding box center [623, 137] width 609 height 17
click at [413, 135] on div "Difficulty viewing your box folder? You can also access your account directly o…" at bounding box center [623, 137] width 609 height 17
click at [462, 133] on div "Difficulty viewing your box folder? You can also access your account directly o…" at bounding box center [623, 137] width 609 height 17
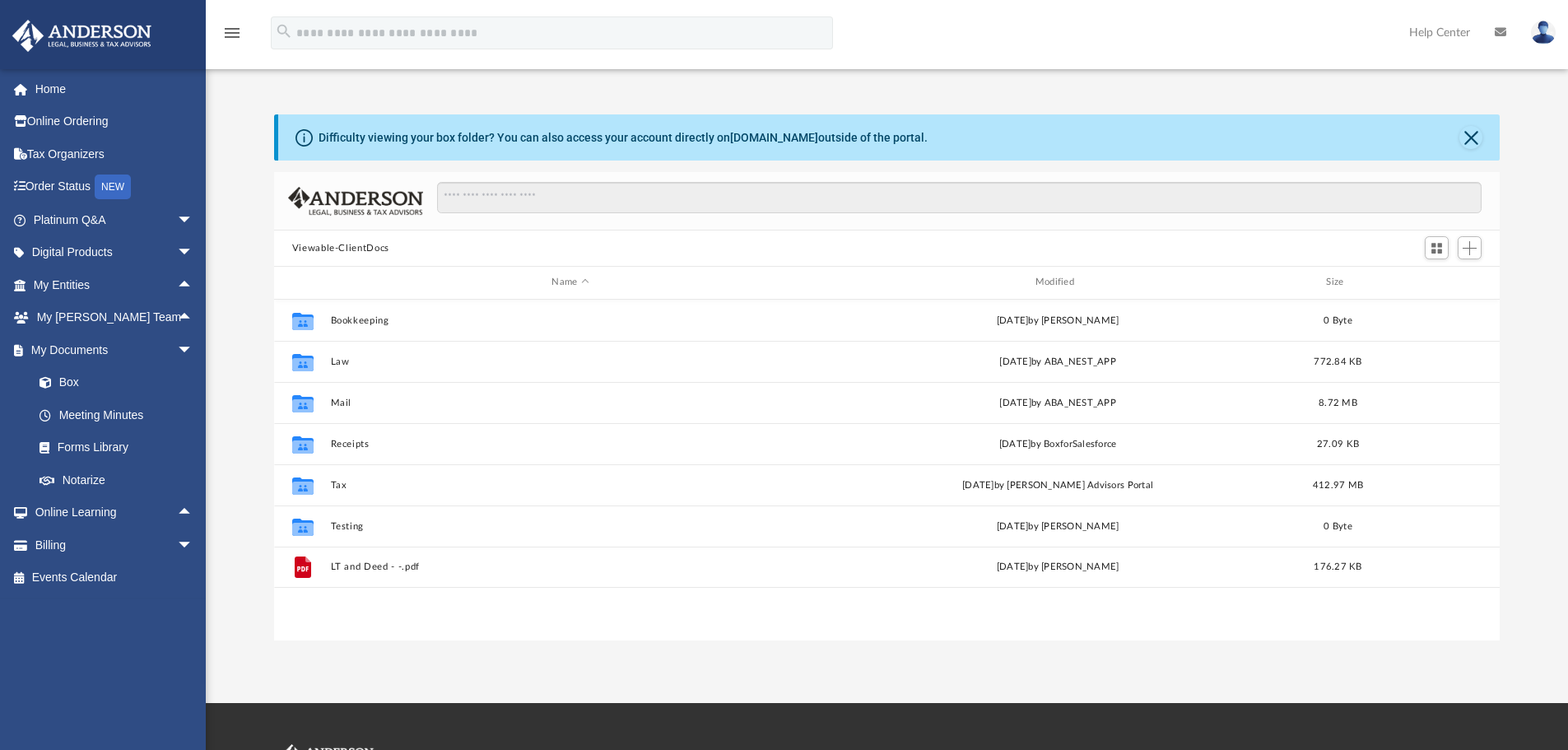
drag, startPoint x: 326, startPoint y: 133, endPoint x: 900, endPoint y: 152, distance: 574.3
click at [900, 152] on div "Difficulty viewing your box folder? You can also access your account directly o…" at bounding box center [889, 138] width 1222 height 47
click at [878, 135] on div "Difficulty viewing your box folder? You can also access your account directly o…" at bounding box center [623, 137] width 609 height 17
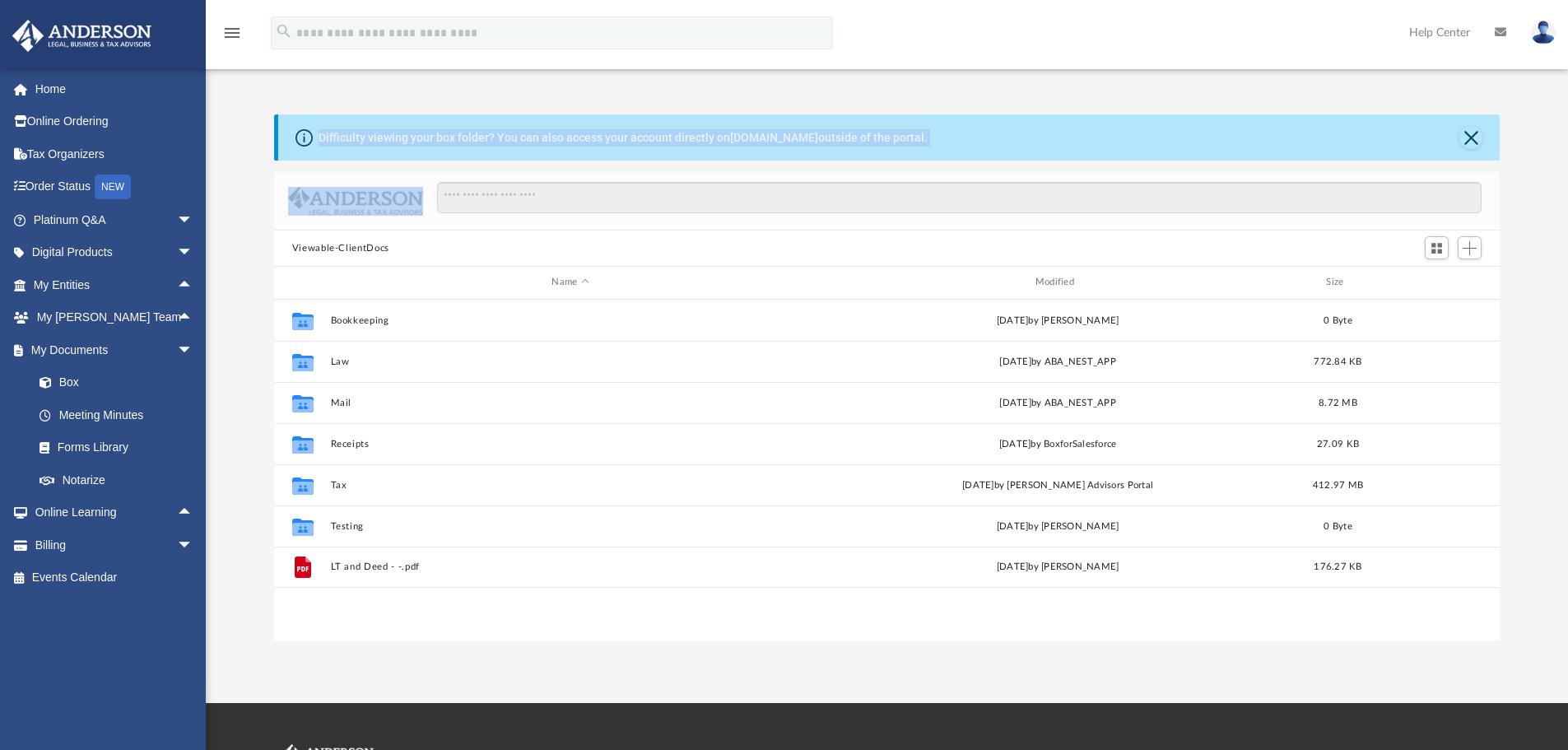
click at [805, 125] on div "Difficulty viewing your box folder? You can also access your account directly o…" at bounding box center [889, 138] width 1222 height 47
click at [809, 129] on div "Difficulty viewing your box folder? You can also access your account directly o…" at bounding box center [623, 137] width 609 height 17
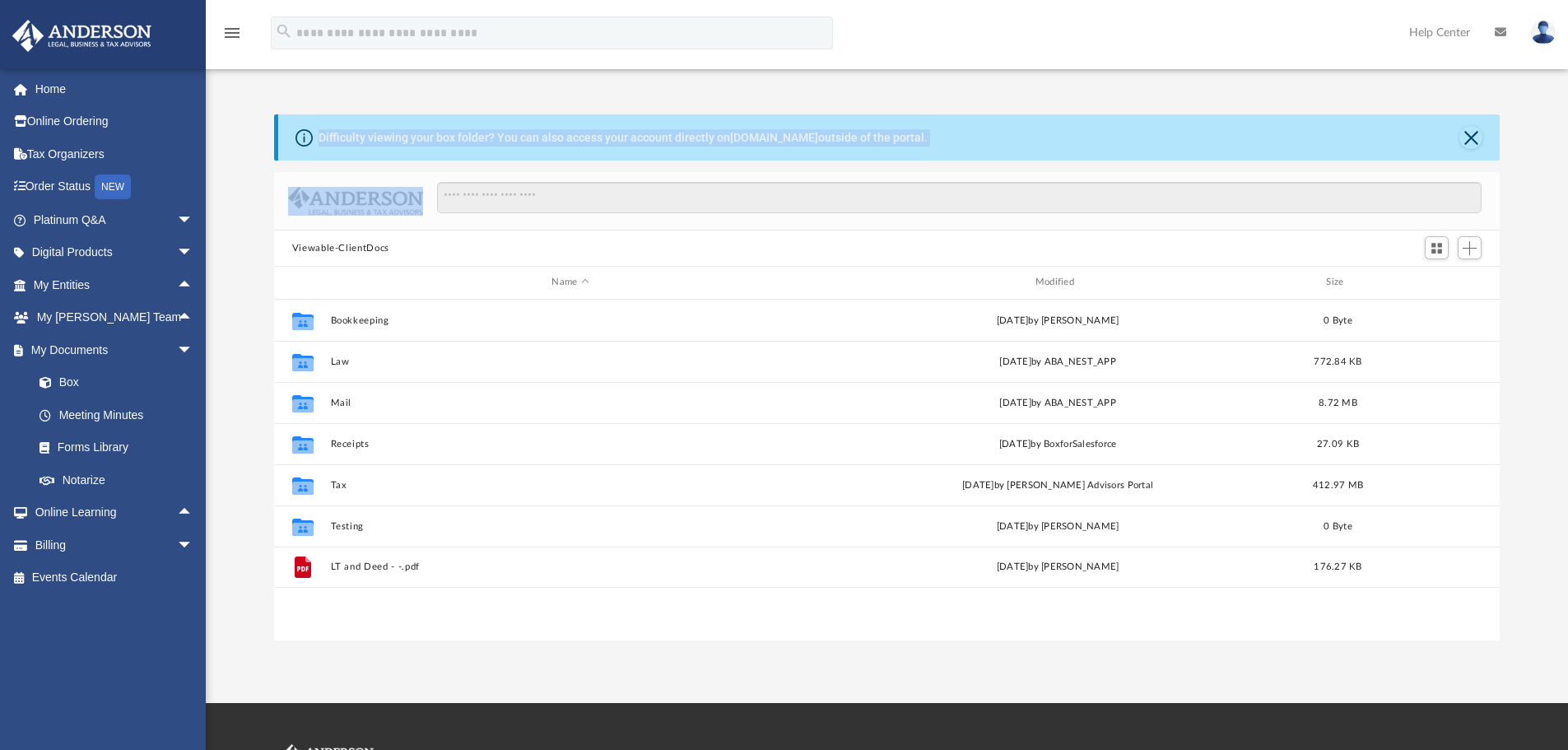
click at [809, 129] on div "Difficulty viewing your box folder? You can also access your account directly o…" at bounding box center [623, 137] width 609 height 17
click at [730, 131] on div "Difficulty viewing your box folder? You can also access your account directly o…" at bounding box center [623, 137] width 609 height 17
click at [752, 132] on link "box.com" at bounding box center [774, 137] width 88 height 13
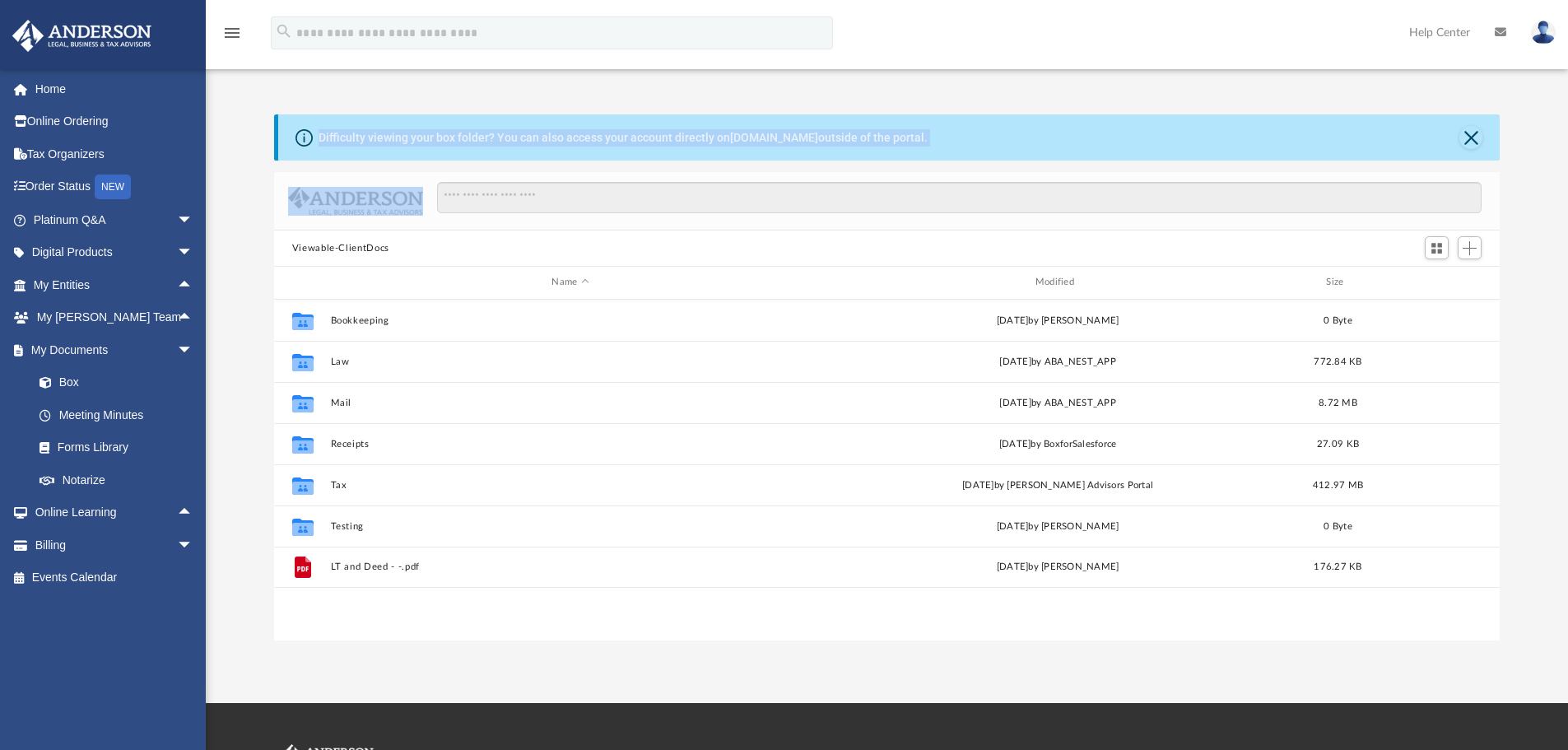
click at [567, 98] on div "Difficulty viewing your box folder? You can also access your account directly o…" at bounding box center [886, 360] width 1362 height 561
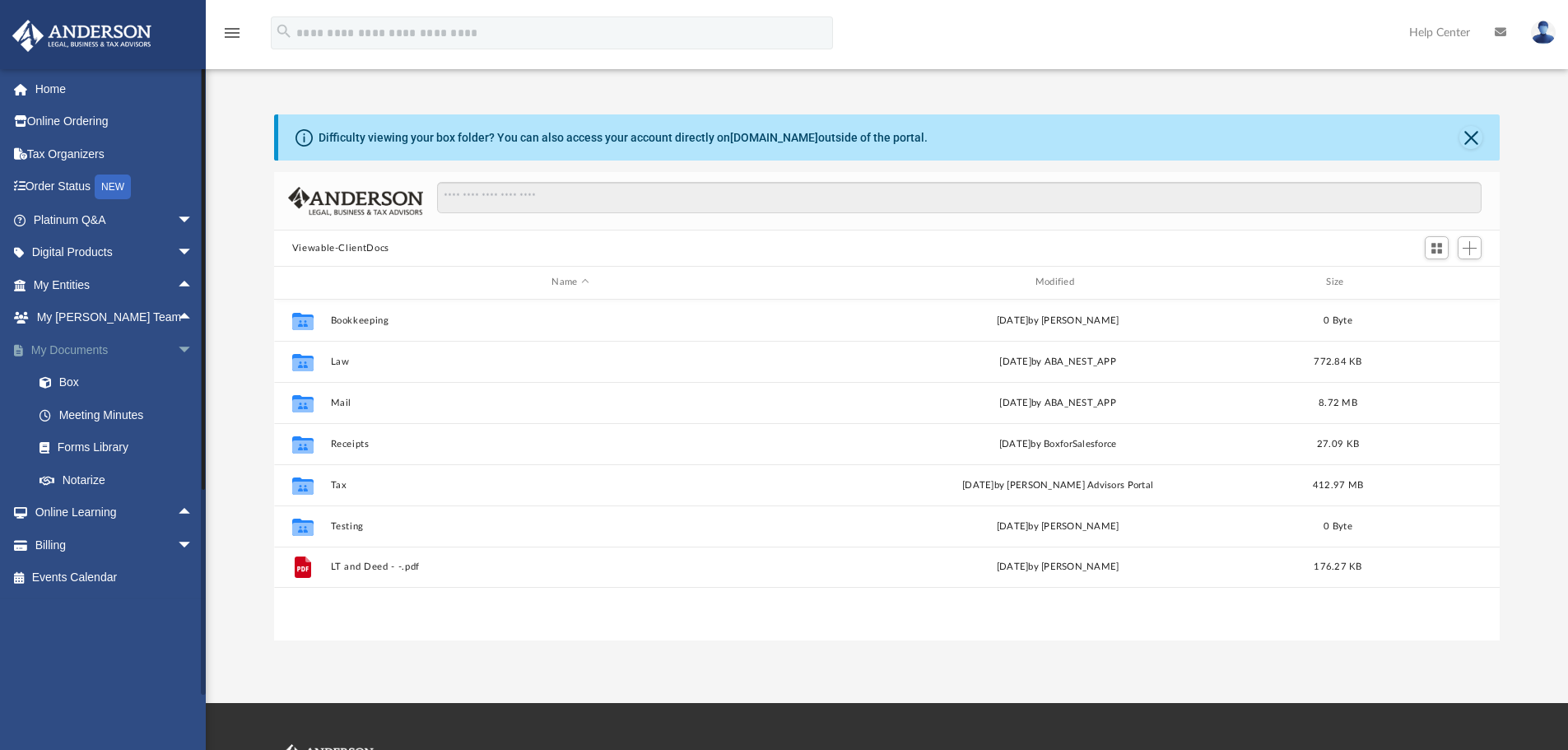
click at [177, 354] on span "arrow_drop_down" at bounding box center [193, 351] width 33 height 34
click at [177, 351] on span "arrow_drop_up" at bounding box center [193, 351] width 33 height 34
click at [179, 351] on span "arrow_drop_down" at bounding box center [193, 351] width 33 height 34
click at [177, 350] on span "arrow_drop_up" at bounding box center [193, 351] width 33 height 34
click at [109, 76] on link "Home" at bounding box center [114, 89] width 207 height 33
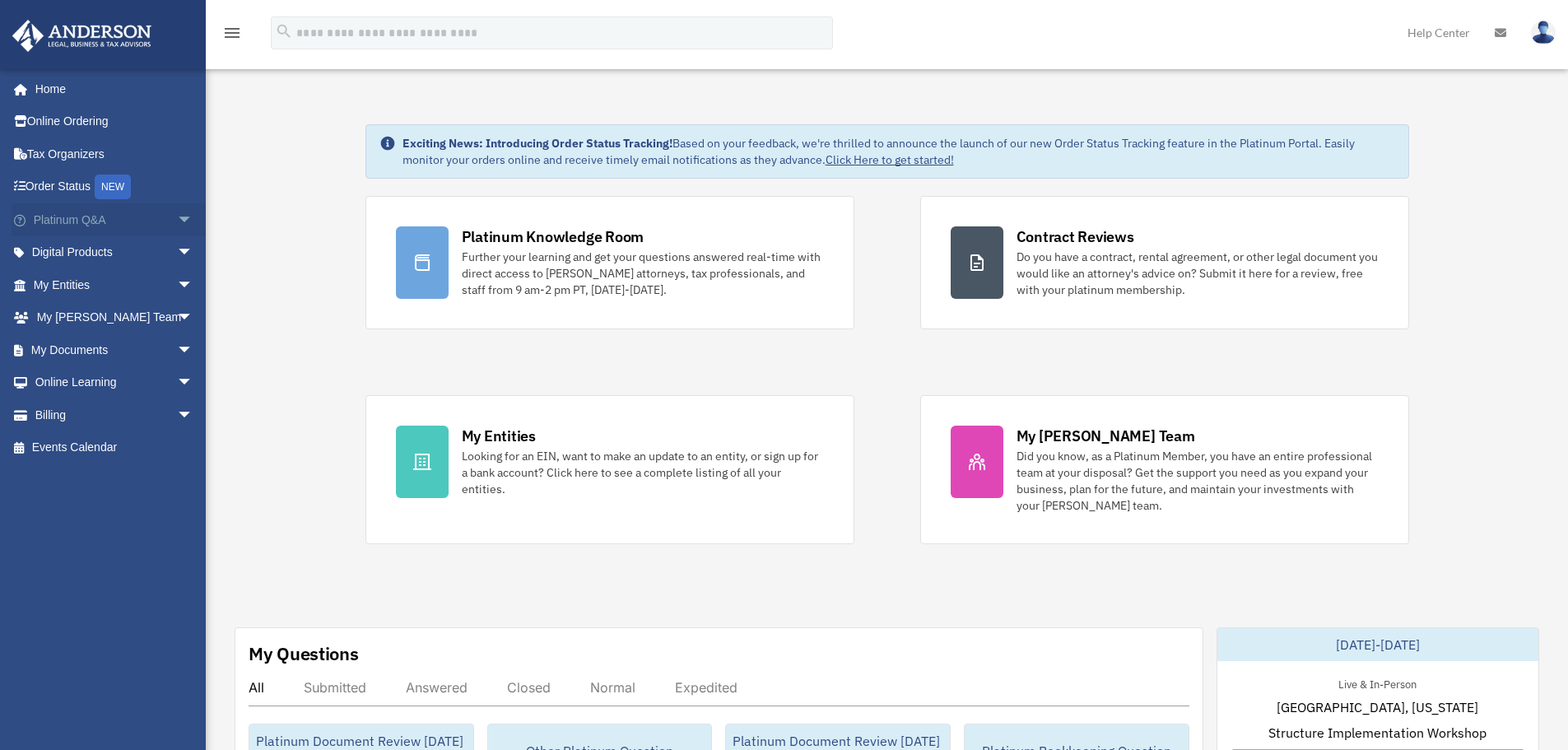
click at [177, 217] on span "arrow_drop_down" at bounding box center [193, 220] width 33 height 34
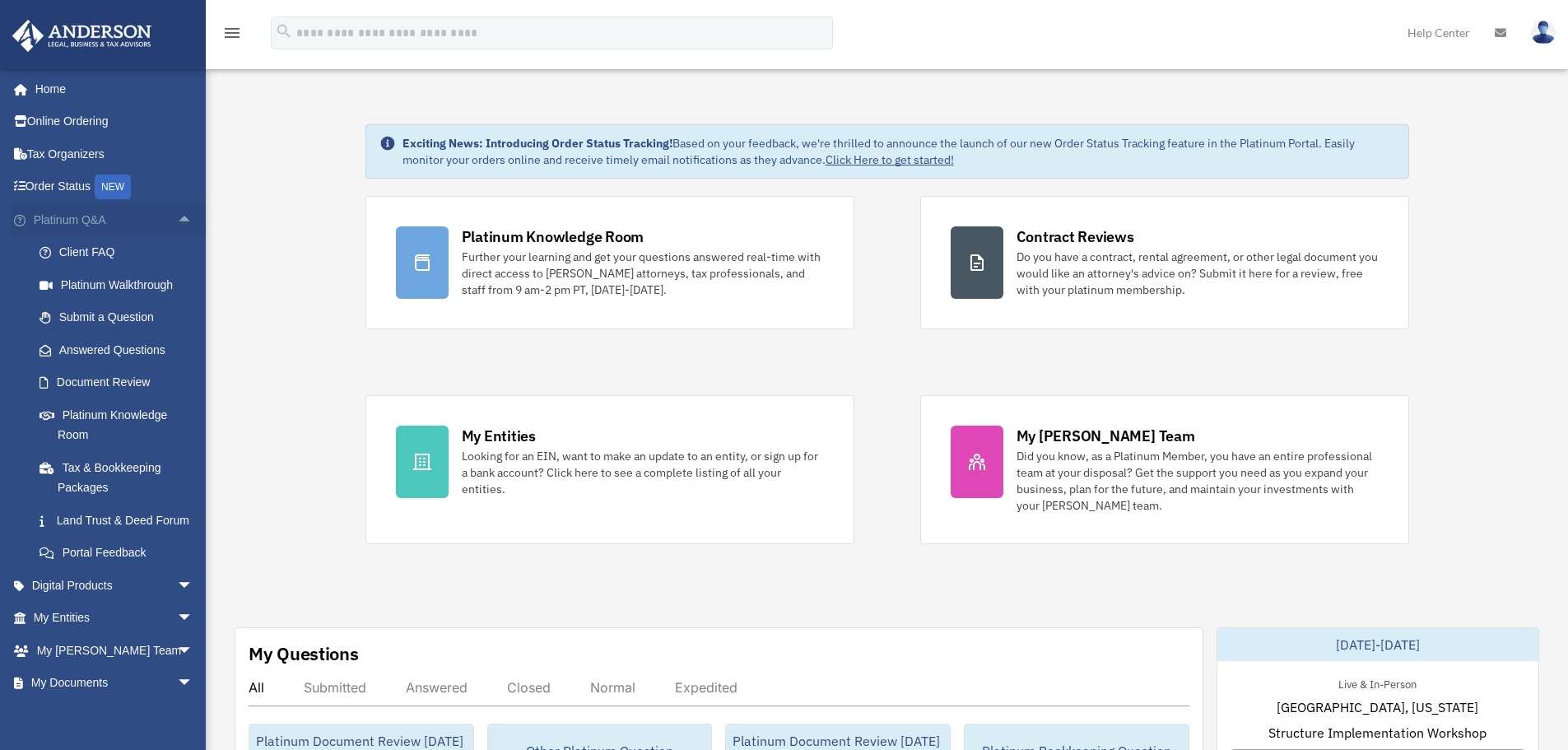
click at [177, 222] on span "arrow_drop_up" at bounding box center [193, 220] width 33 height 34
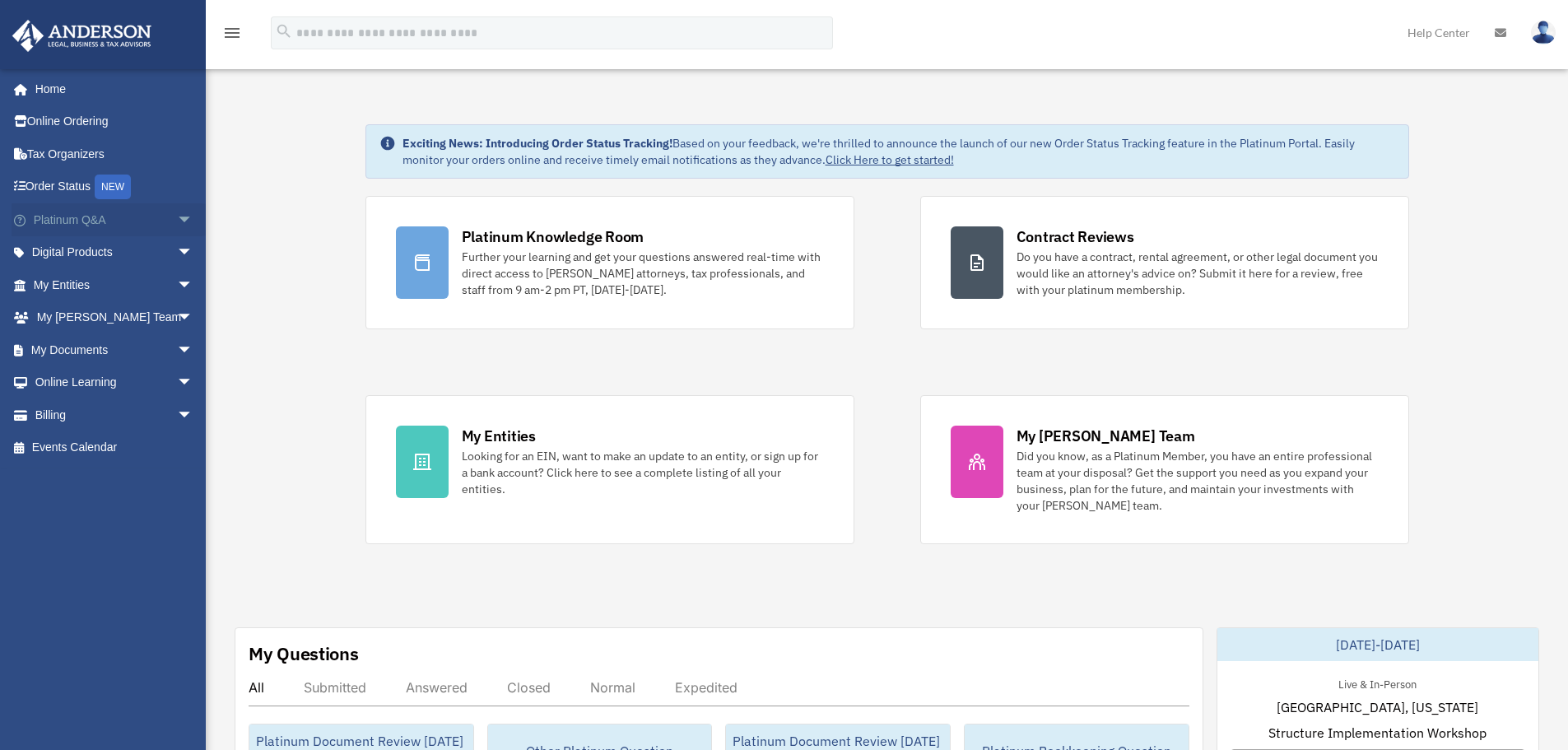
click at [177, 222] on span "arrow_drop_down" at bounding box center [193, 220] width 33 height 34
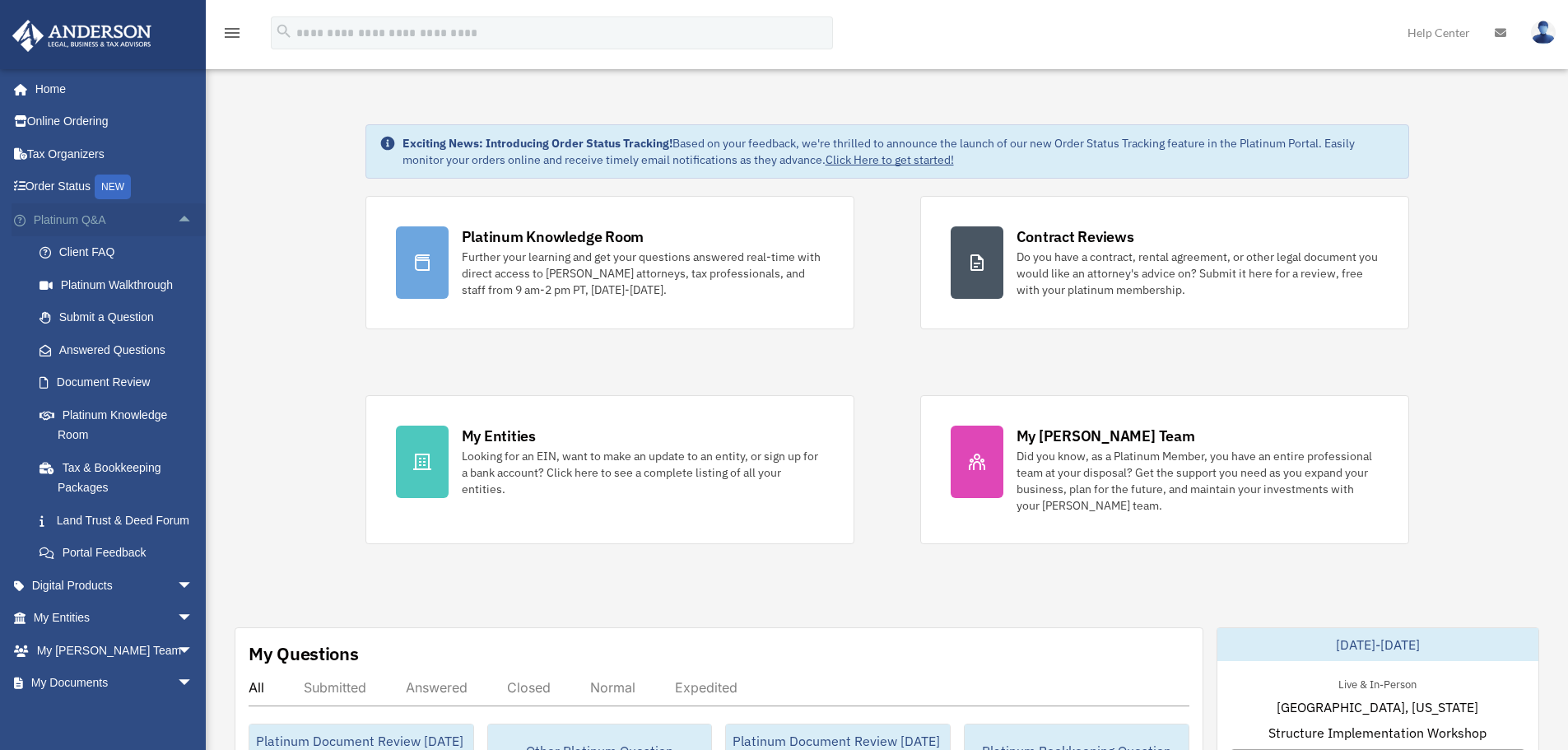
click at [177, 221] on span "arrow_drop_up" at bounding box center [193, 220] width 33 height 34
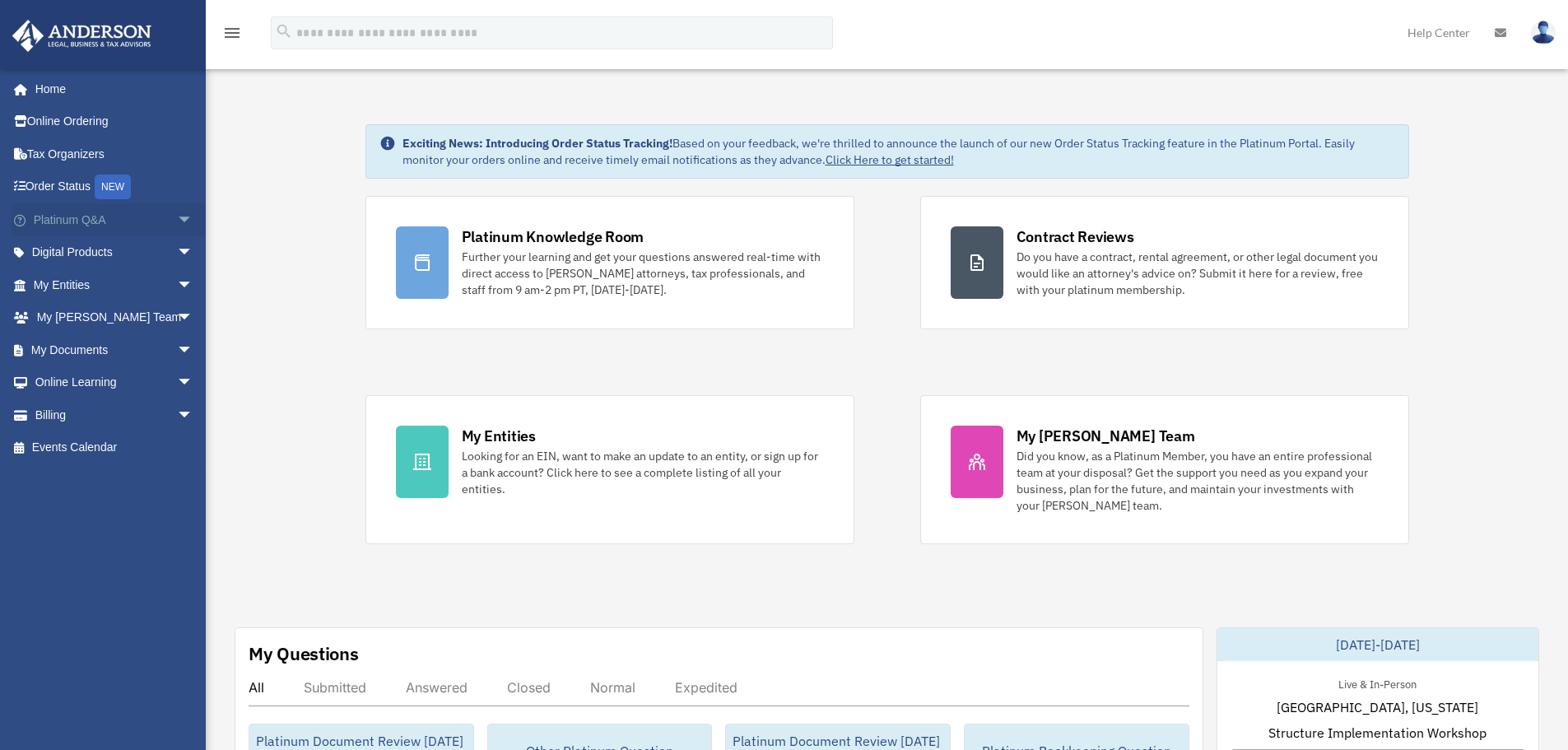
click at [177, 221] on span "arrow_drop_down" at bounding box center [193, 220] width 33 height 34
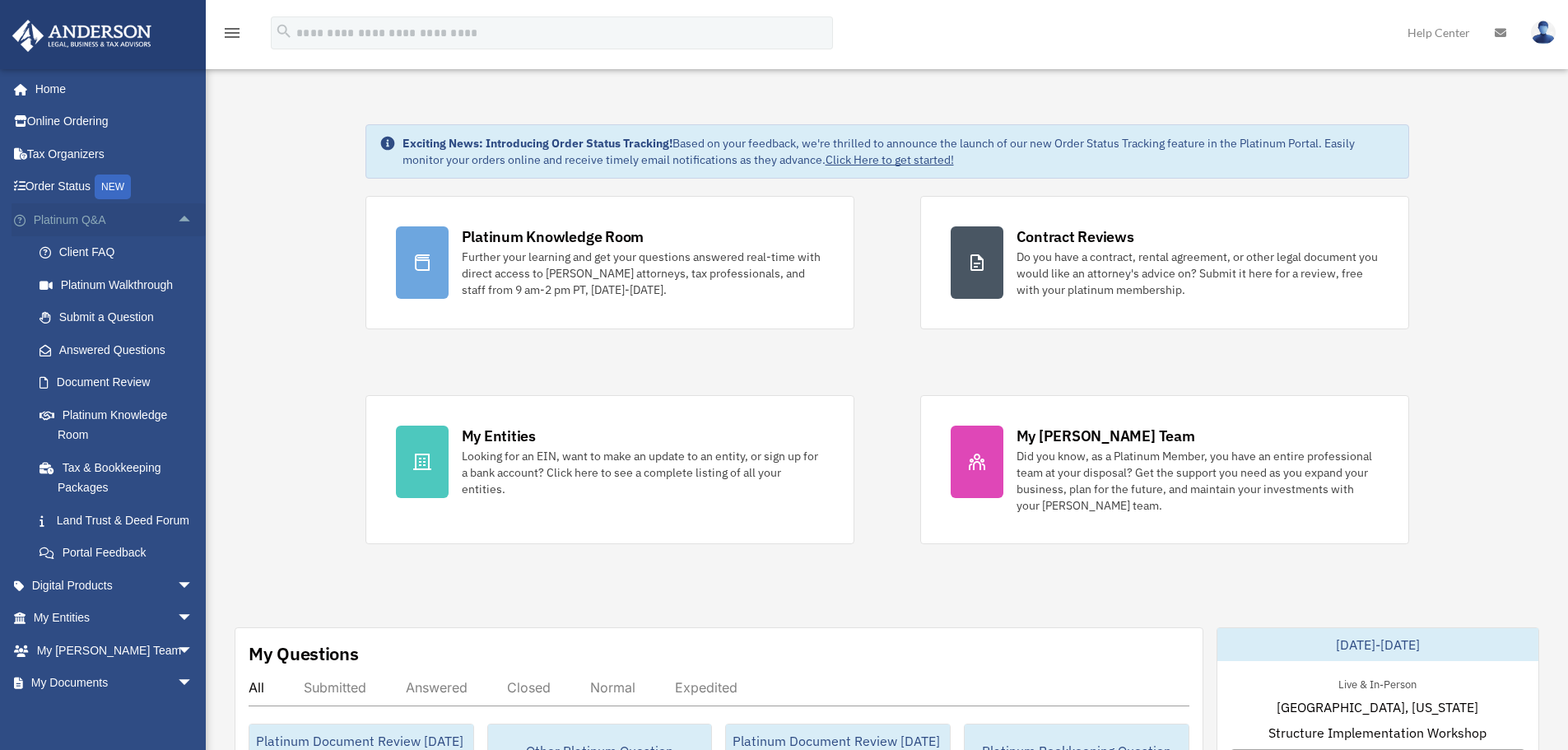
click at [187, 218] on span "arrow_drop_up" at bounding box center [193, 220] width 33 height 34
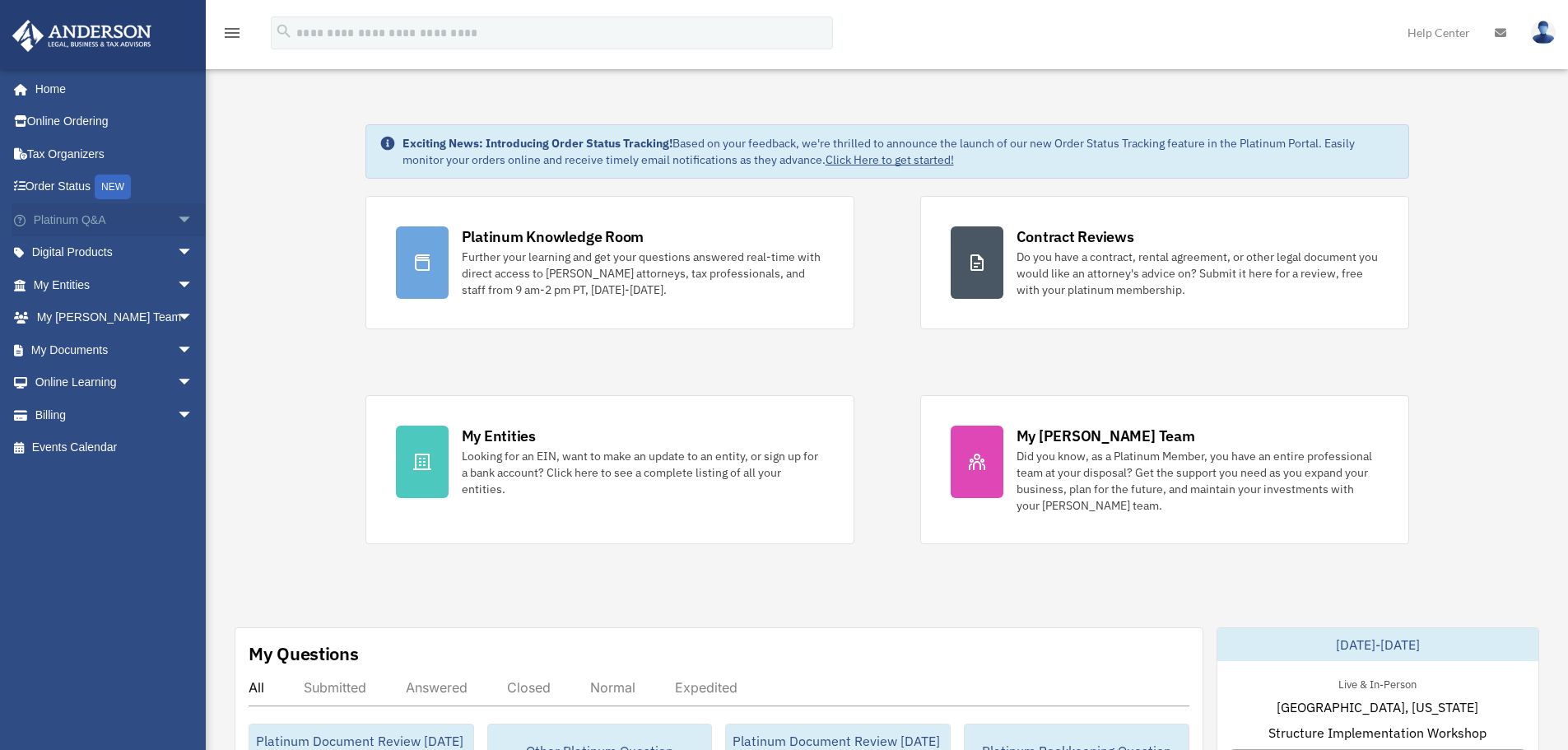
click at [177, 215] on span "arrow_drop_down" at bounding box center [193, 220] width 33 height 34
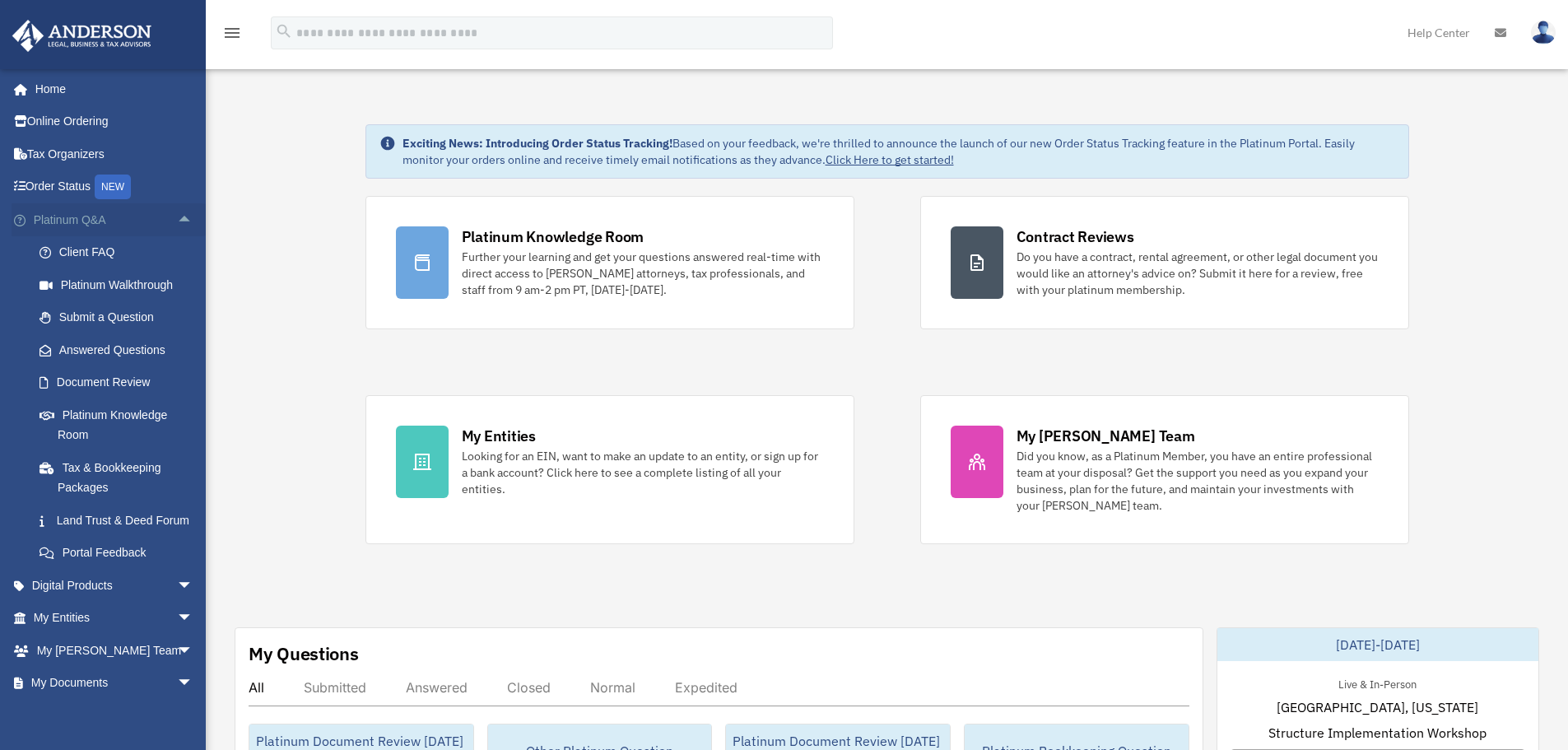
click at [177, 220] on span "arrow_drop_up" at bounding box center [193, 220] width 33 height 34
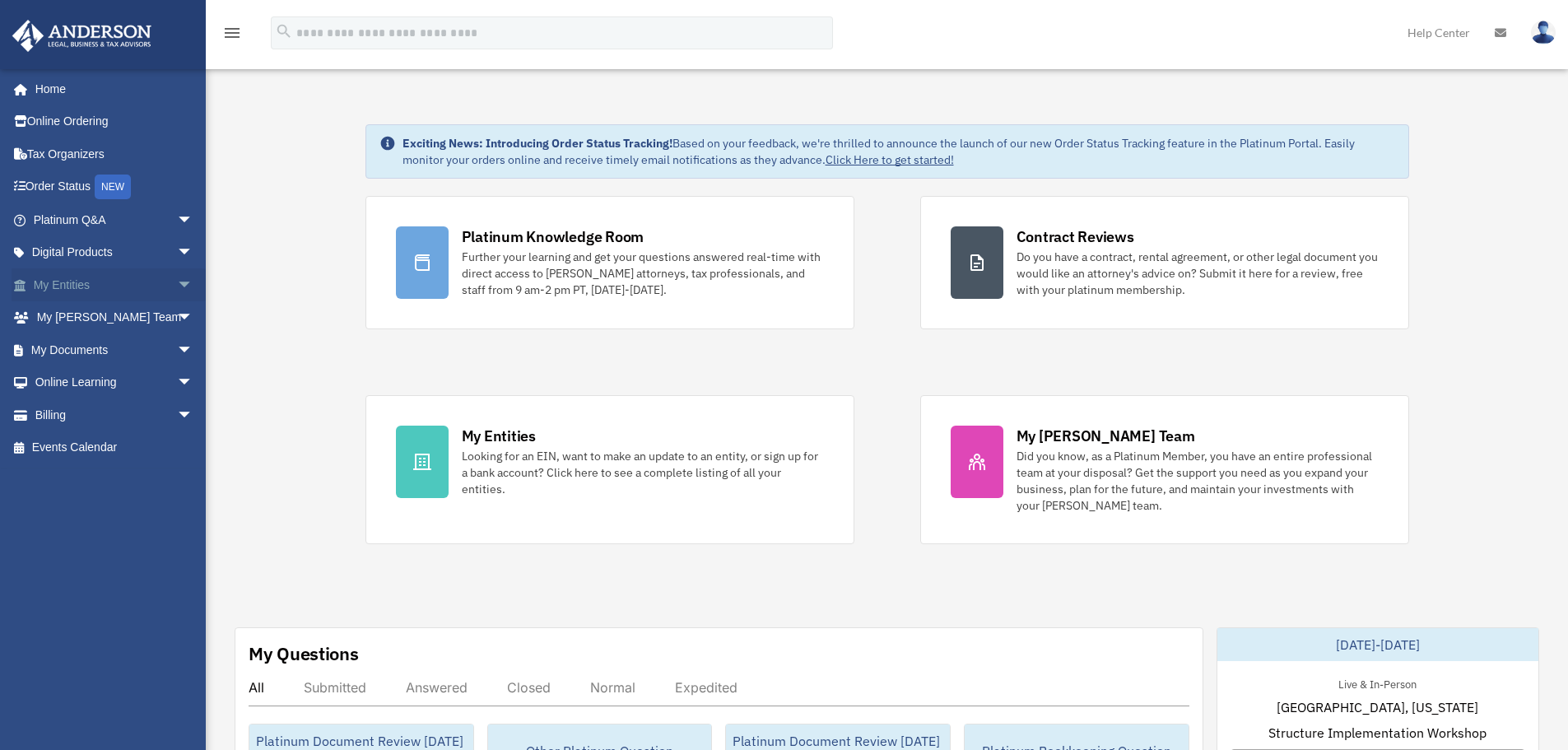
click at [177, 294] on span "arrow_drop_down" at bounding box center [193, 286] width 33 height 34
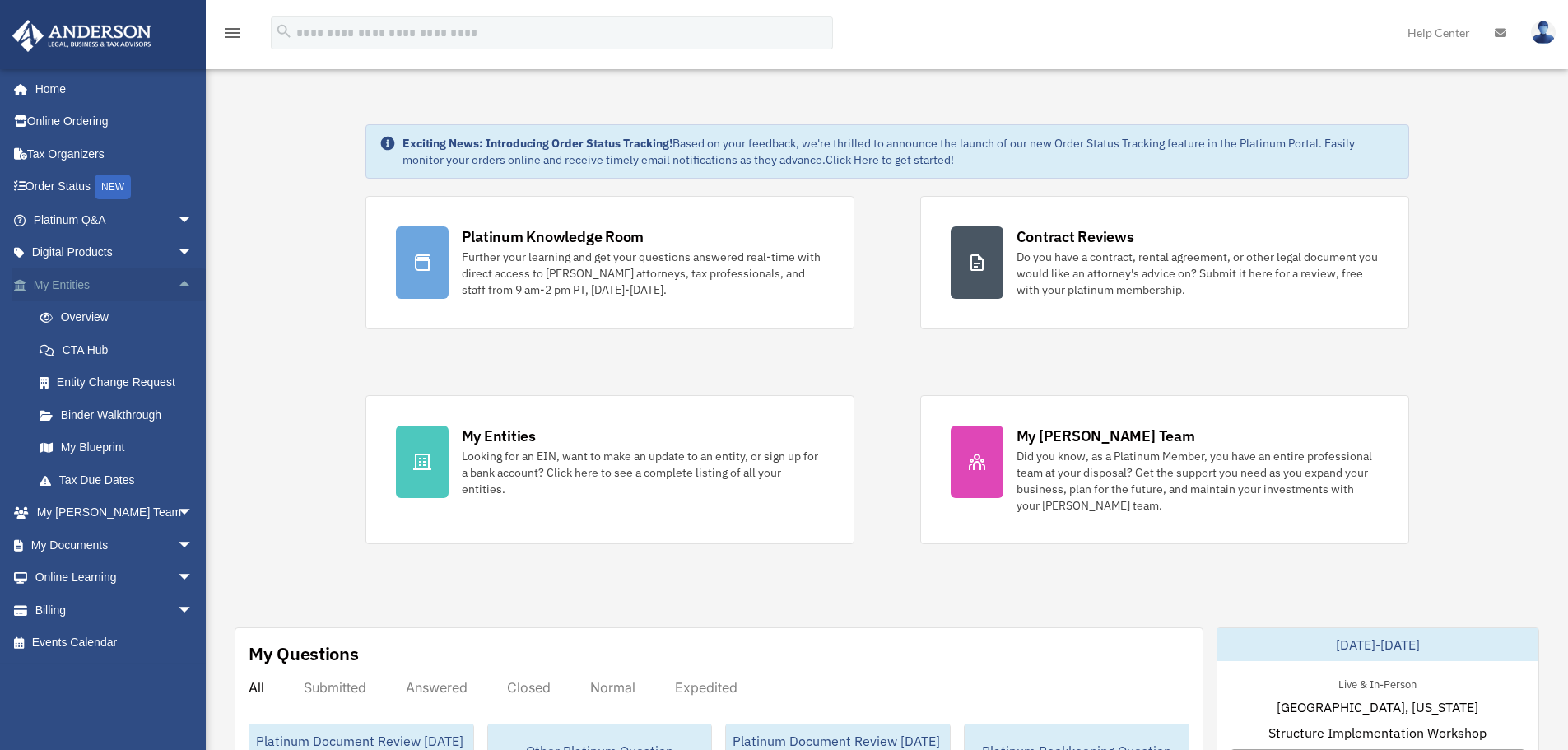
click at [177, 293] on span "arrow_drop_up" at bounding box center [193, 286] width 33 height 34
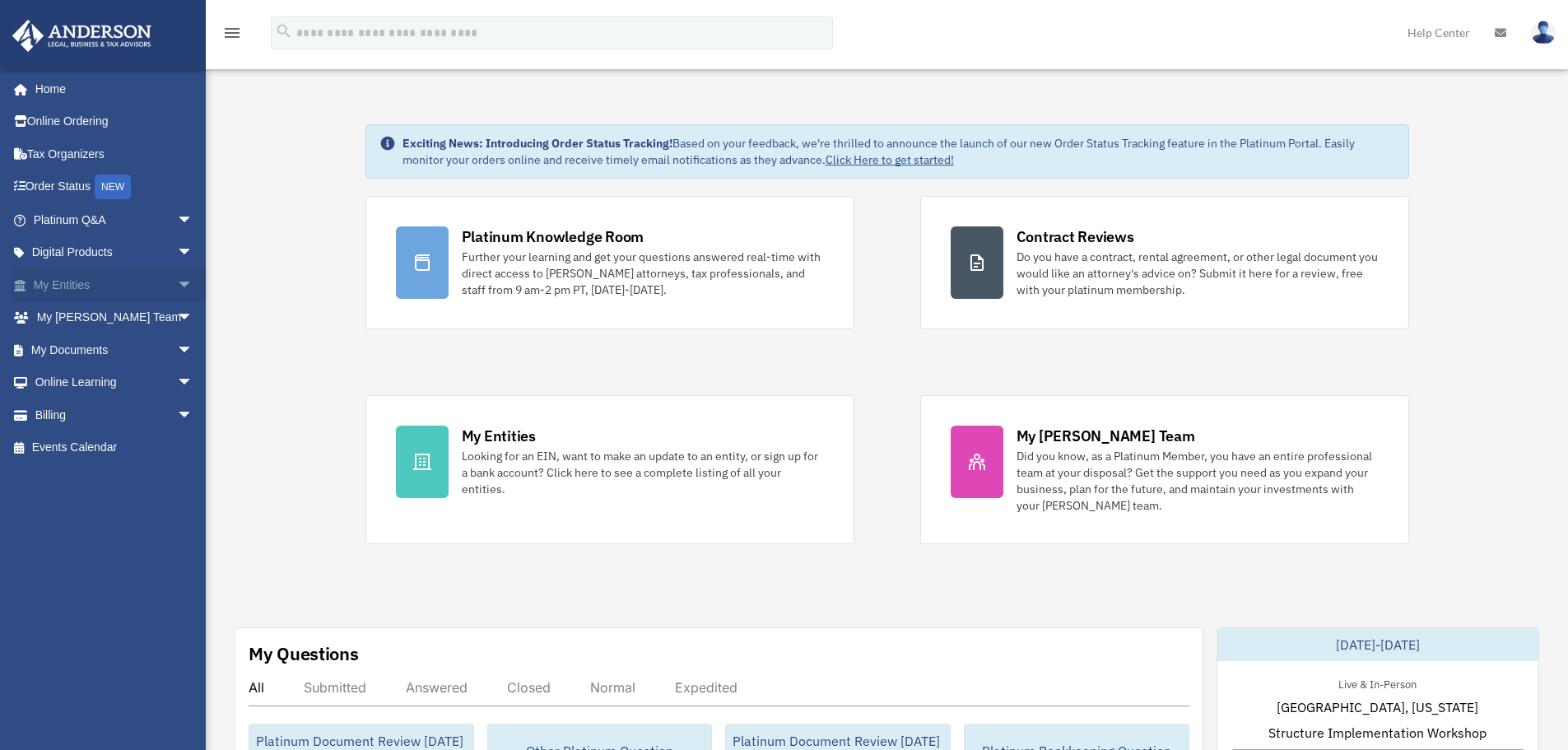
click at [177, 292] on span "arrow_drop_down" at bounding box center [193, 286] width 33 height 34
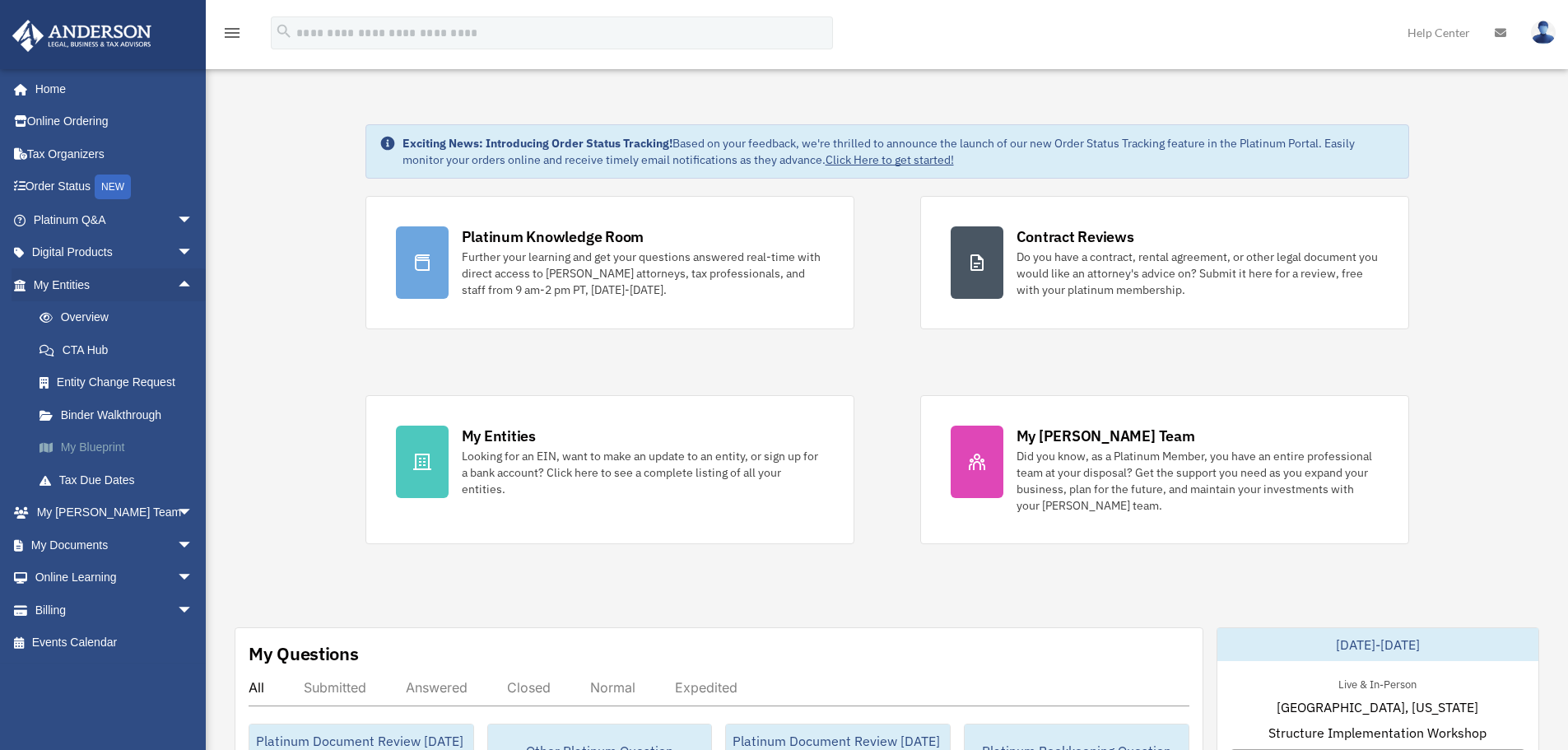
click at [72, 445] on link "My Blueprint" at bounding box center [121, 447] width 195 height 33
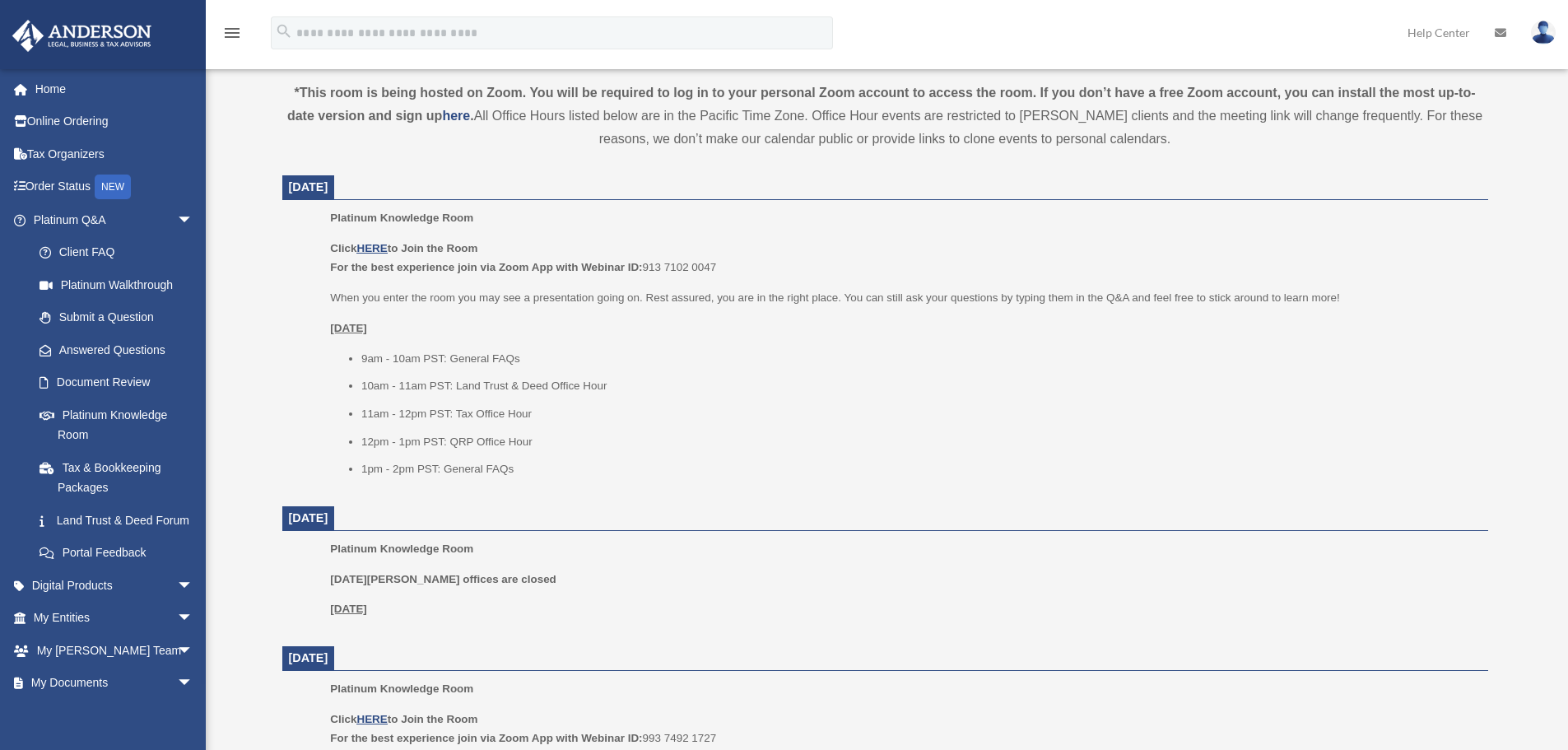
scroll to position [576, 0]
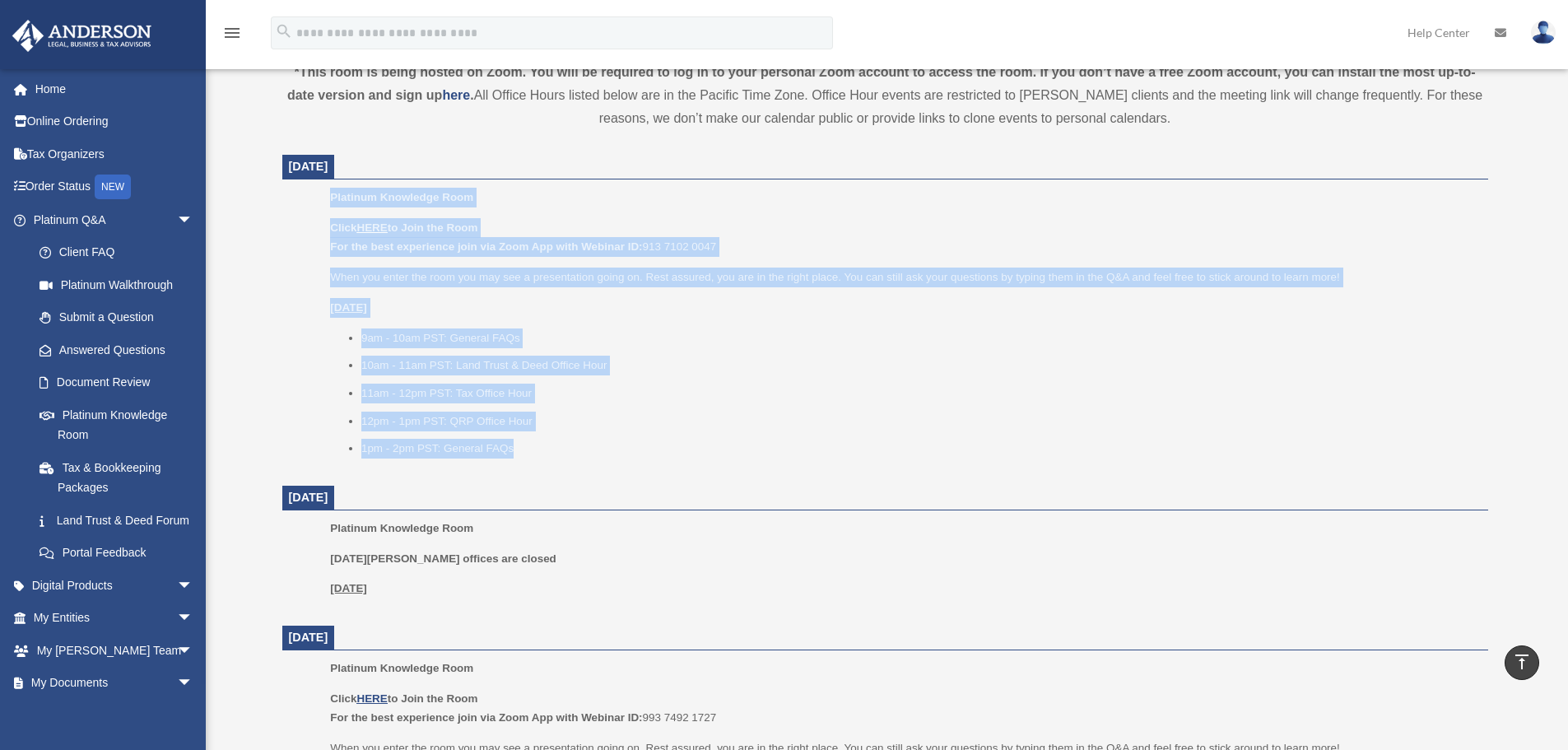
drag, startPoint x: 317, startPoint y: 189, endPoint x: 555, endPoint y: 451, distance: 354.0
click at [555, 451] on ul "Platinum Knowledge Room Click HERE to Join the Room For the best experience joi…" at bounding box center [885, 328] width 1182 height 282
click at [555, 451] on li "1pm - 2pm PST: General FAQs" at bounding box center [919, 448] width 1115 height 20
drag, startPoint x: 574, startPoint y: 449, endPoint x: 314, endPoint y: 200, distance: 360.0
click at [314, 200] on ul "Platinum Knowledge Room Click HERE to Join the Room For the best experience joi…" at bounding box center [885, 328] width 1182 height 282
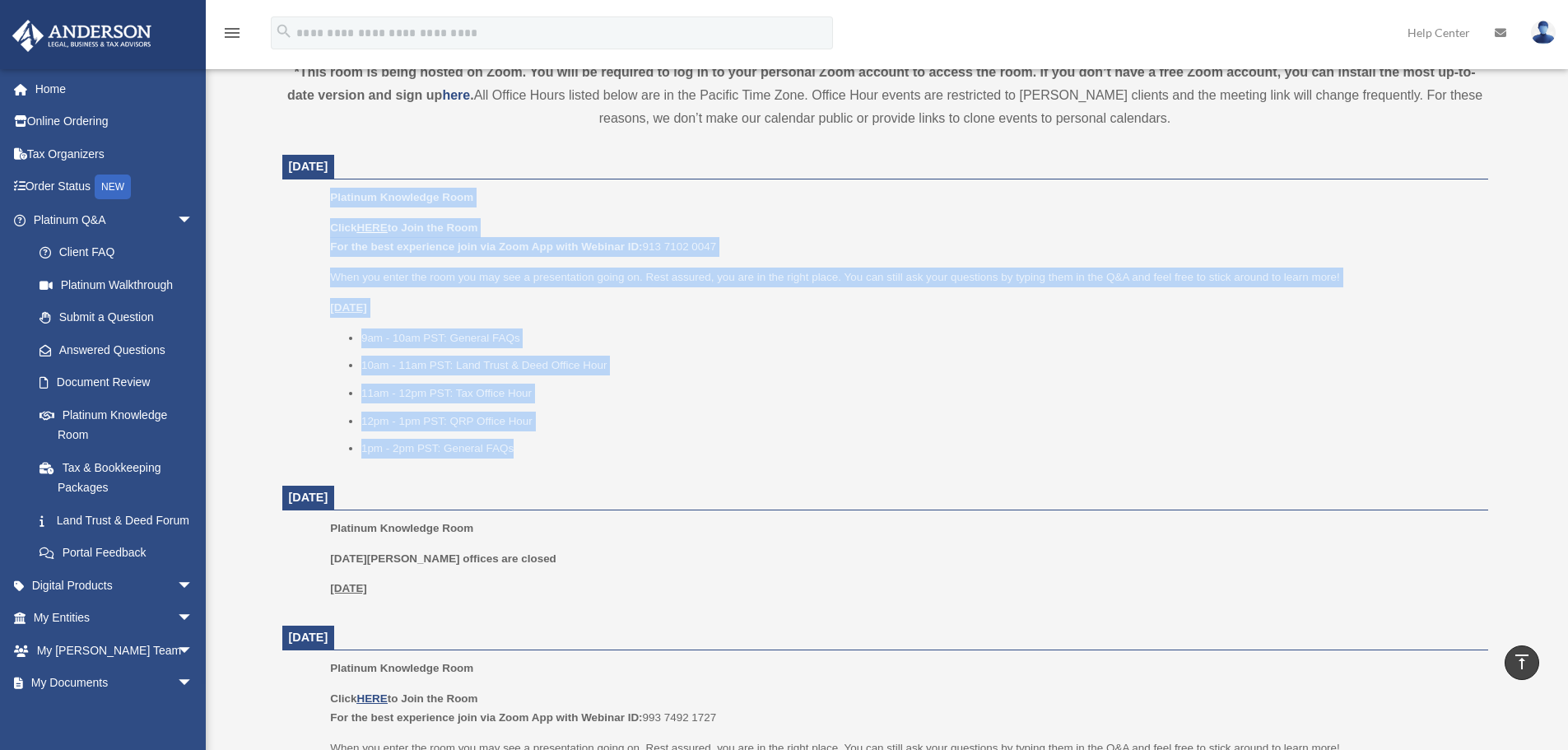
click at [340, 197] on span "Platinum Knowledge Room" at bounding box center [402, 197] width 143 height 13
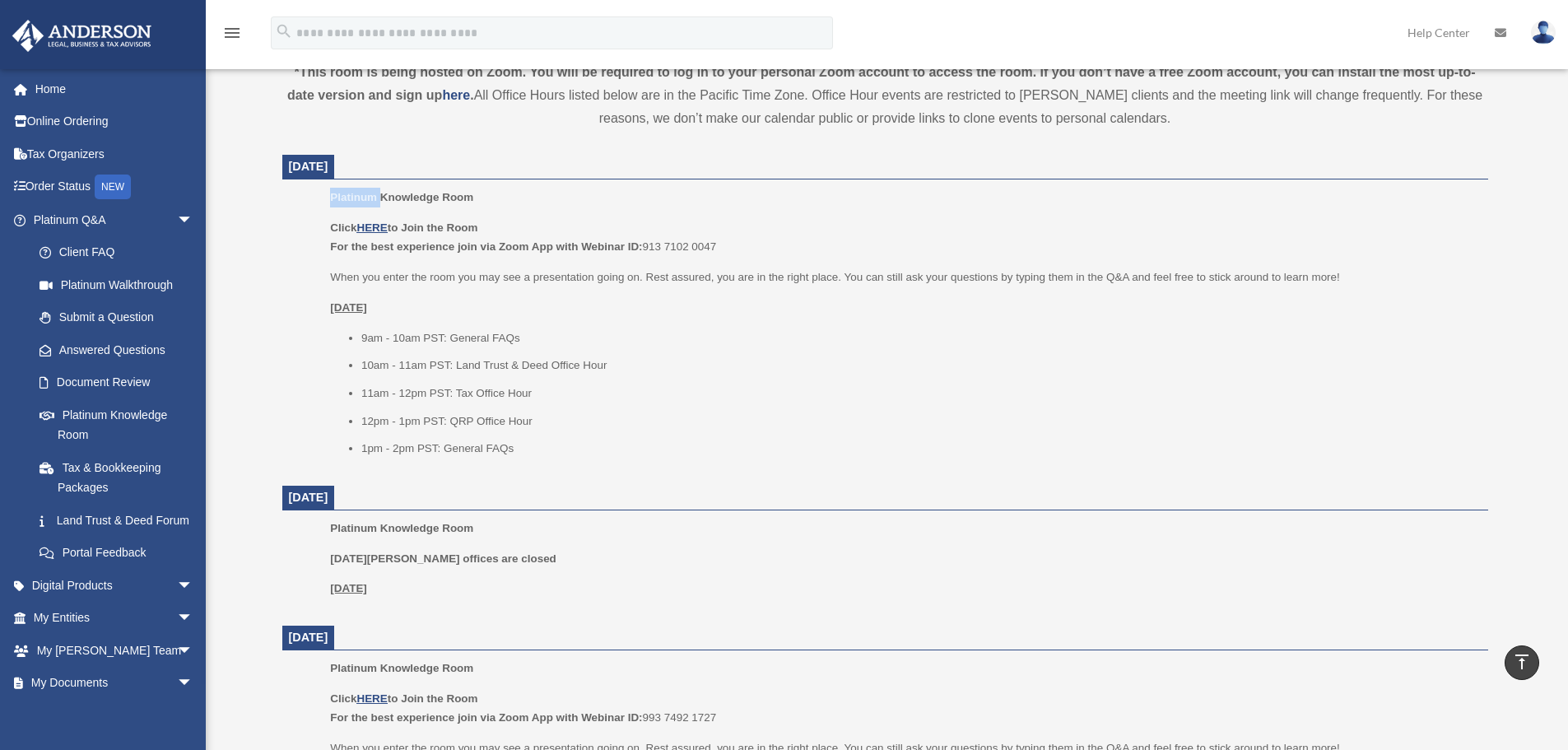
click at [340, 197] on span "Platinum Knowledge Room" at bounding box center [402, 197] width 143 height 13
click at [345, 194] on span "Platinum Knowledge Room" at bounding box center [402, 197] width 143 height 13
click at [343, 196] on span "Platinum Knowledge Room" at bounding box center [402, 197] width 143 height 13
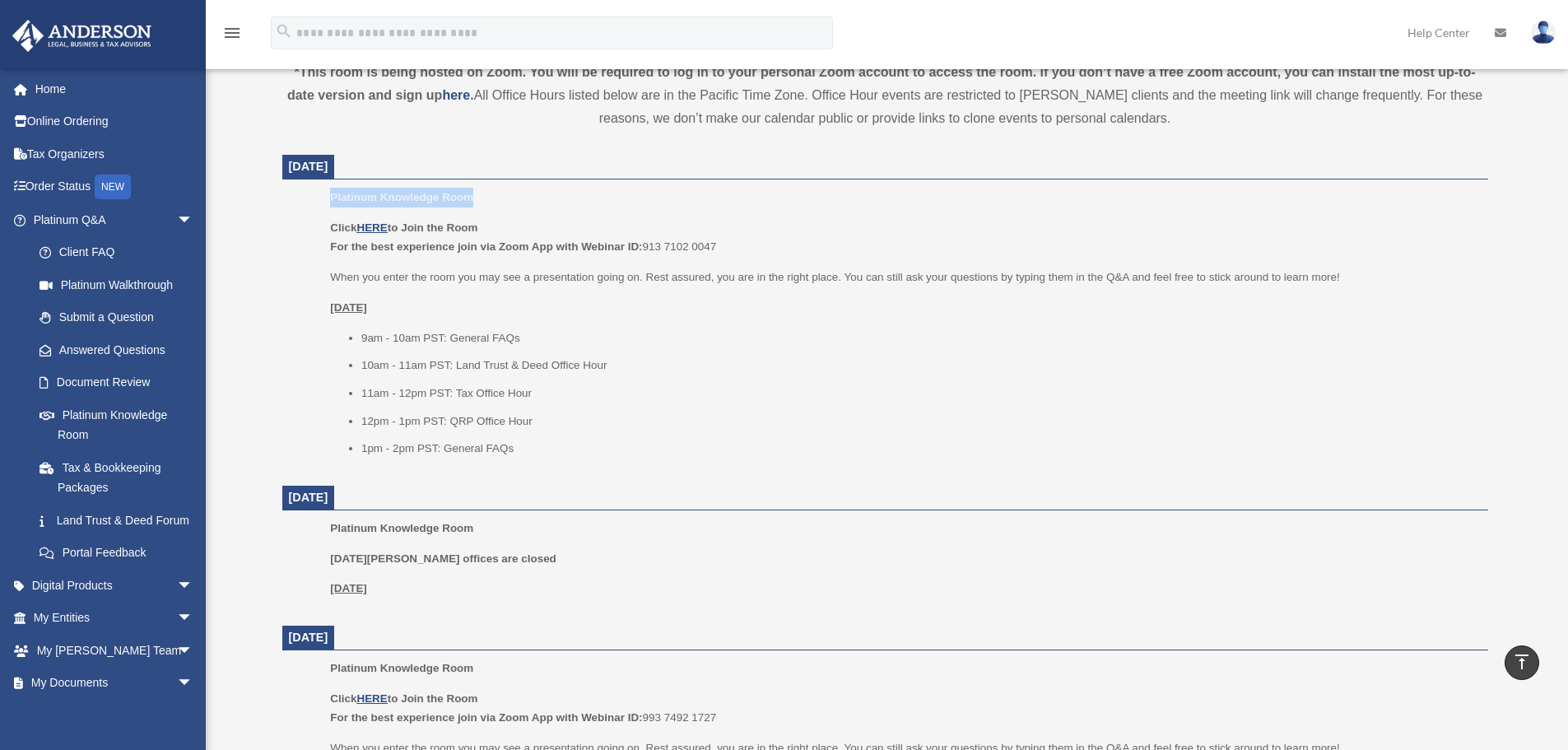
click at [343, 196] on span "Platinum Knowledge Room" at bounding box center [402, 197] width 143 height 13
click at [371, 201] on span "Platinum Knowledge Room" at bounding box center [402, 197] width 143 height 13
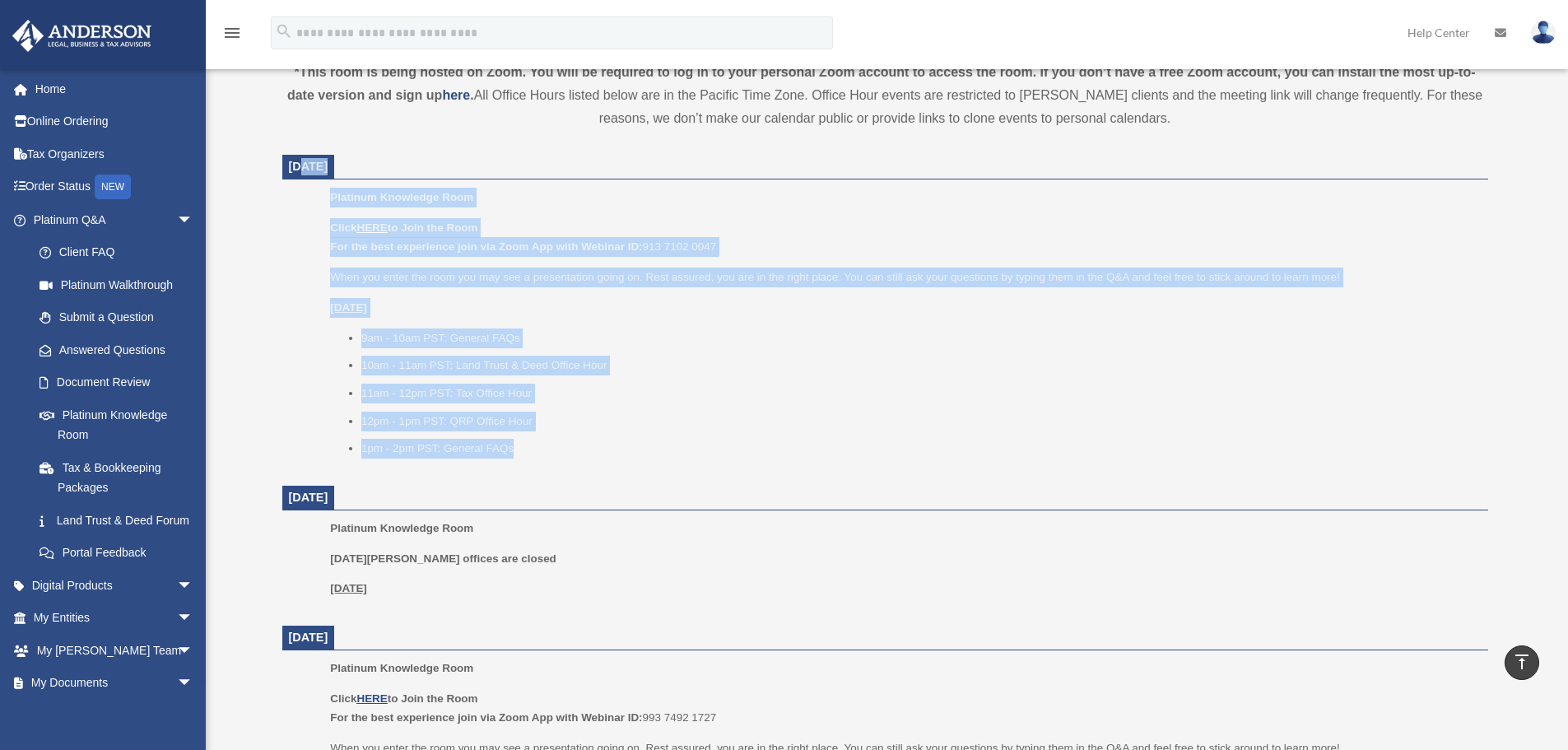
drag, startPoint x: 308, startPoint y: 173, endPoint x: 558, endPoint y: 447, distance: 370.9
click at [558, 447] on li "1pm - 2pm PST: General FAQs" at bounding box center [919, 448] width 1115 height 20
drag, startPoint x: 586, startPoint y: 442, endPoint x: 272, endPoint y: 153, distance: 426.8
click at [272, 153] on div "Platinum Knowledge Room Our open office hours and helplines have moved into our…" at bounding box center [886, 585] width 1231 height 2101
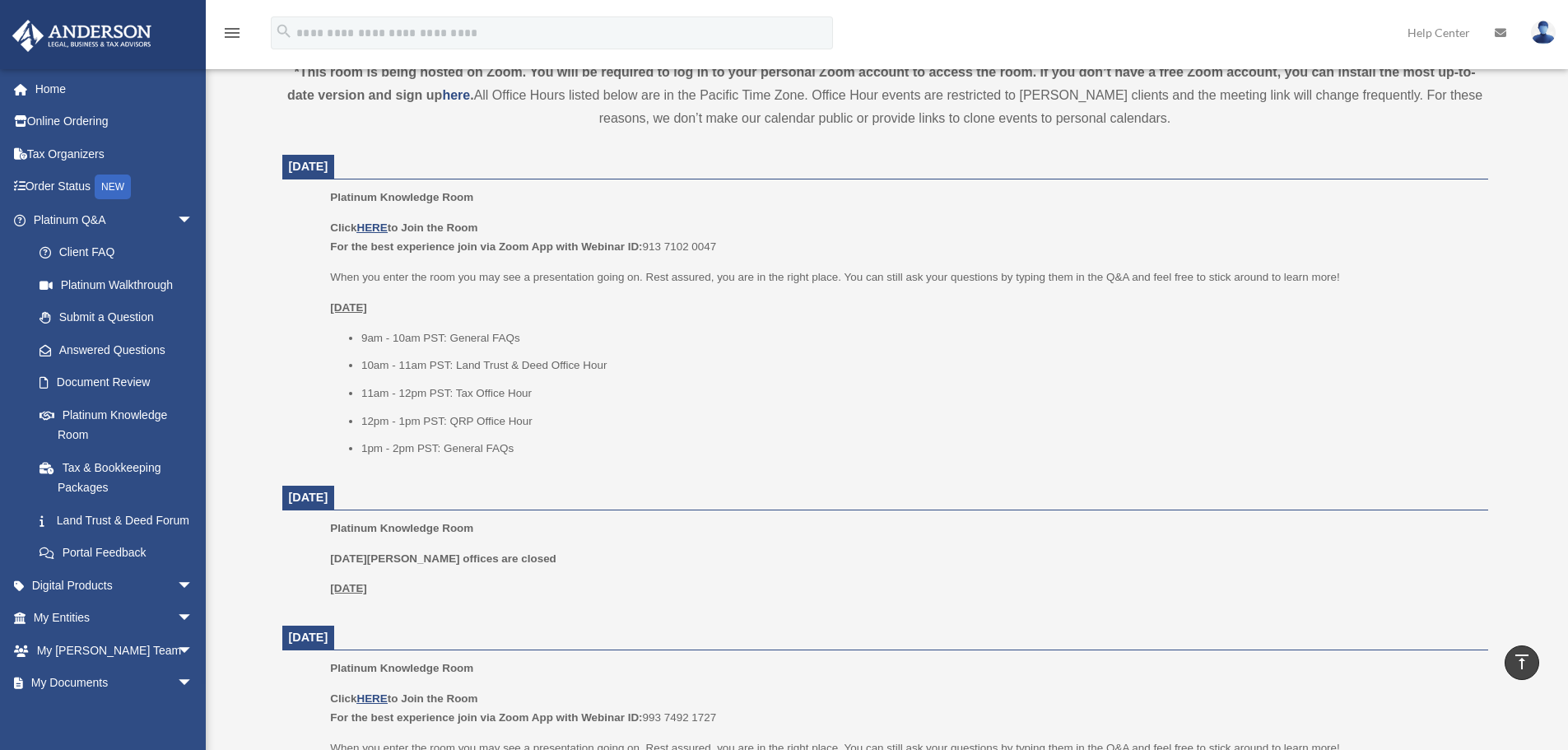
click at [271, 155] on div "Platinum Knowledge Room Our open office hours and helplines have moved into our…" at bounding box center [886, 585] width 1231 height 2101
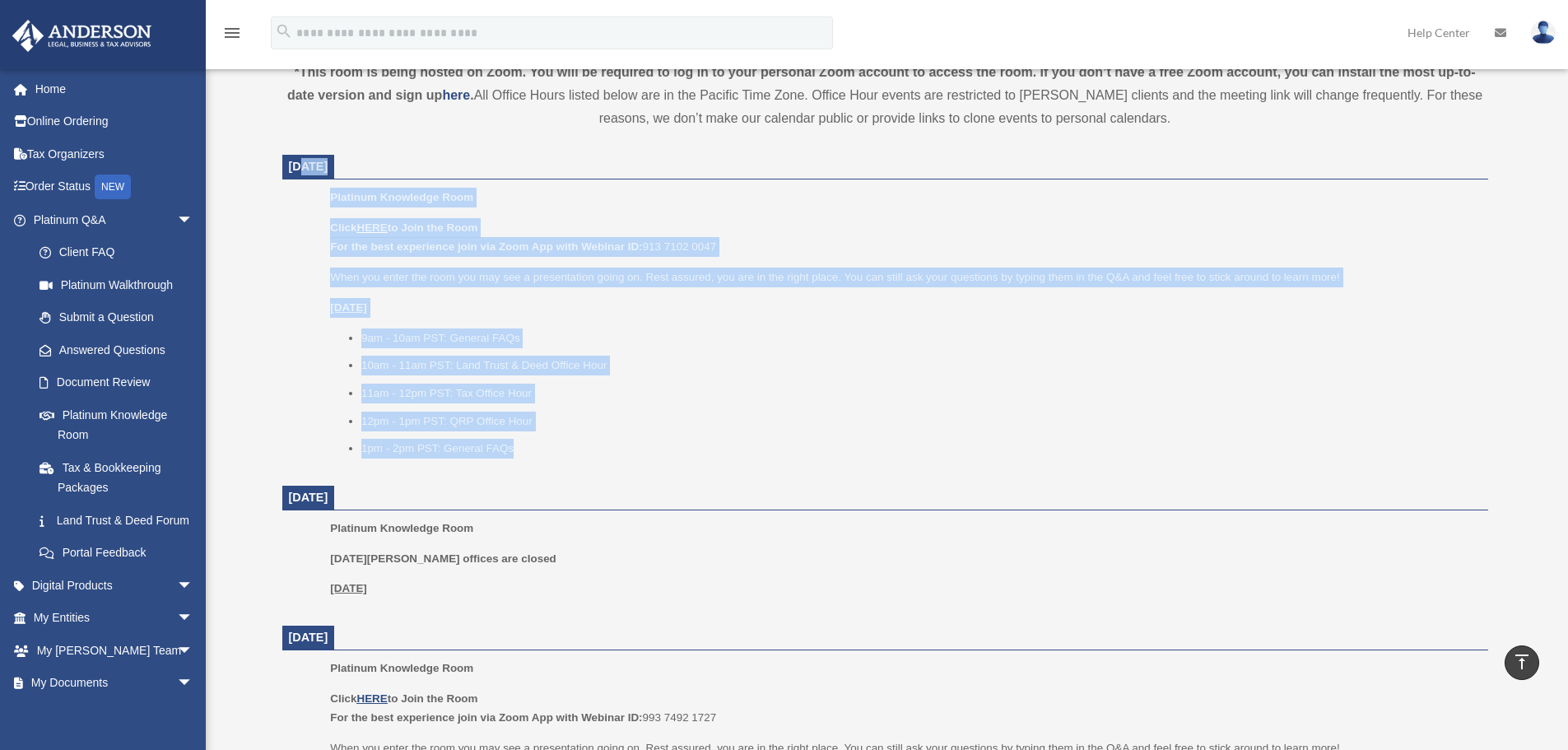
drag, startPoint x: 449, startPoint y: 256, endPoint x: 609, endPoint y: 445, distance: 247.6
click at [609, 445] on li "1pm - 2pm PST: General FAQs" at bounding box center [919, 448] width 1115 height 20
drag, startPoint x: 609, startPoint y: 440, endPoint x: 261, endPoint y: 165, distance: 443.5
click at [261, 165] on div "Platinum Knowledge Room date_range Published on Last updated July 1, 2025 Novem…" at bounding box center [885, 585] width 1255 height 2141
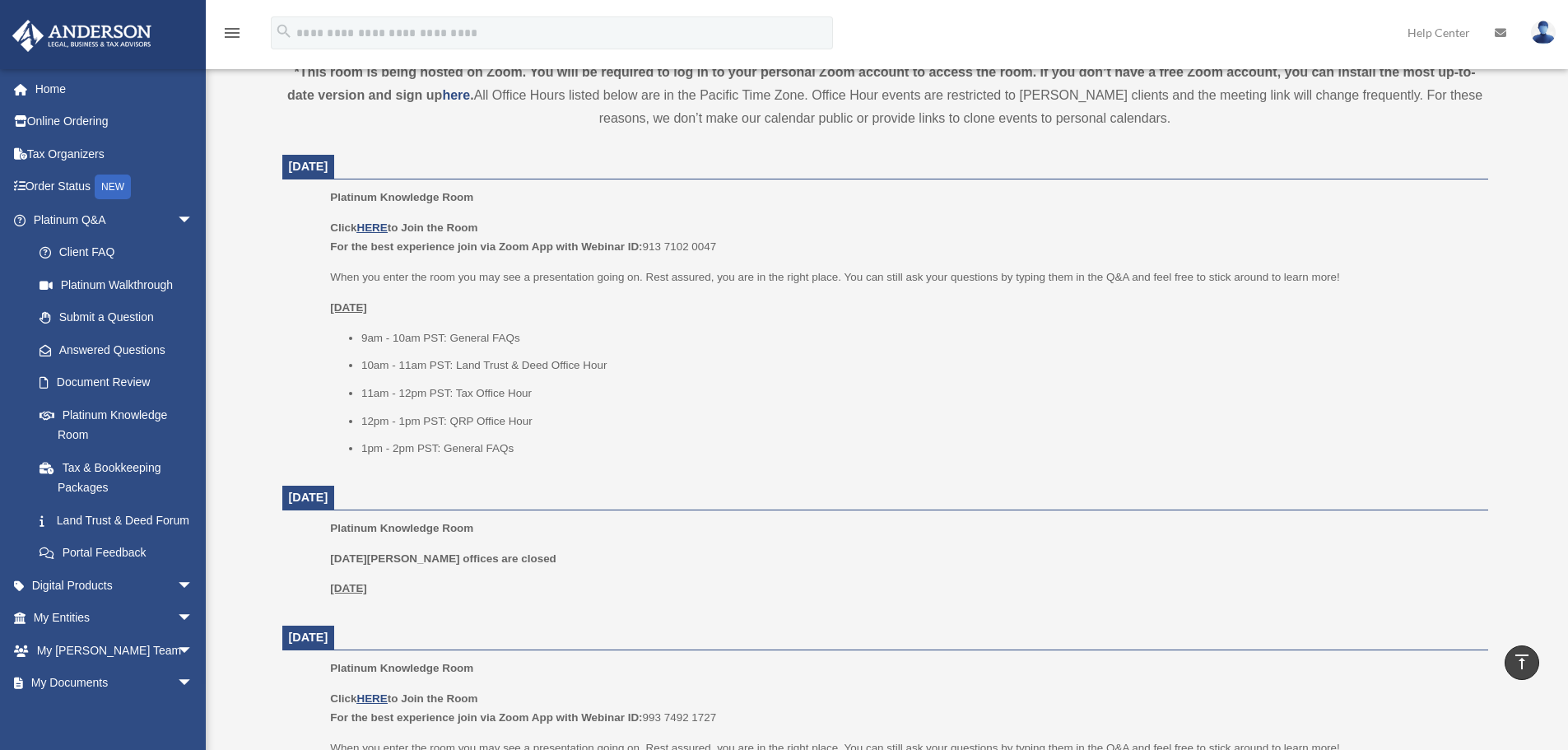
click at [260, 166] on div "Platinum Knowledge Room date_range Published on Last updated July 1, 2025 Novem…" at bounding box center [885, 585] width 1255 height 2141
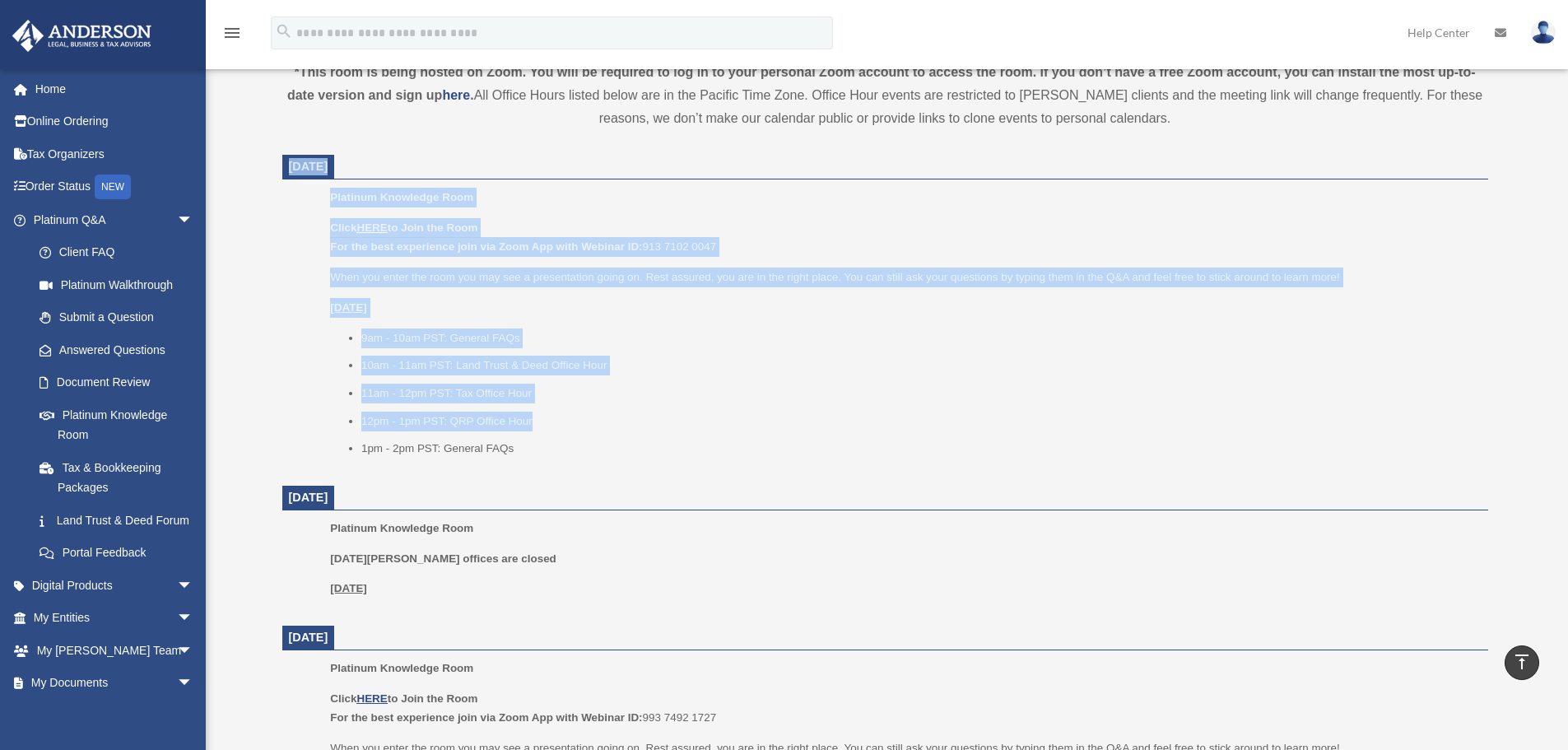
drag, startPoint x: 281, startPoint y: 161, endPoint x: 579, endPoint y: 413, distance: 390.3
click at [579, 413] on div "Platinum Knowledge Room Our open office hours and helplines have moved into our…" at bounding box center [886, 585] width 1231 height 2101
click at [579, 419] on li "12pm - 1pm PST: QRP Office Hour" at bounding box center [919, 422] width 1115 height 20
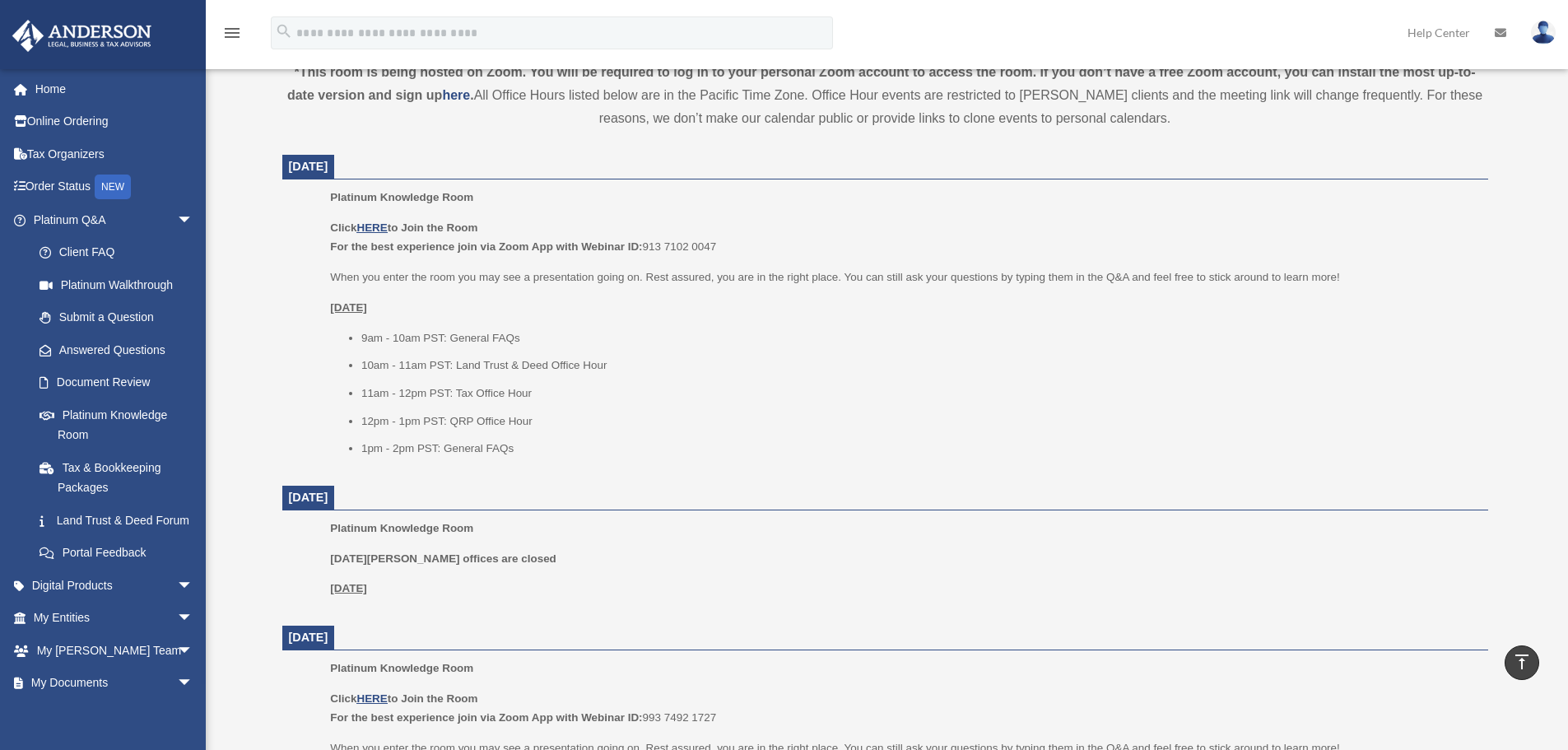
drag, startPoint x: 542, startPoint y: 456, endPoint x: 561, endPoint y: 464, distance: 20.6
click at [547, 459] on div "Platinum Knowledge Room Click HERE to Join the Room For the best experience joi…" at bounding box center [903, 328] width 1146 height 282
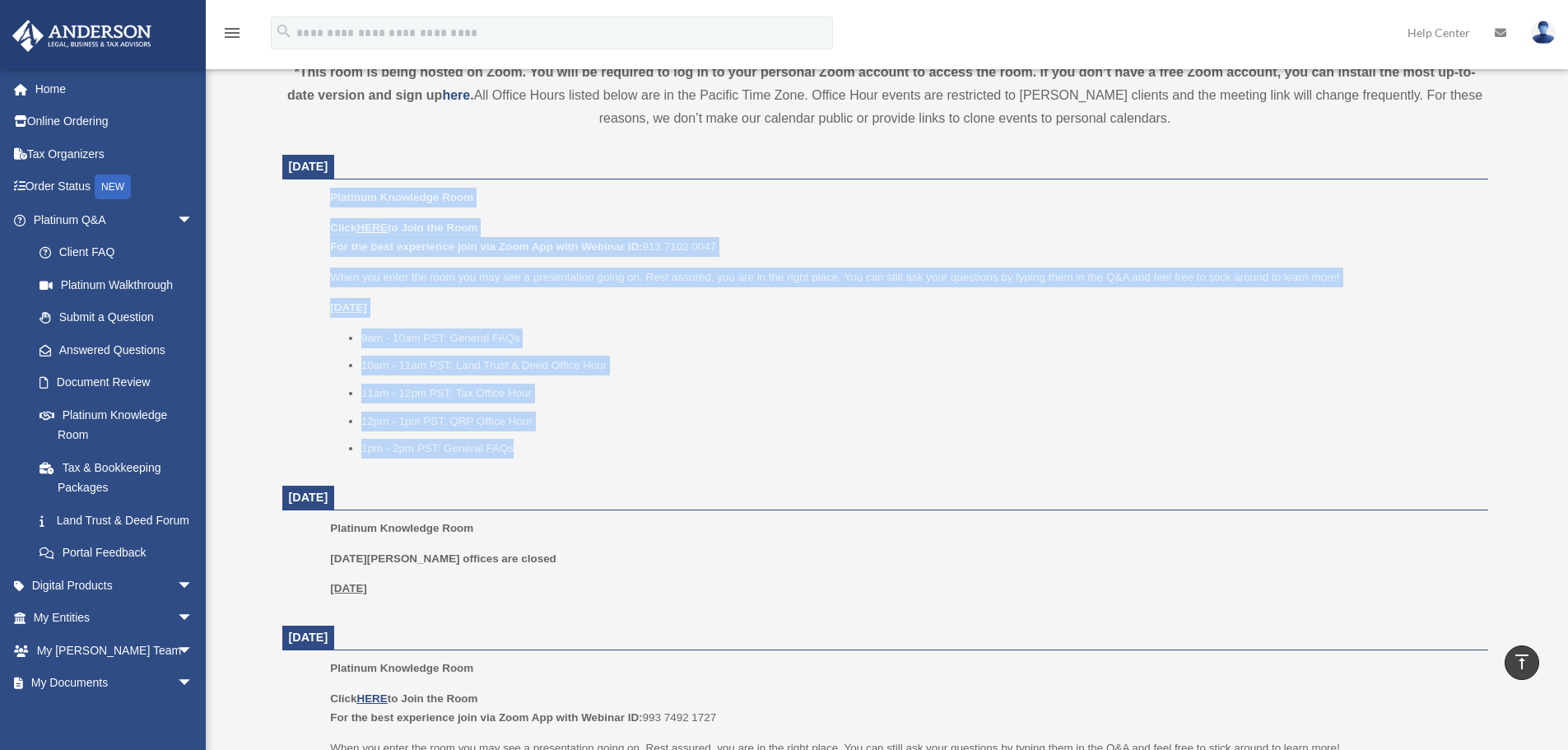
drag, startPoint x: 563, startPoint y: 447, endPoint x: 211, endPoint y: 187, distance: 437.6
click at [211, 187] on div "Platinum Knowledge Room bob.apples@andersonadvisors.com Sign Out bob.apples@and…" at bounding box center [784, 571] width 1568 height 2169
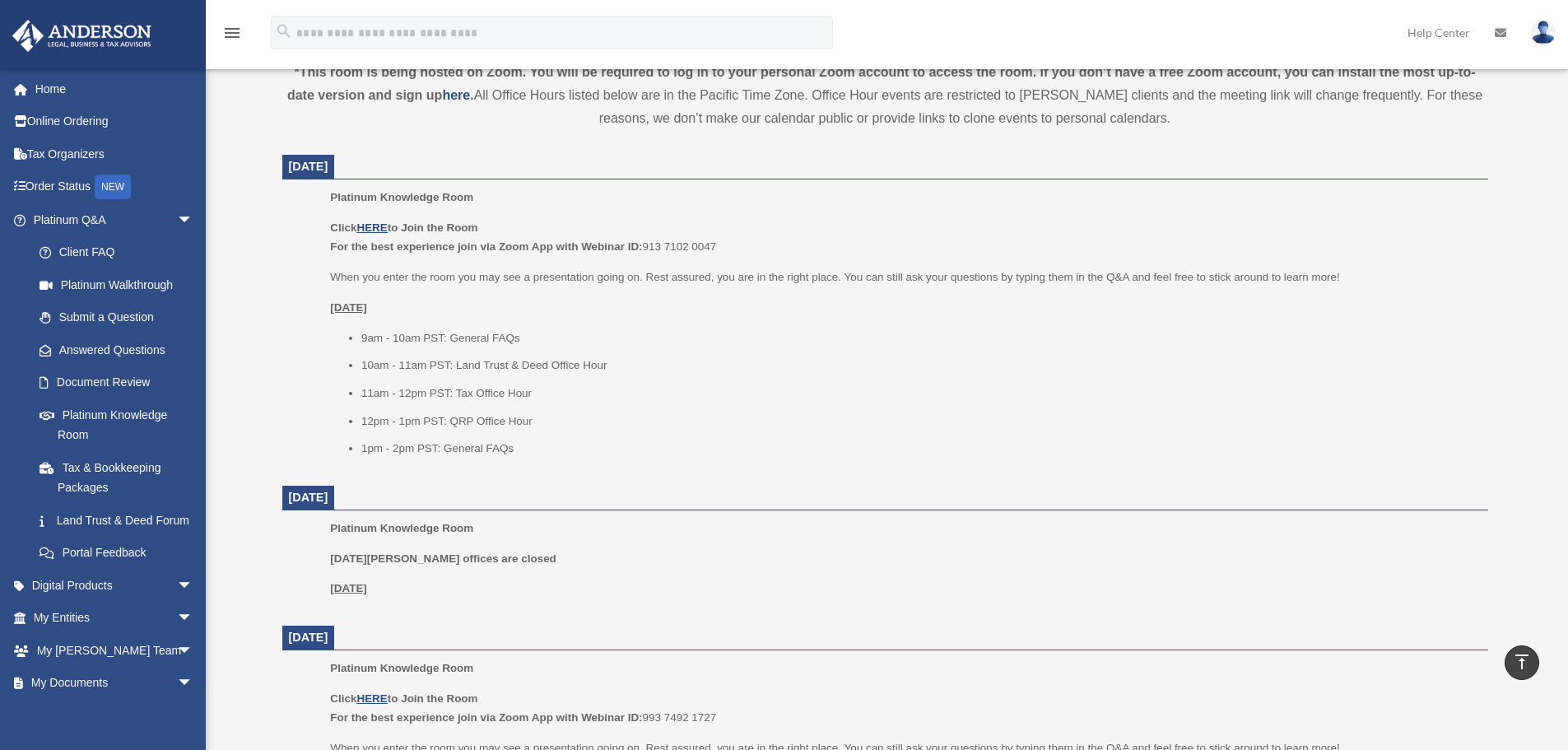
click at [278, 177] on div "Platinum Knowledge Room Our open office hours and helplines have moved into our…" at bounding box center [886, 585] width 1231 height 2101
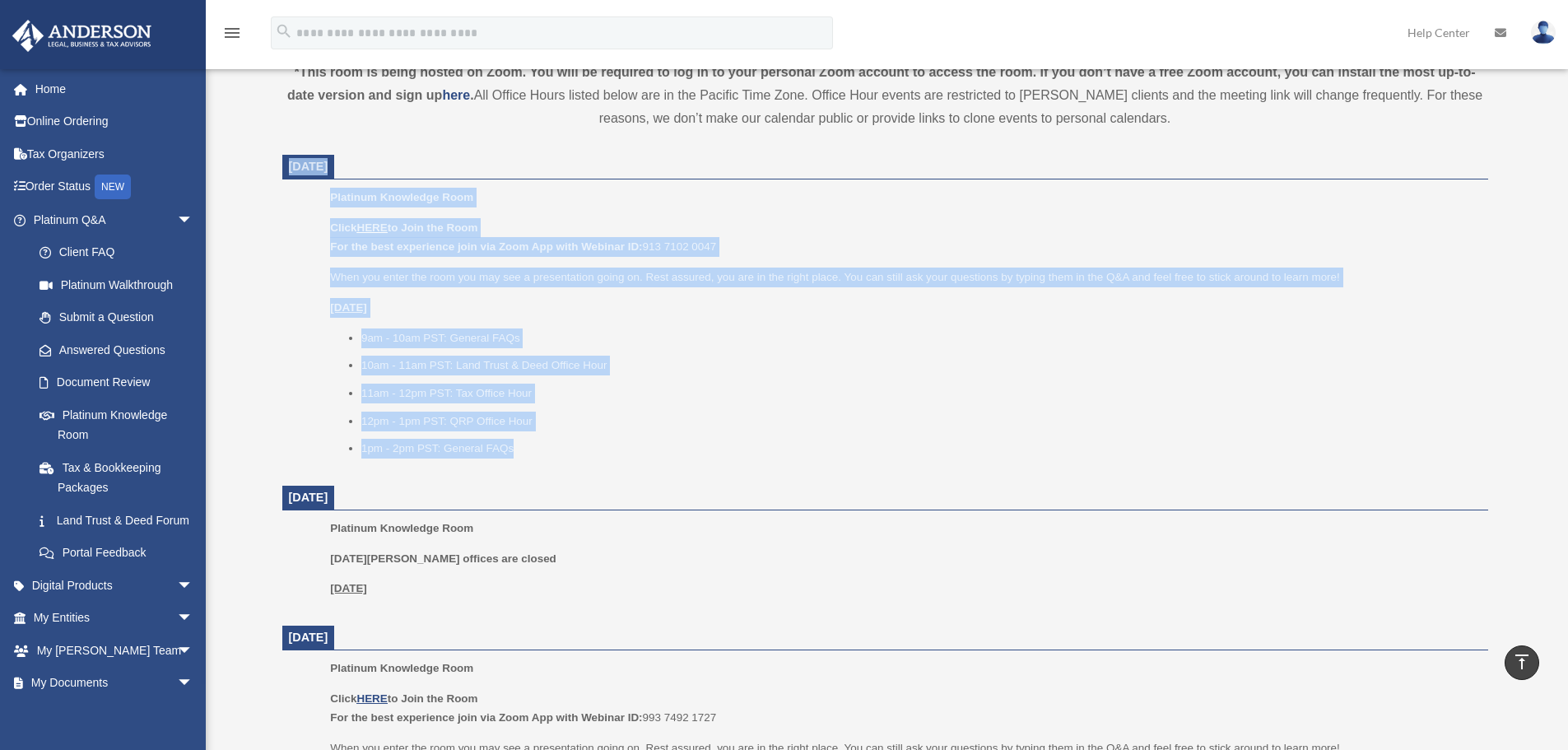
drag, startPoint x: 281, startPoint y: 166, endPoint x: 564, endPoint y: 459, distance: 407.4
click at [564, 459] on div "Platinum Knowledge Room Our open office hours and helplines have moved into our…" at bounding box center [886, 585] width 1231 height 2101
click at [564, 459] on div "Platinum Knowledge Room Click HERE to Join the Room For the best experience joi…" at bounding box center [903, 328] width 1146 height 282
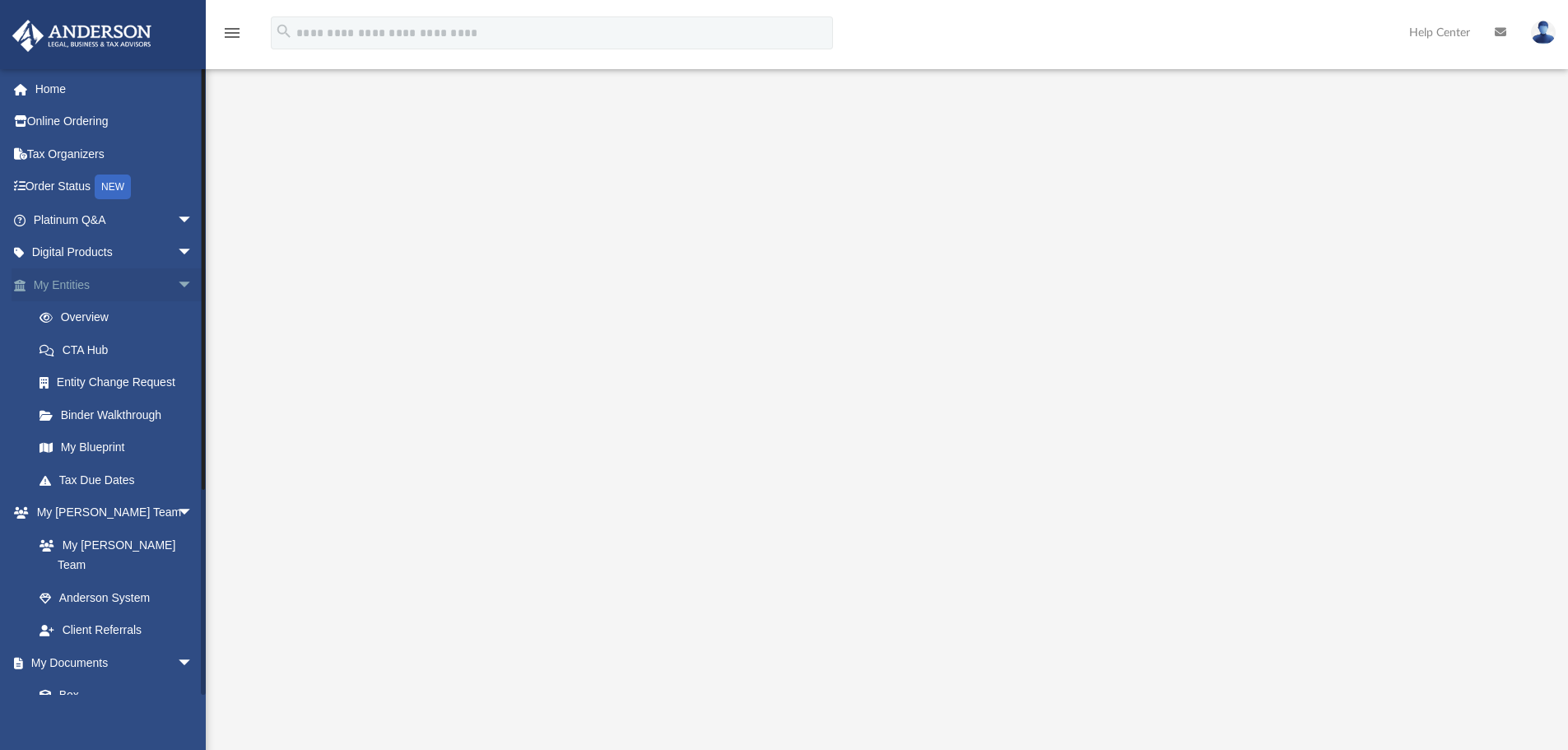
click at [177, 277] on span "arrow_drop_down" at bounding box center [193, 286] width 33 height 34
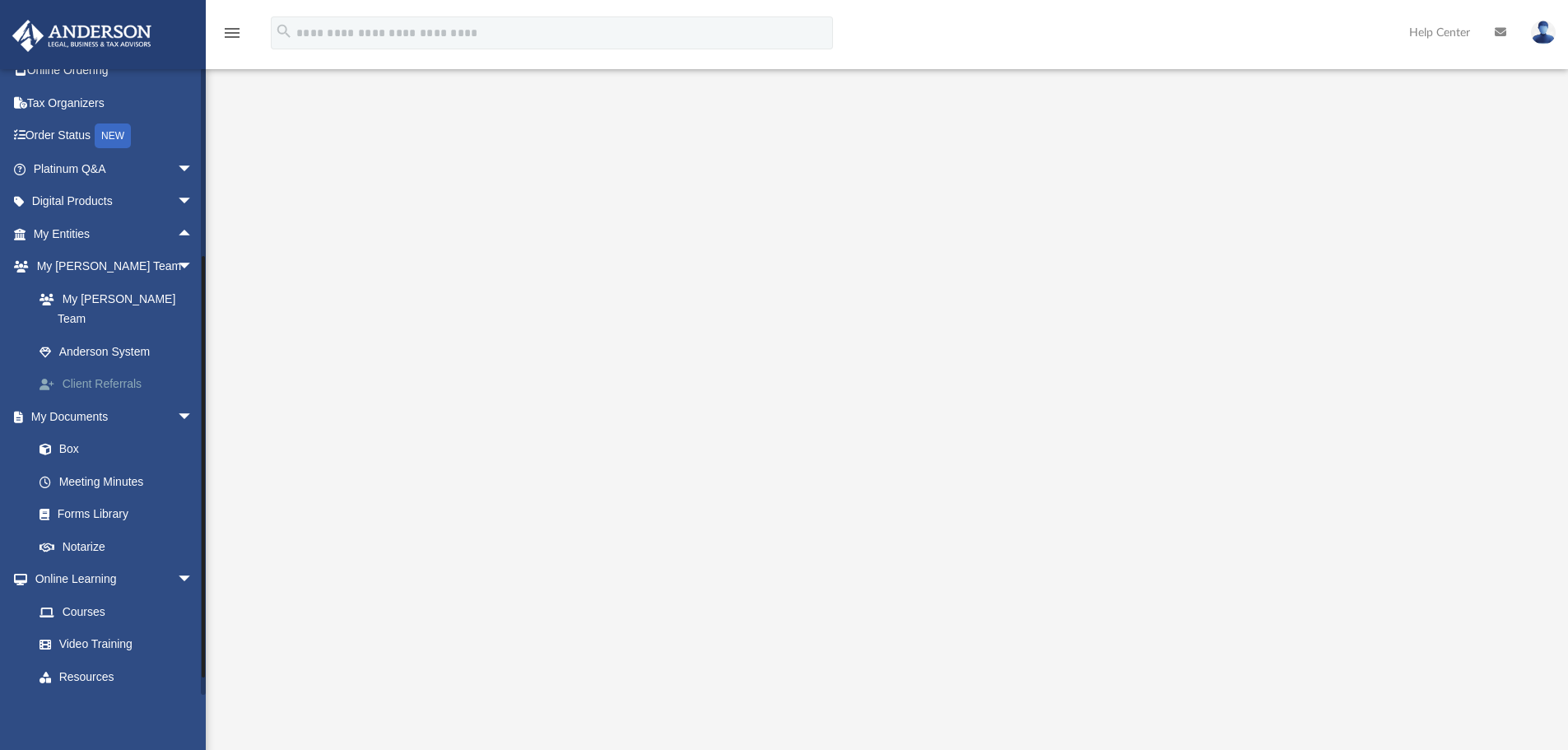
scroll to position [98, 0]
